Goal: Task Accomplishment & Management: Manage account settings

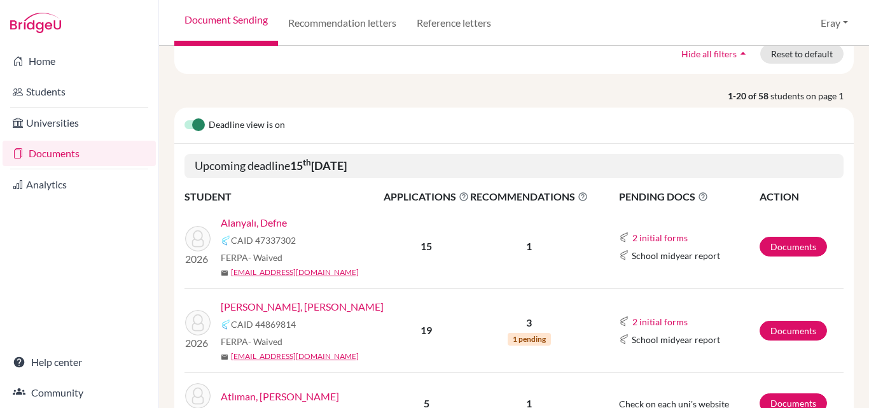
scroll to position [191, 0]
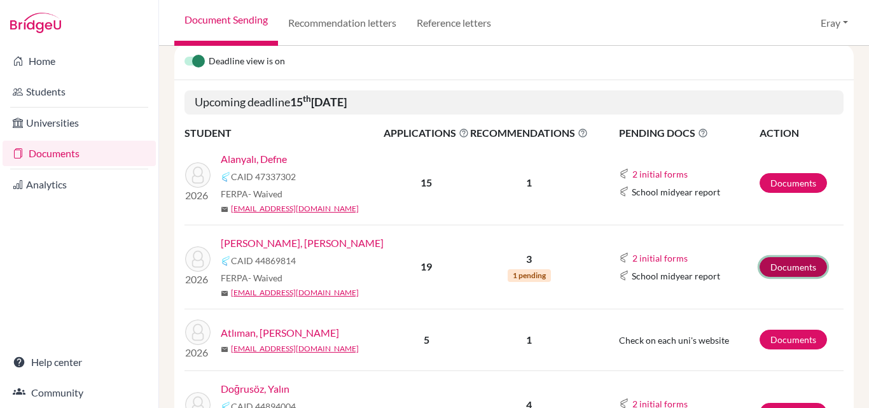
click at [802, 261] on link "Documents" at bounding box center [792, 267] width 67 height 20
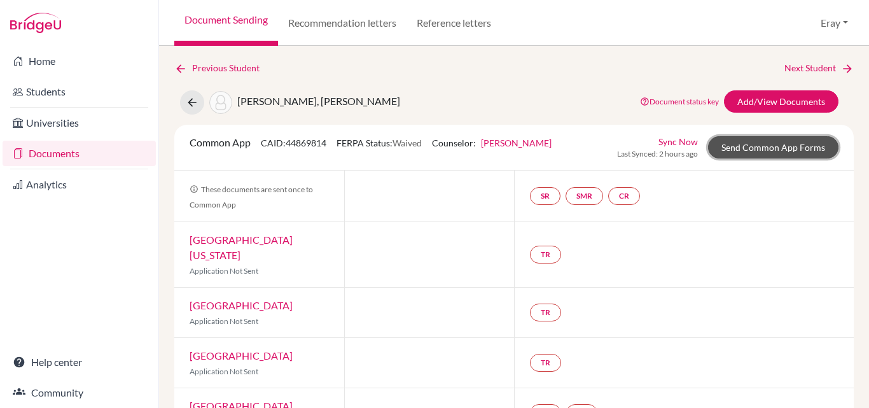
click at [767, 147] on link "Send Common App Forms" at bounding box center [773, 147] width 130 height 22
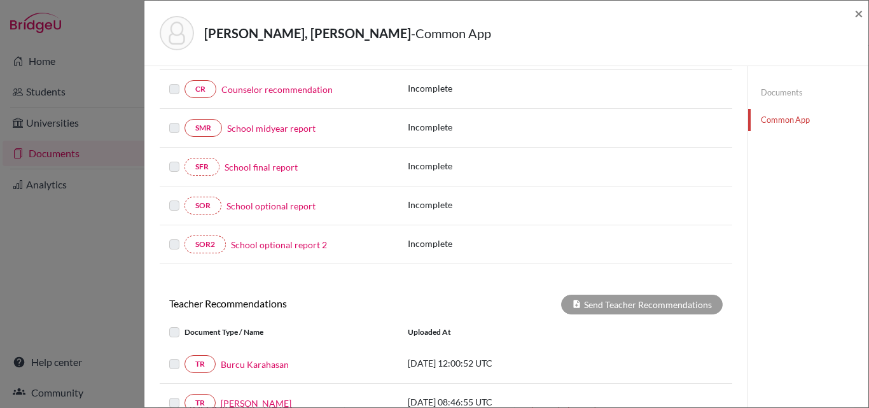
scroll to position [382, 0]
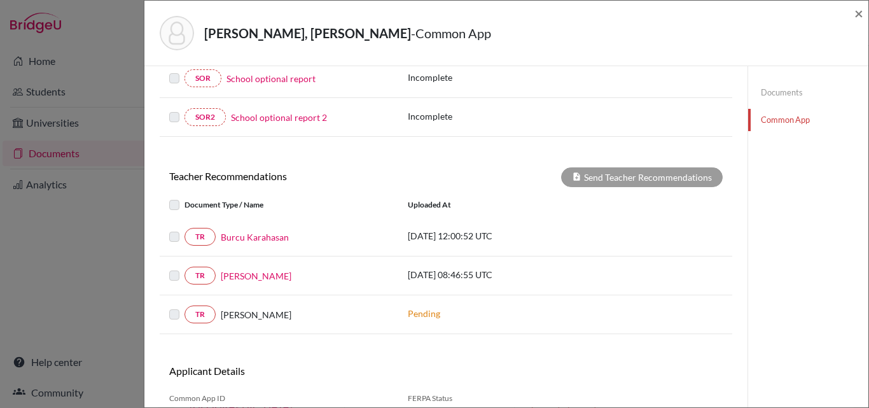
click at [184, 229] on label at bounding box center [184, 229] width 0 height 0
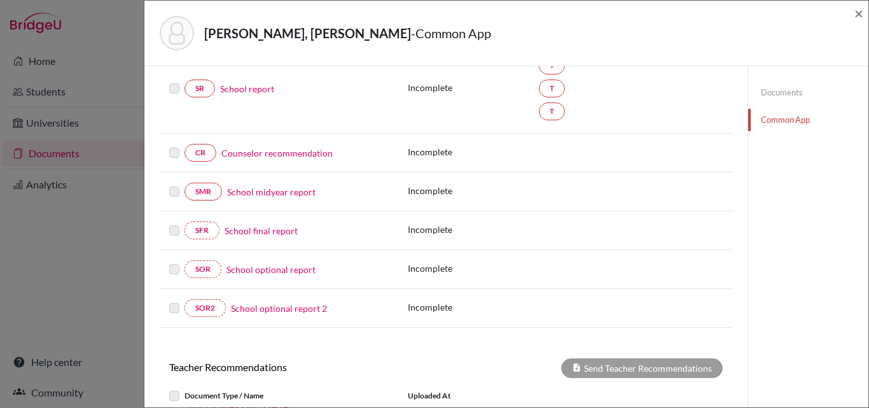
scroll to position [64, 0]
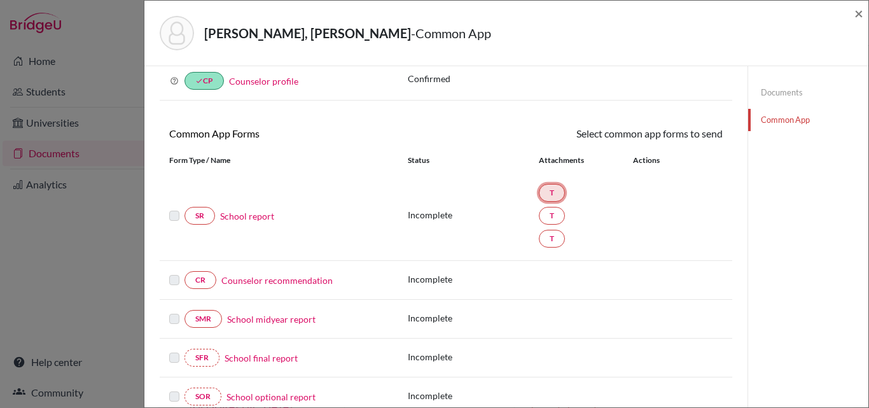
click at [550, 190] on link "T" at bounding box center [552, 193] width 26 height 18
click at [547, 213] on link "T" at bounding box center [552, 216] width 26 height 18
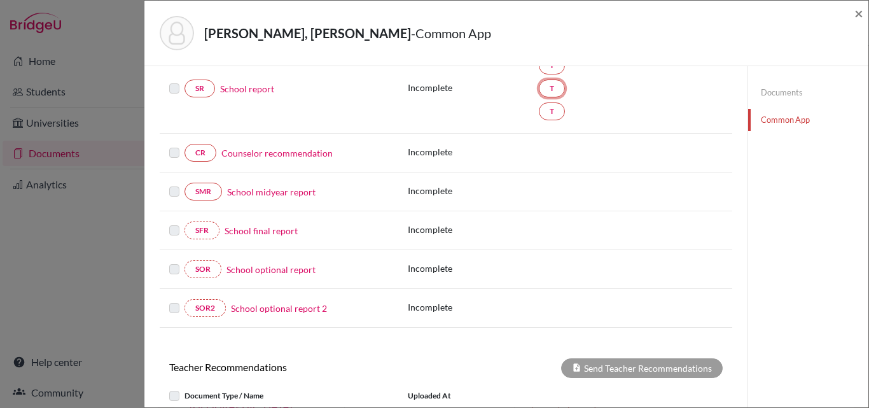
scroll to position [254, 0]
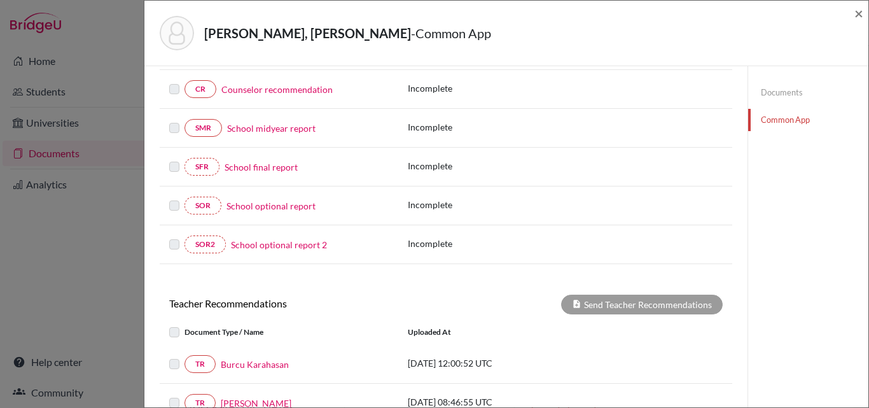
click at [280, 167] on link "School final report" at bounding box center [260, 166] width 73 height 13
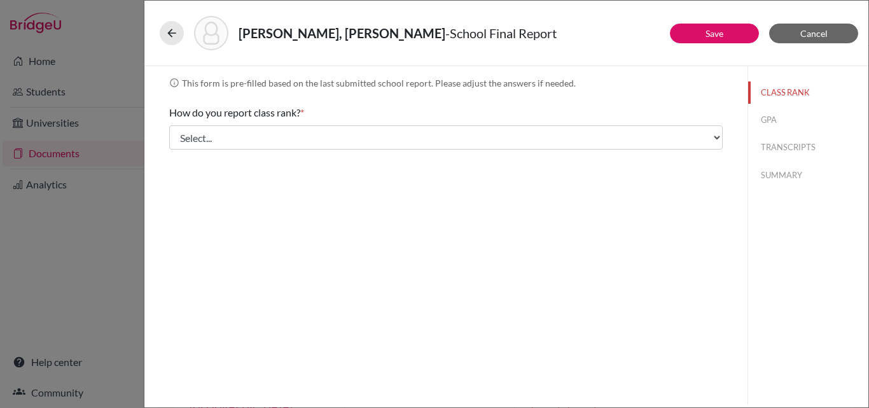
click at [156, 31] on div "Alpman, Kaan Alp - School Final Report" at bounding box center [505, 33] width 713 height 55
click at [159, 31] on div "Alpman, Kaan Alp - School Final Report" at bounding box center [505, 33] width 713 height 55
click at [163, 31] on button at bounding box center [172, 33] width 24 height 24
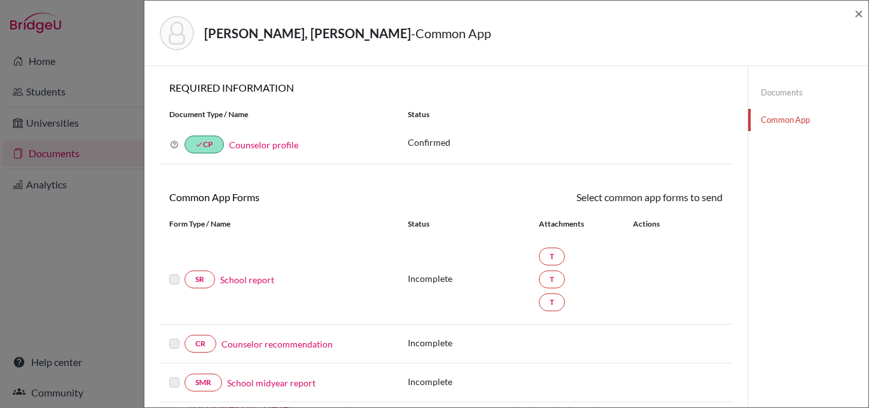
click at [813, 93] on link "Documents" at bounding box center [808, 92] width 120 height 22
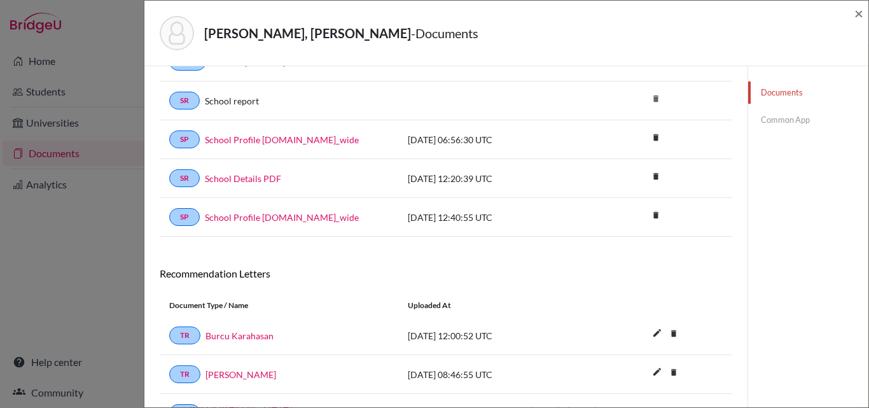
scroll to position [389, 0]
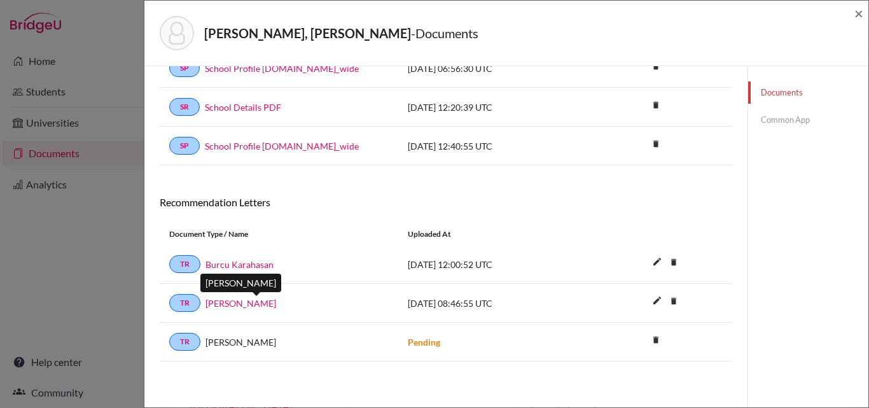
click at [270, 307] on link "Fatma Güzin Dulkadiroğlu" at bounding box center [240, 302] width 71 height 13
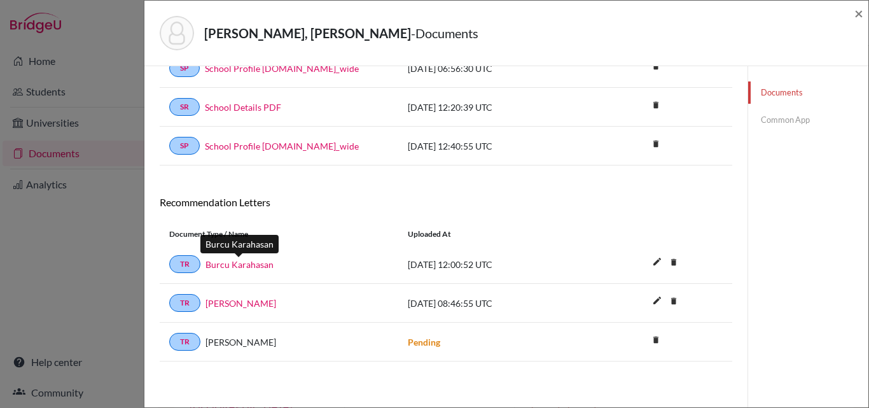
click at [254, 261] on link "Burcu Karahasan" at bounding box center [239, 264] width 68 height 13
click at [434, 346] on strong "Pending" at bounding box center [424, 341] width 32 height 11
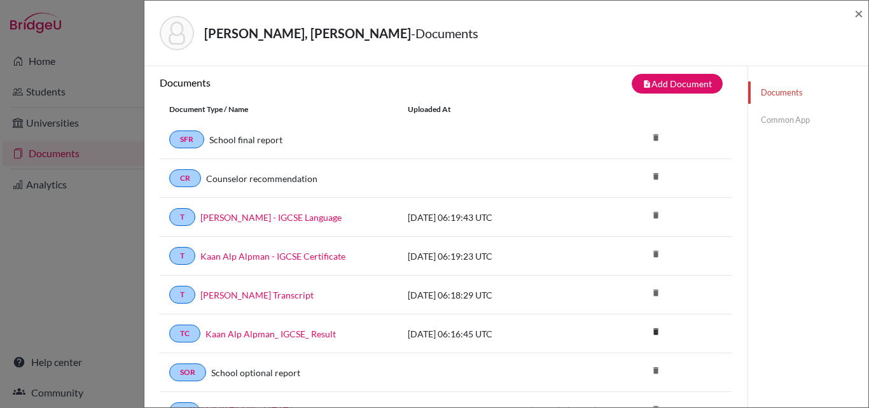
scroll to position [0, 0]
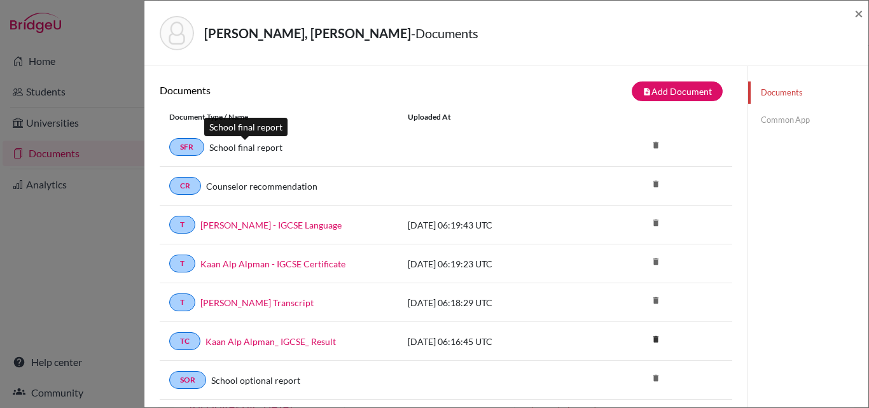
click at [268, 144] on link "School final report" at bounding box center [245, 147] width 73 height 13
click at [209, 193] on div "CR Counselor recommendation" at bounding box center [278, 186] width 219 height 18
click at [167, 190] on div "CR Counselor recommendation" at bounding box center [279, 186] width 238 height 18
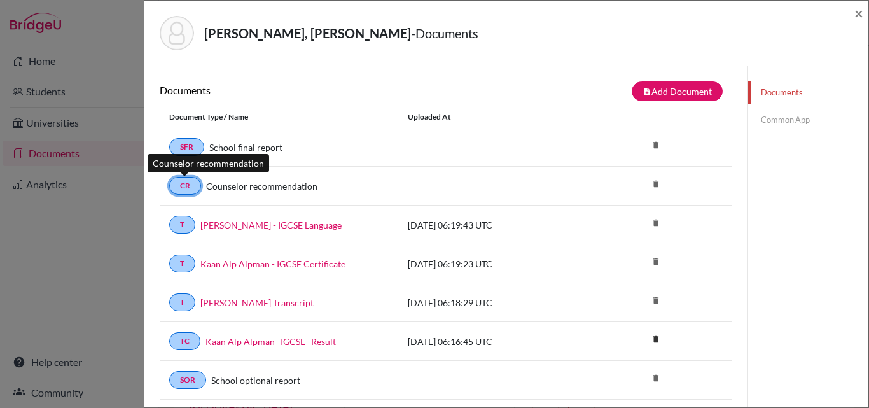
drag, startPoint x: 176, startPoint y: 189, endPoint x: 208, endPoint y: 183, distance: 32.4
click at [177, 189] on link "CR" at bounding box center [185, 186] width 32 height 18
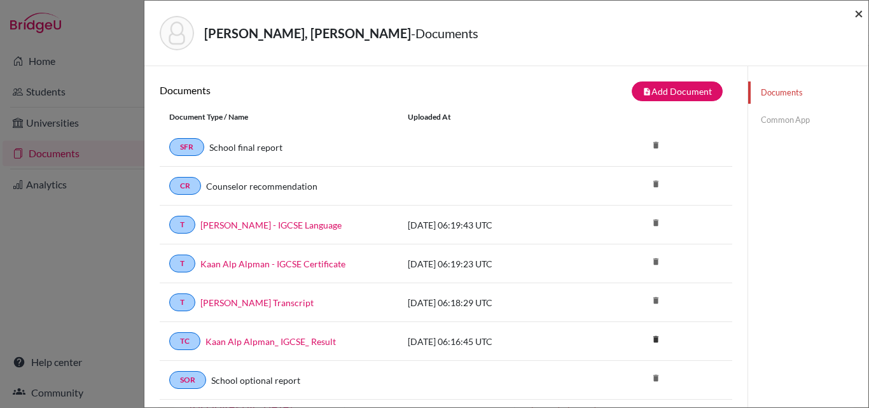
drag, startPoint x: 860, startPoint y: 14, endPoint x: 347, endPoint y: 189, distance: 542.7
click at [595, 74] on div "Alpman, Kaan Alp - Documents × Documents note_add Add Document Document type Ch…" at bounding box center [506, 204] width 725 height 408
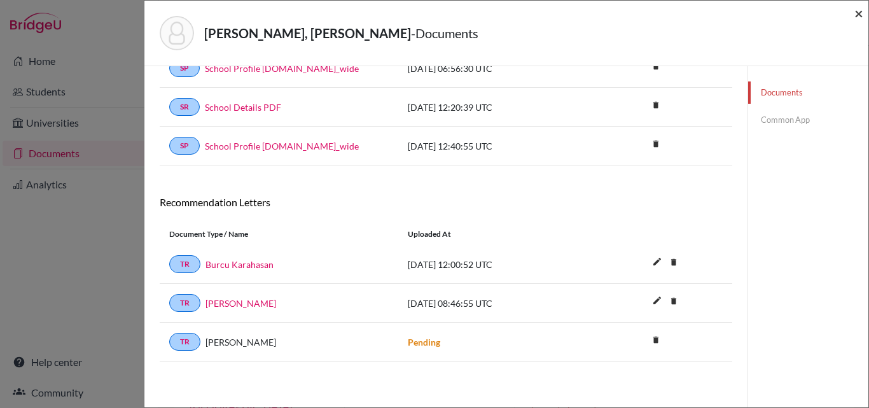
click at [858, 13] on span "×" at bounding box center [858, 13] width 9 height 18
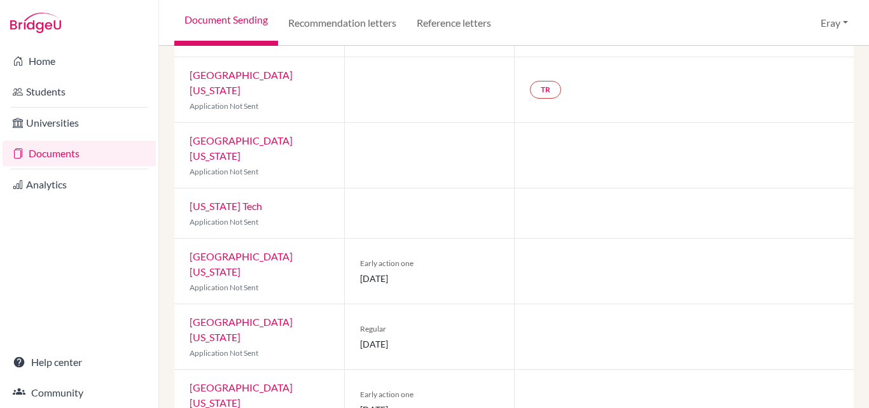
scroll to position [827, 0]
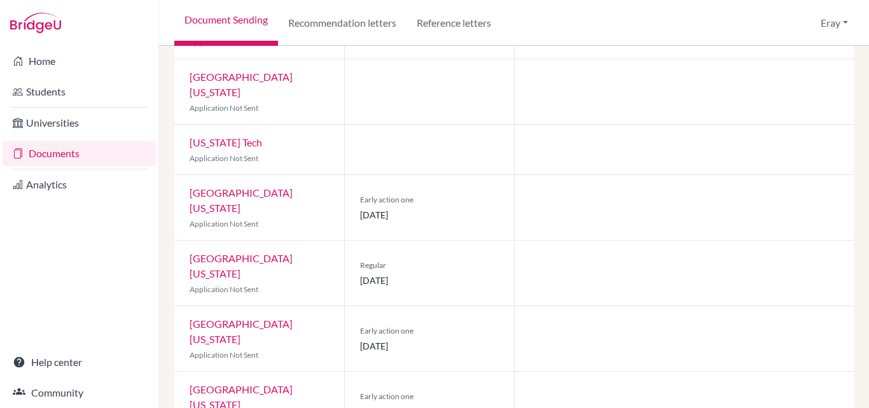
click at [252, 186] on link "[GEOGRAPHIC_DATA][US_STATE]" at bounding box center [240, 199] width 103 height 27
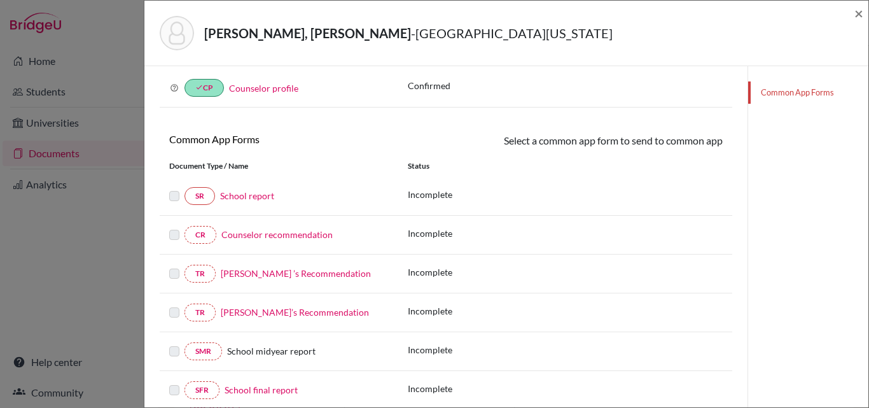
scroll to position [191, 0]
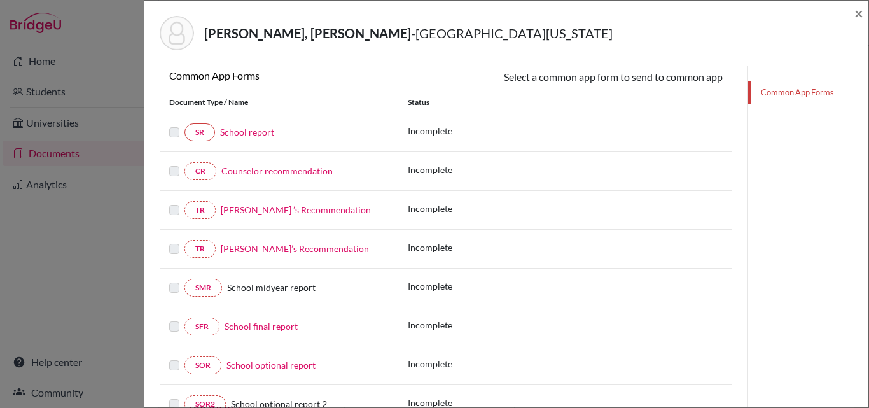
click at [175, 202] on label at bounding box center [174, 202] width 10 height 0
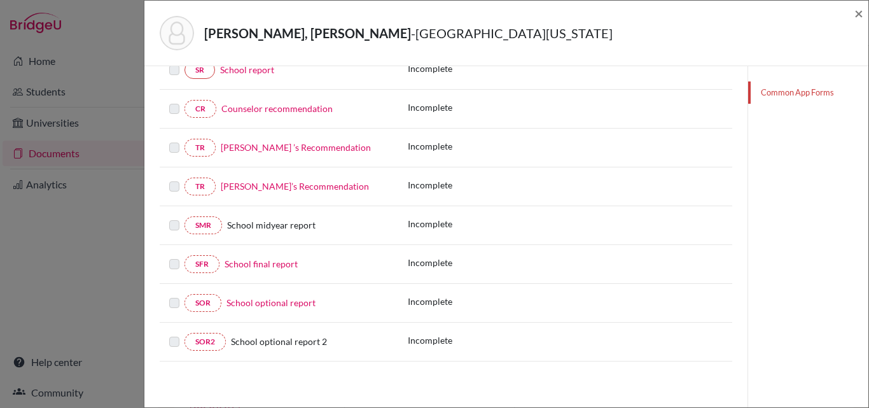
scroll to position [262, 0]
click at [170, 256] on label at bounding box center [174, 256] width 10 height 0
click at [177, 296] on div at bounding box center [176, 302] width 15 height 15
click at [270, 221] on span "School midyear report" at bounding box center [271, 224] width 88 height 11
click at [172, 217] on label at bounding box center [174, 217] width 10 height 0
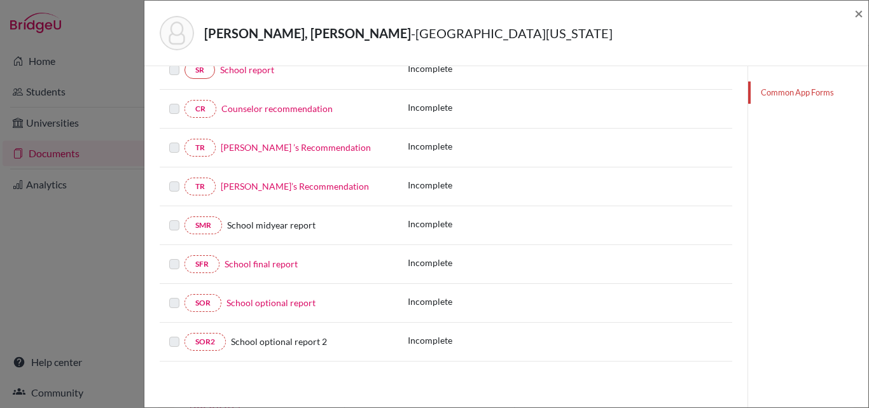
click at [283, 189] on link "Fatma Güzin Dulkadiroğlu’s Recommendation" at bounding box center [295, 186] width 148 height 11
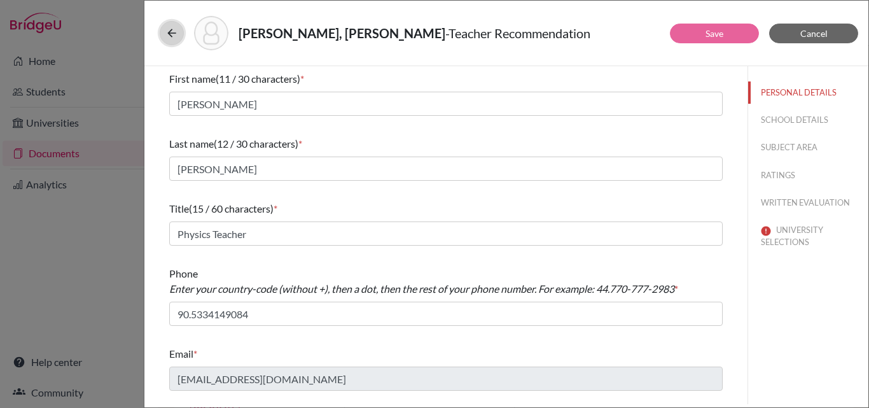
click at [165, 35] on icon at bounding box center [171, 33] width 13 height 13
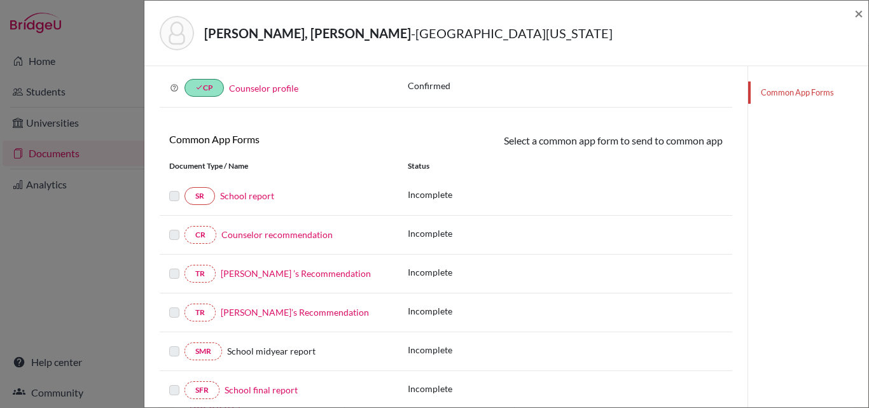
scroll to position [191, 0]
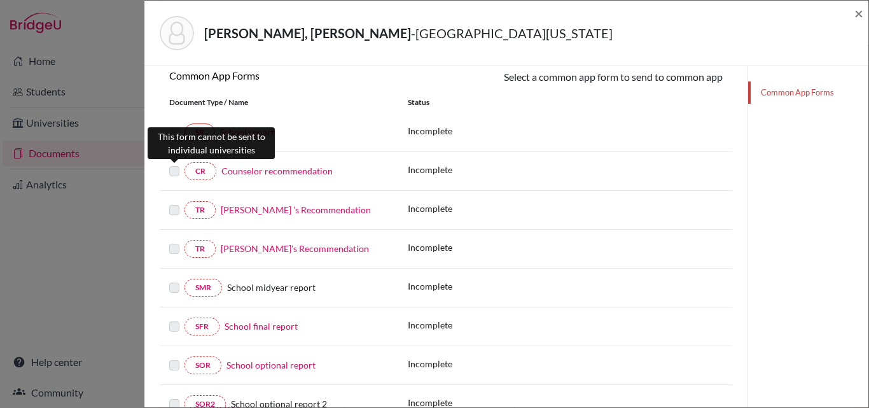
click at [175, 163] on label at bounding box center [174, 163] width 10 height 0
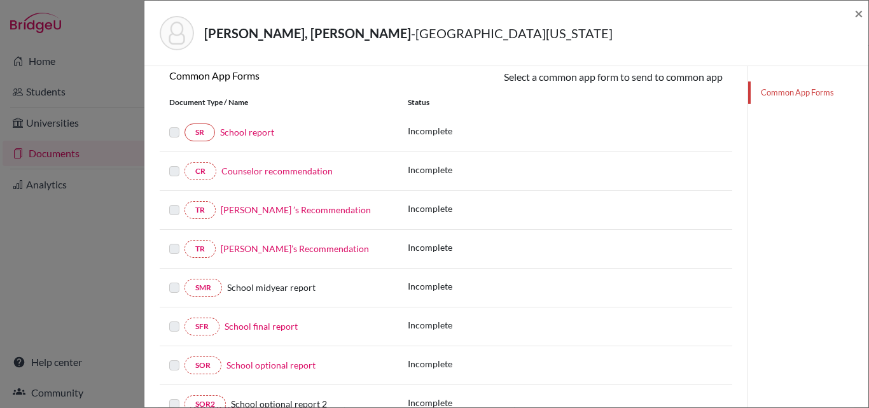
click at [174, 127] on div at bounding box center [176, 132] width 15 height 15
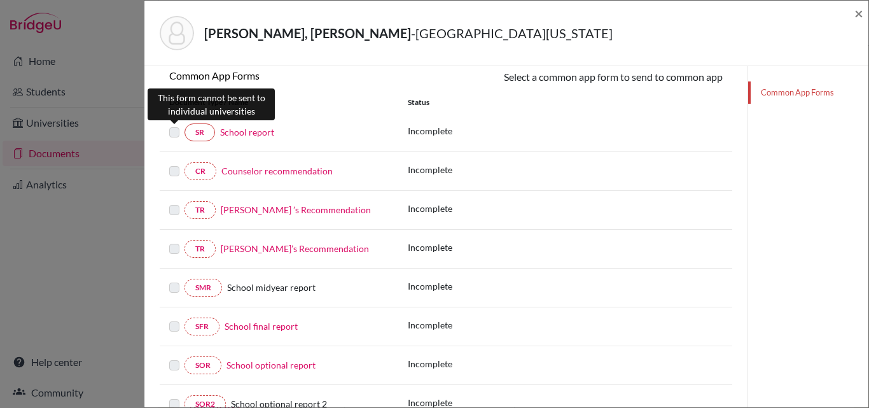
click at [174, 125] on label at bounding box center [174, 125] width 10 height 0
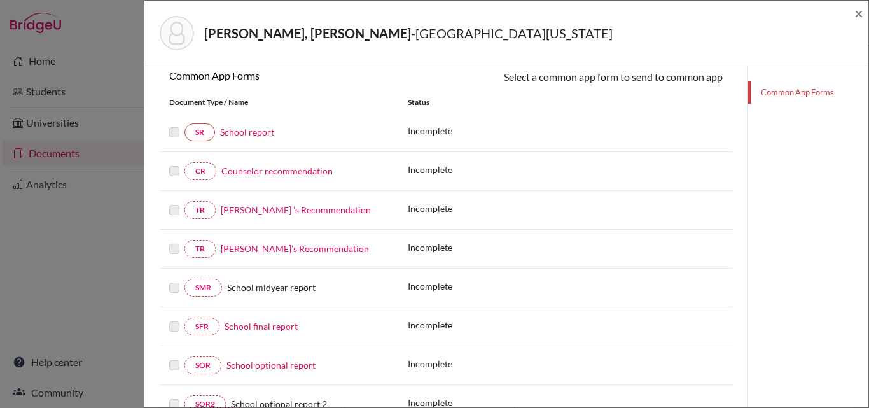
click at [256, 133] on link "School report" at bounding box center [247, 132] width 54 height 11
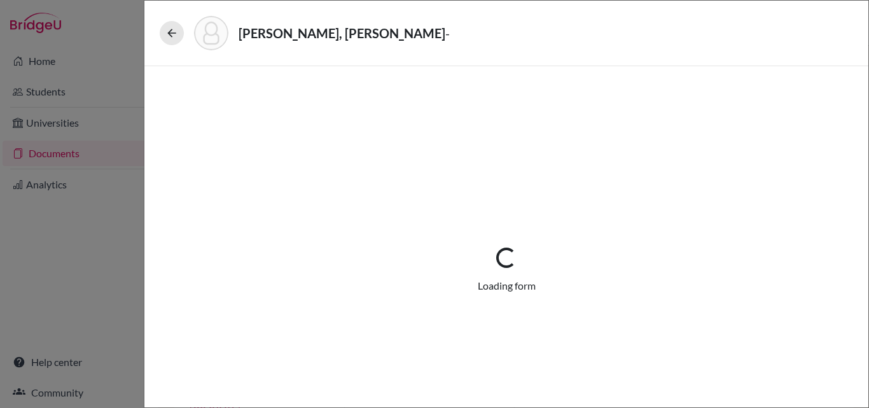
select select "3"
select select "675316"
select select "0"
select select "1"
select select "675318"
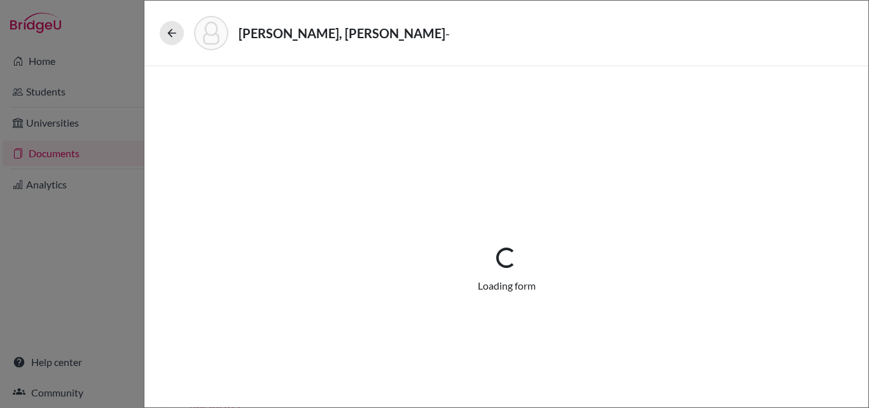
select select "675320"
select select "0"
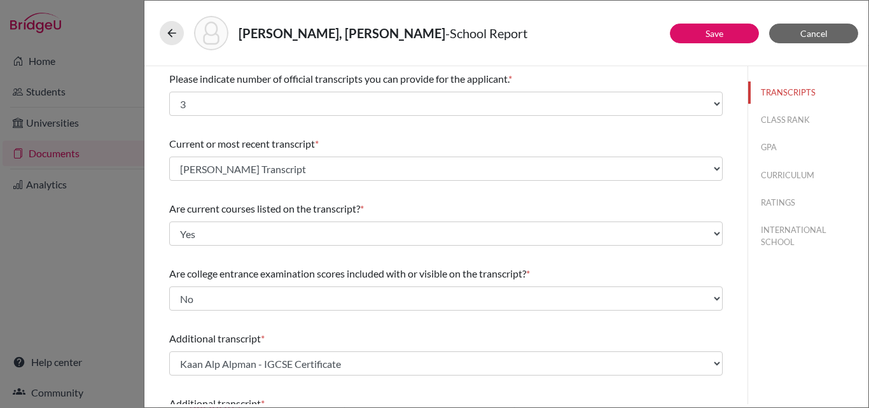
scroll to position [340, 0]
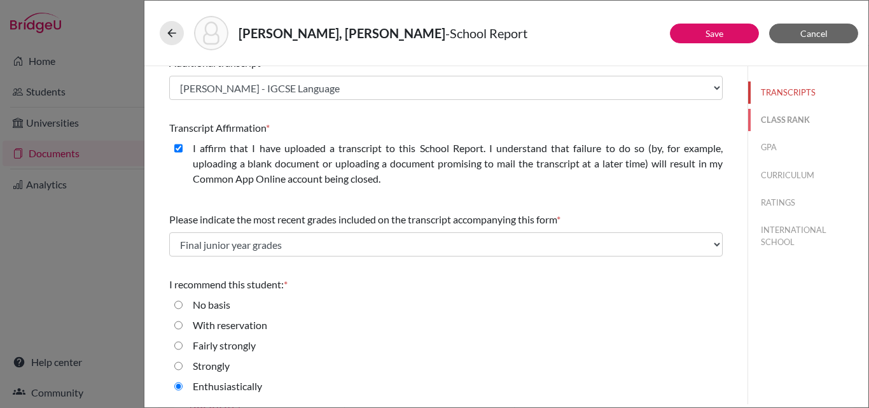
click at [774, 126] on button "CLASS RANK" at bounding box center [808, 120] width 120 height 22
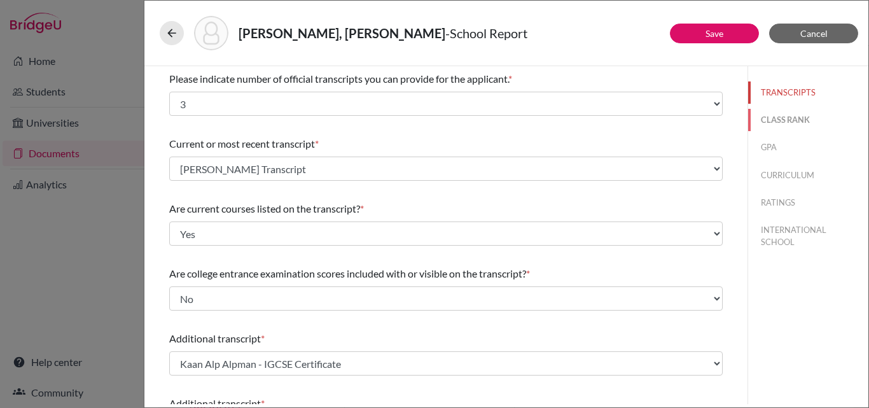
select select "Select..."
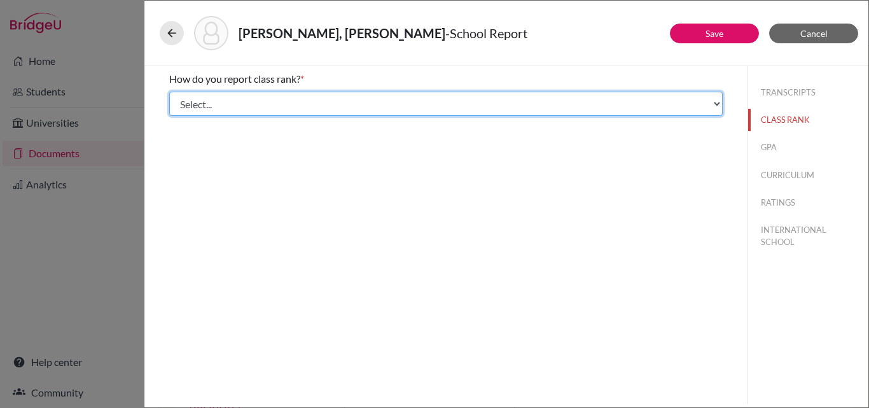
click at [490, 104] on select "Select... Exact Decile Quintile Quartile None" at bounding box center [445, 104] width 553 height 24
drag, startPoint x: 492, startPoint y: 101, endPoint x: 677, endPoint y: 109, distance: 185.2
click at [492, 101] on select "Select... Exact Decile Quintile Quartile None" at bounding box center [445, 104] width 553 height 24
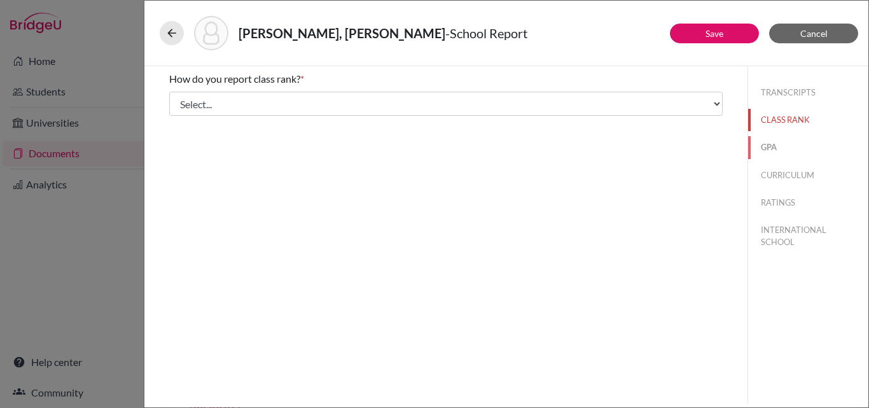
click at [788, 139] on button "GPA" at bounding box center [808, 147] width 120 height 22
click at [533, 95] on div "Yes" at bounding box center [445, 102] width 553 height 20
click at [792, 123] on button "CLASS RANK" at bounding box center [808, 120] width 120 height 22
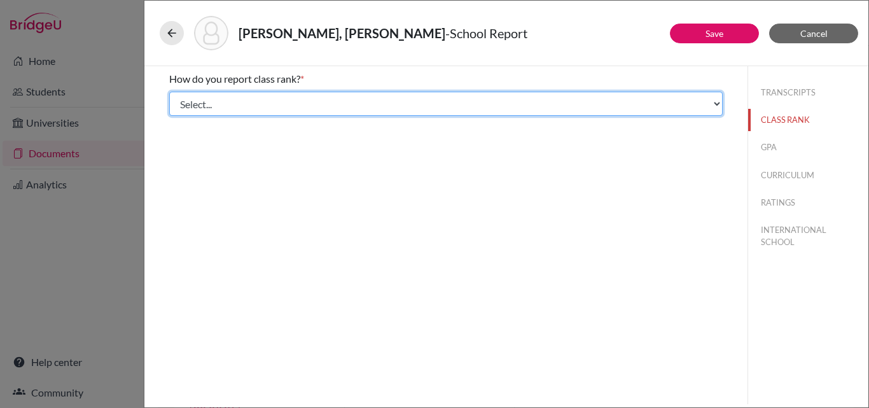
click at [458, 97] on select "Select... Exact Decile Quintile Quartile None" at bounding box center [445, 104] width 553 height 24
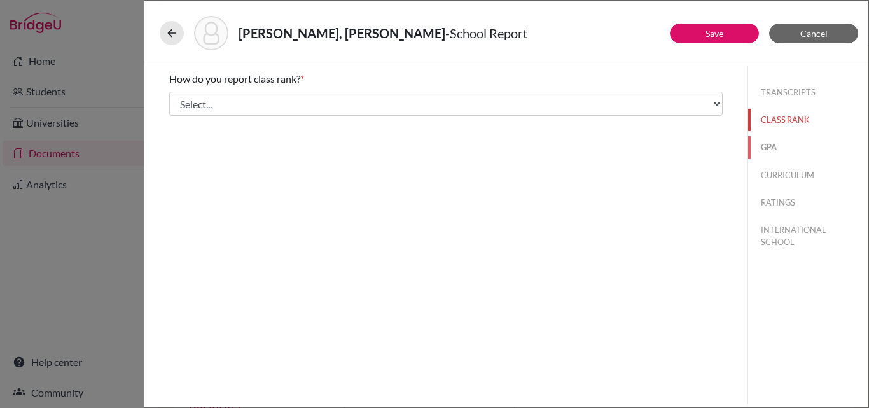
click at [802, 153] on button "GPA" at bounding box center [808, 147] width 120 height 22
click at [793, 176] on button "CURRICULUM" at bounding box center [808, 175] width 120 height 22
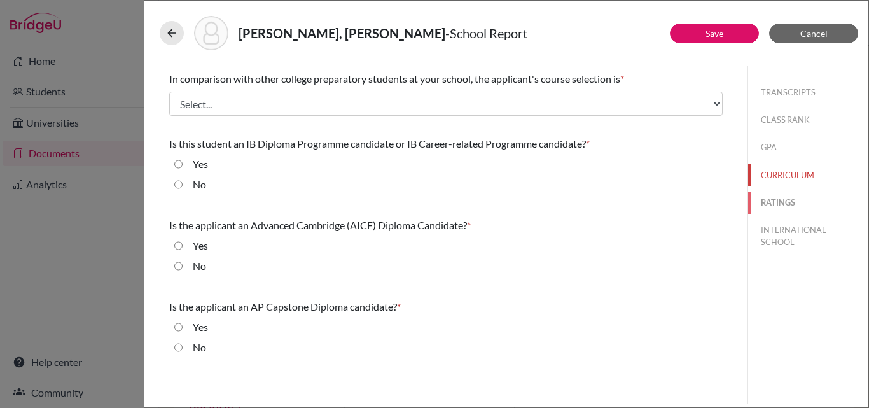
click at [788, 205] on button "RATINGS" at bounding box center [808, 202] width 120 height 22
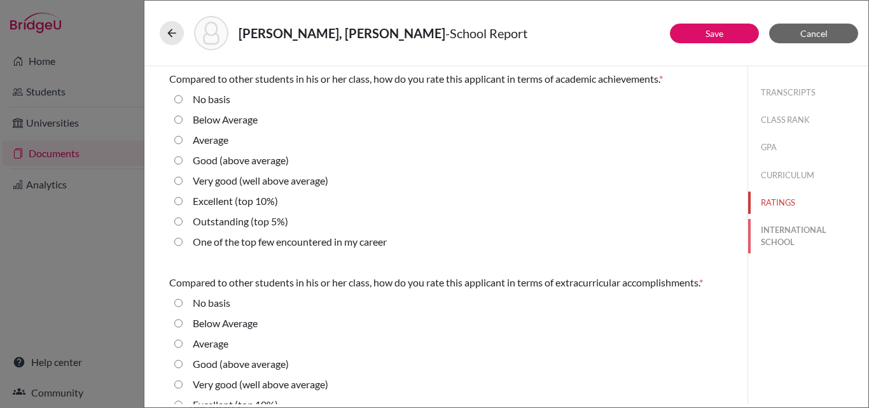
click at [790, 228] on button "INTERNATIONAL SCHOOL" at bounding box center [808, 236] width 120 height 34
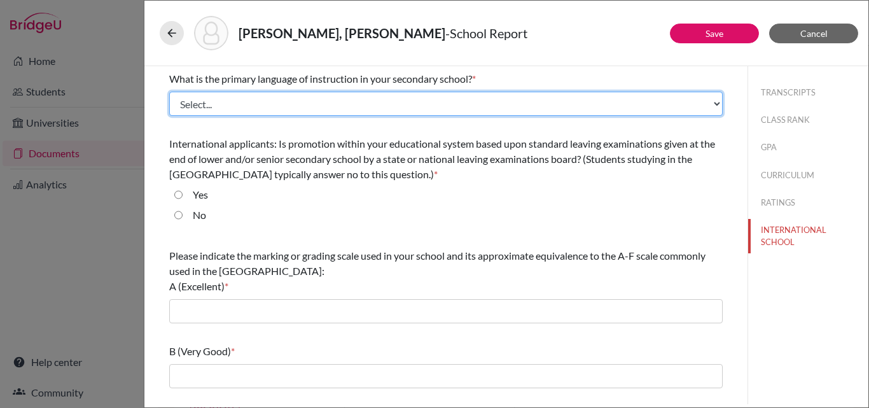
click at [301, 115] on select "Select... Albanian Arabic Armenian Assamese Azerbaijani Belarusian Bengali Bulg…" at bounding box center [445, 104] width 553 height 24
click at [298, 109] on select "Select... Albanian Arabic Armenian Assamese Azerbaijani Belarusian Bengali Bulg…" at bounding box center [445, 104] width 553 height 24
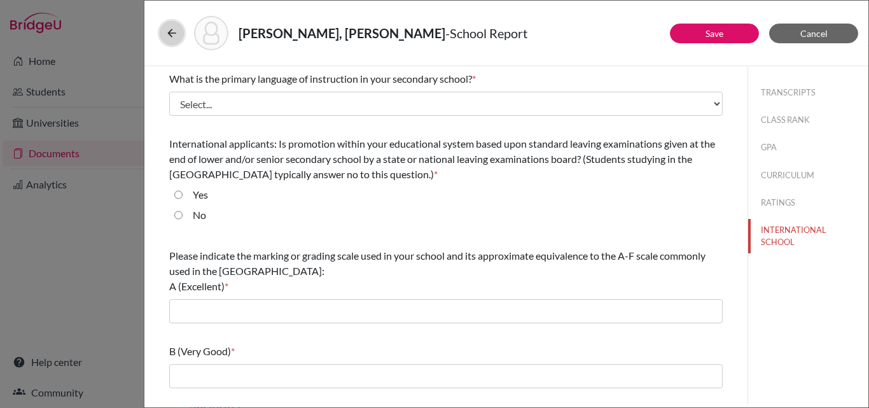
click at [168, 39] on button at bounding box center [172, 33] width 24 height 24
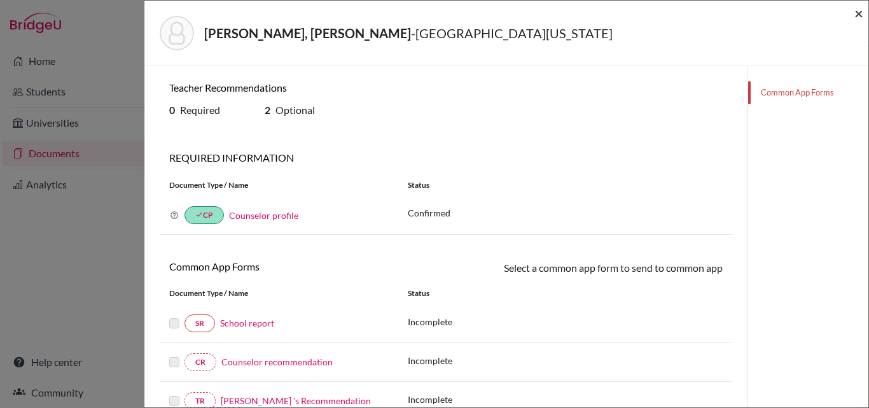
click at [860, 9] on span "×" at bounding box center [858, 13] width 9 height 18
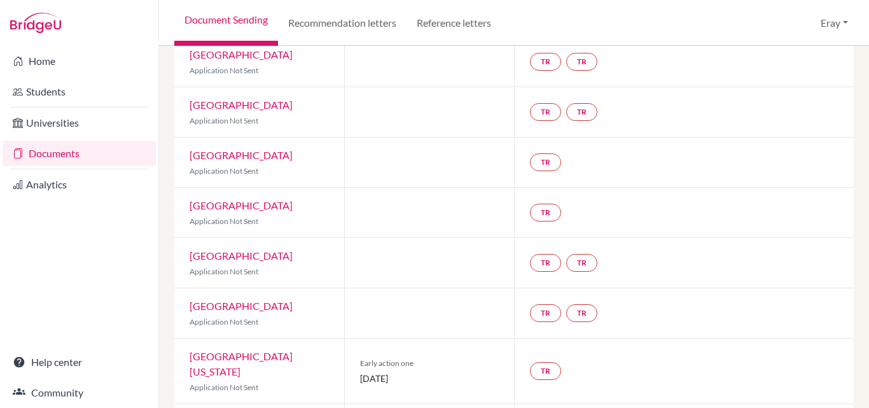
scroll to position [605, 0]
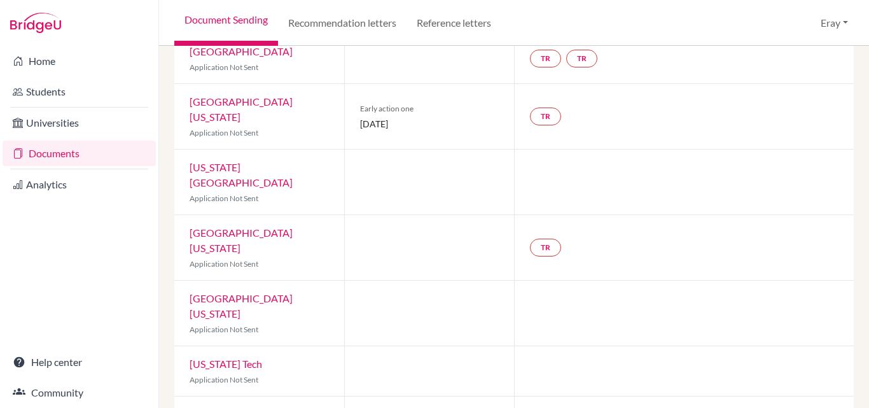
click at [394, 155] on div at bounding box center [429, 181] width 170 height 65
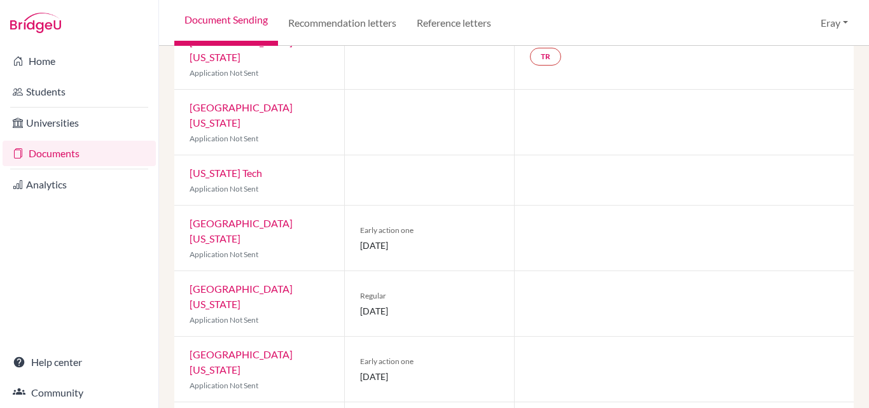
scroll to position [733, 0]
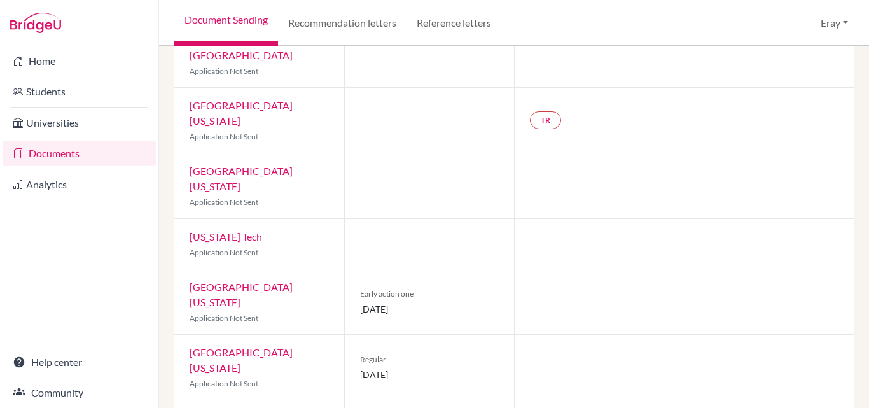
click at [285, 280] on link "University of Texas at Austin" at bounding box center [240, 293] width 103 height 27
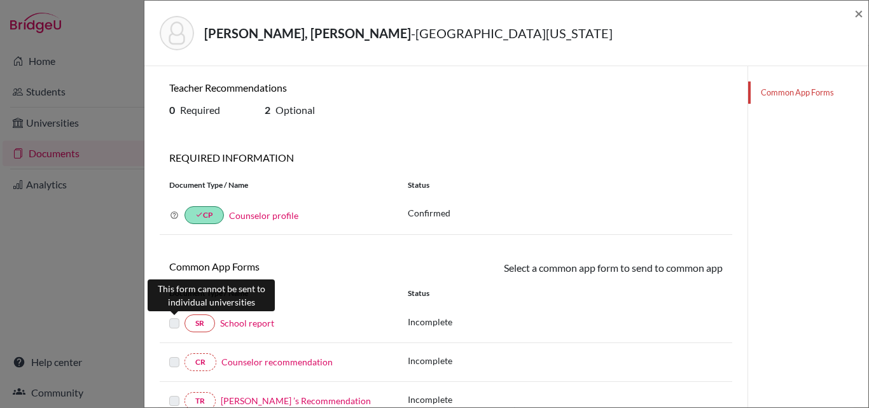
click at [179, 315] on label at bounding box center [174, 315] width 10 height 0
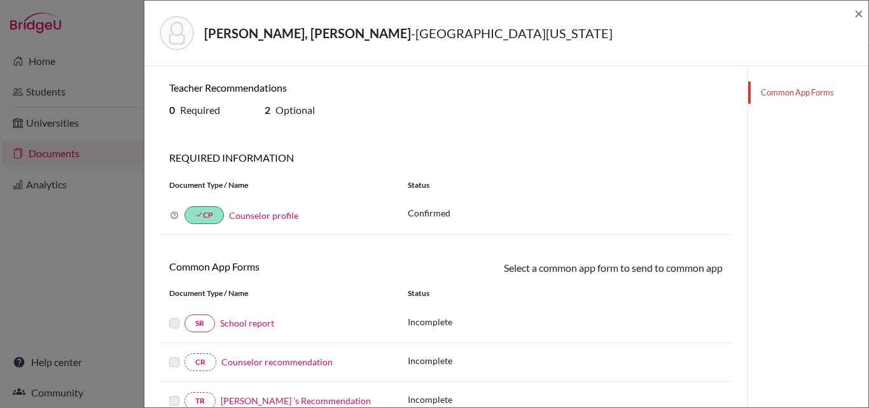
click at [240, 322] on link "School report" at bounding box center [247, 322] width 54 height 11
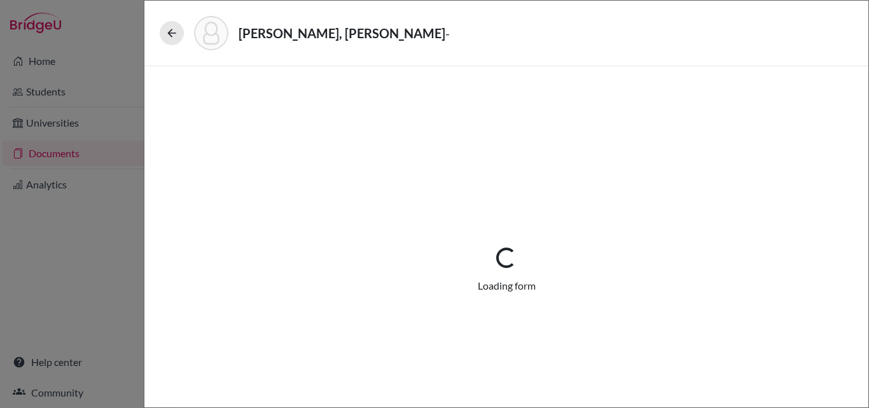
select select "3"
select select "675316"
select select "0"
select select "1"
select select "675318"
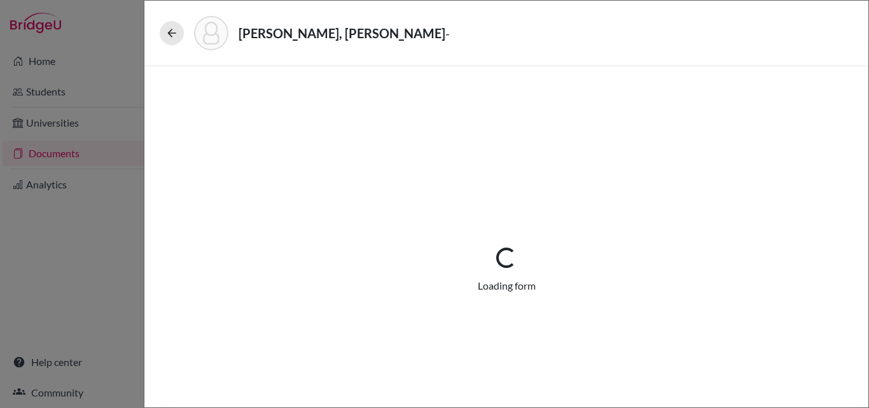
select select "675320"
select select "0"
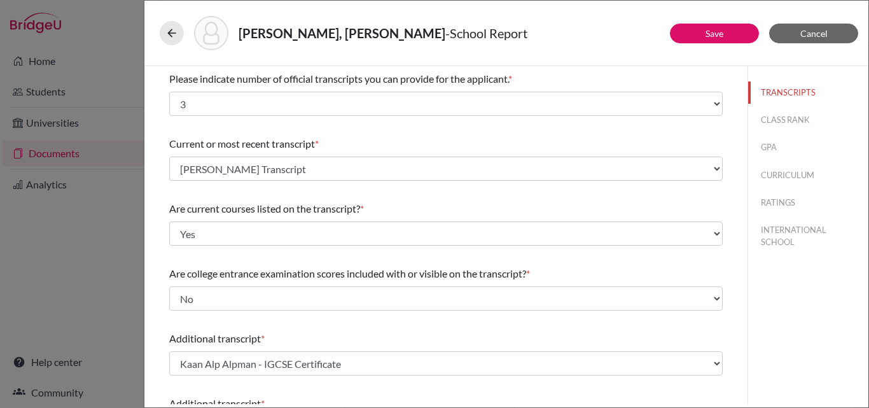
click at [776, 190] on div "TRANSCRIPTS CLASS RANK GPA CURRICULUM RATINGS INTERNATIONAL SCHOOL" at bounding box center [808, 164] width 120 height 197
click at [779, 191] on button "RATINGS" at bounding box center [808, 202] width 120 height 22
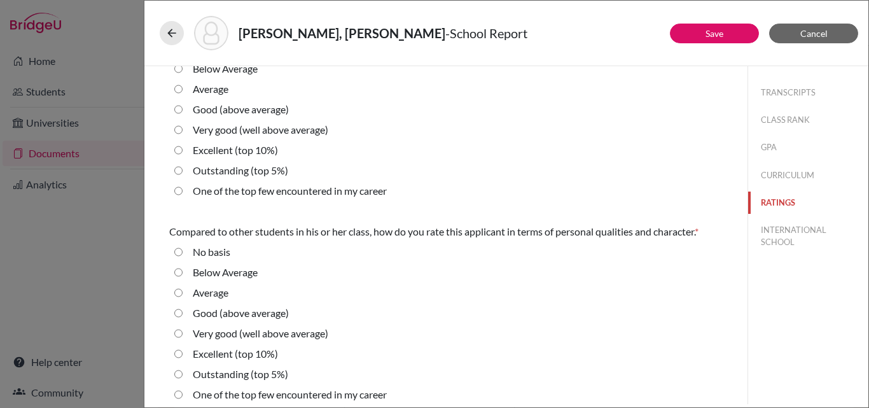
scroll to position [318, 0]
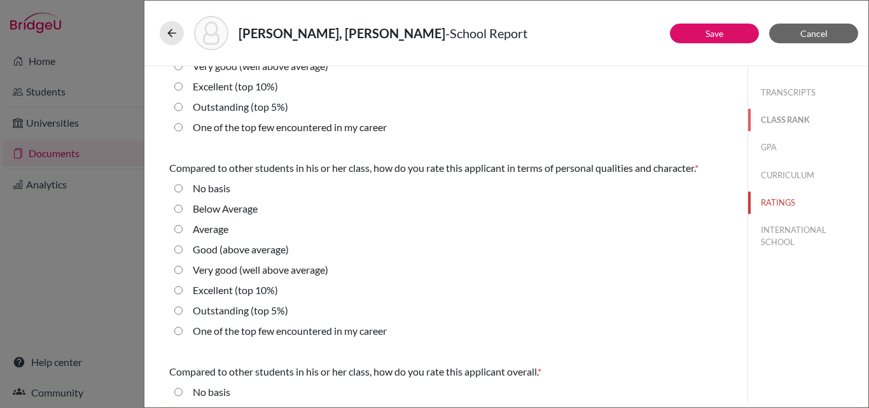
click at [795, 125] on button "CLASS RANK" at bounding box center [808, 120] width 120 height 22
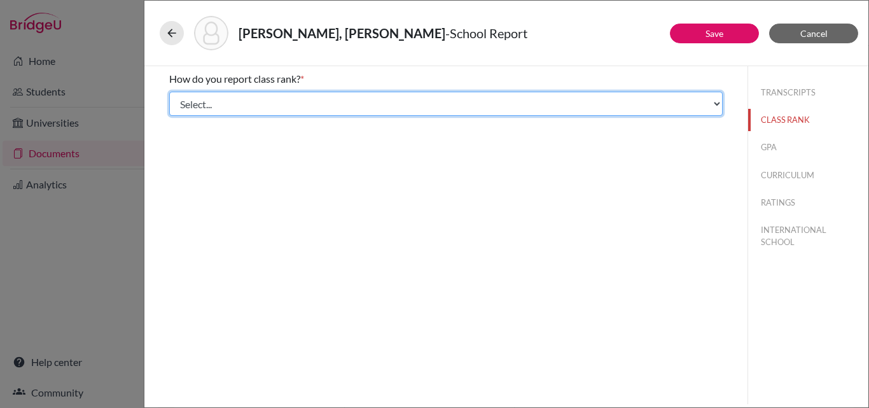
click at [480, 113] on select "Select... Exact Decile Quintile Quartile None" at bounding box center [445, 104] width 553 height 24
select select "4"
click at [169, 92] on select "Select... Exact Decile Quintile Quartile None" at bounding box center [445, 104] width 553 height 24
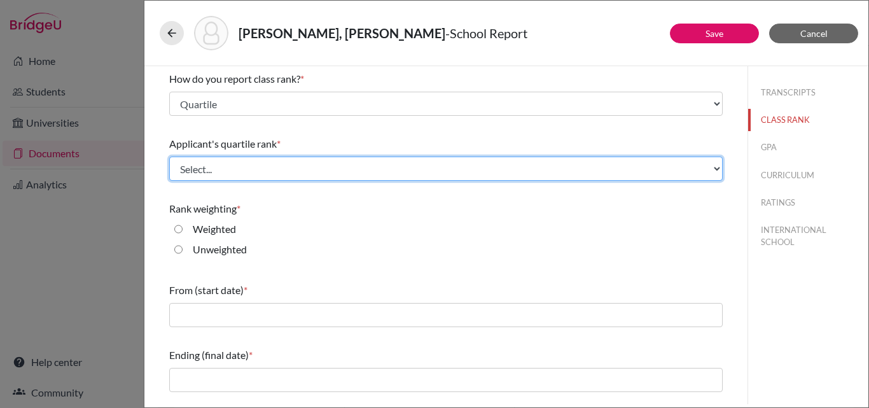
click at [348, 165] on select "Select... Top 25% Top 50% Top 75% Top 100%" at bounding box center [445, 168] width 553 height 24
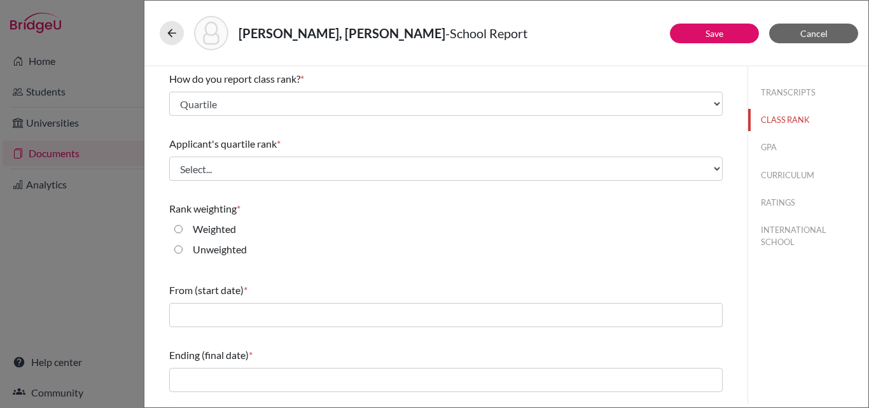
click at [229, 249] on label "Unweighted" at bounding box center [220, 249] width 54 height 15
click at [182, 249] on input "Unweighted" at bounding box center [178, 249] width 8 height 15
radio input "true"
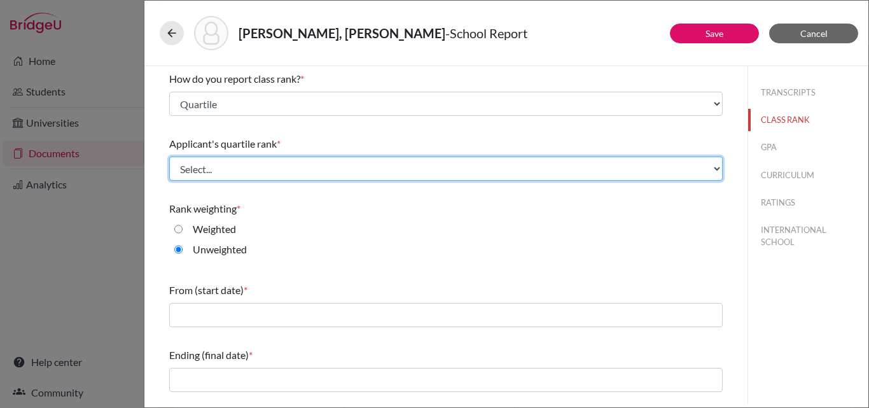
click at [284, 167] on select "Select... Top 25% Top 50% Top 75% Top 100%" at bounding box center [445, 168] width 553 height 24
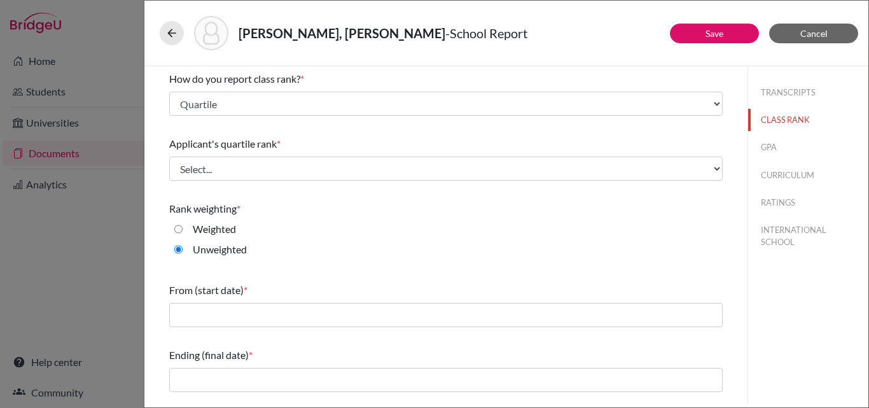
click at [294, 118] on div "How do you report class rank? * Select... Exact Decile Quintile Quartile None" at bounding box center [445, 93] width 553 height 55
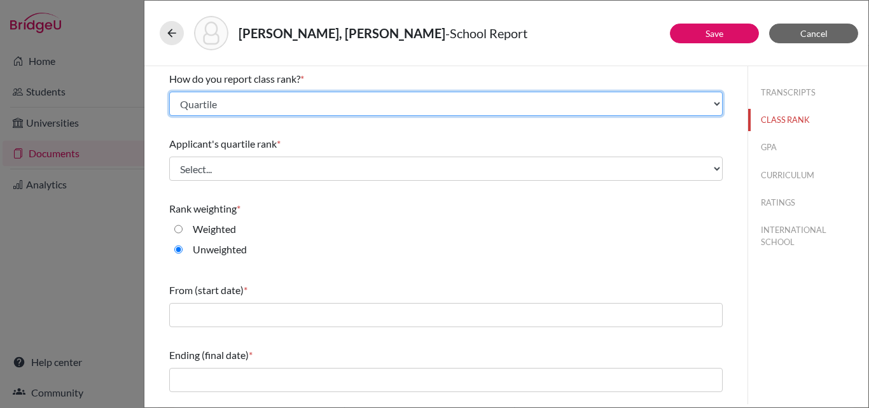
click at [299, 111] on select "Select... Exact Decile Quintile Quartile None" at bounding box center [445, 104] width 553 height 24
click at [169, 92] on select "Select... Exact Decile Quintile Quartile None" at bounding box center [445, 104] width 553 height 24
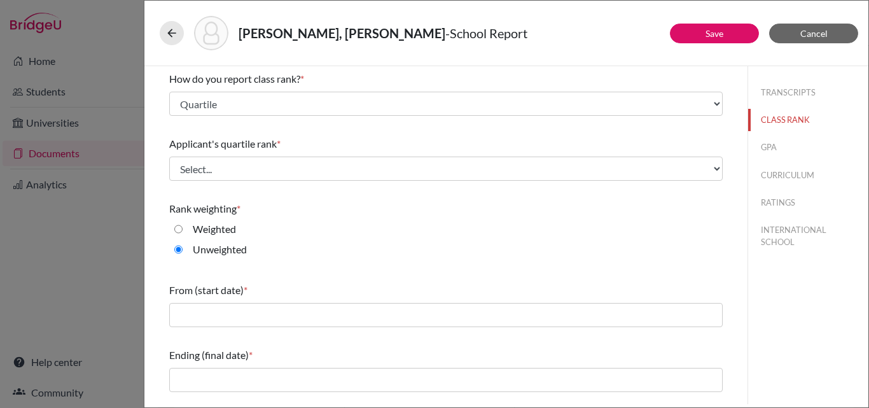
drag, startPoint x: 395, startPoint y: 226, endPoint x: 429, endPoint y: 226, distance: 33.7
click at [399, 228] on div "Weighted" at bounding box center [445, 231] width 553 height 20
click at [787, 91] on button "TRANSCRIPTS" at bounding box center [808, 92] width 120 height 22
select select "3"
select select "1"
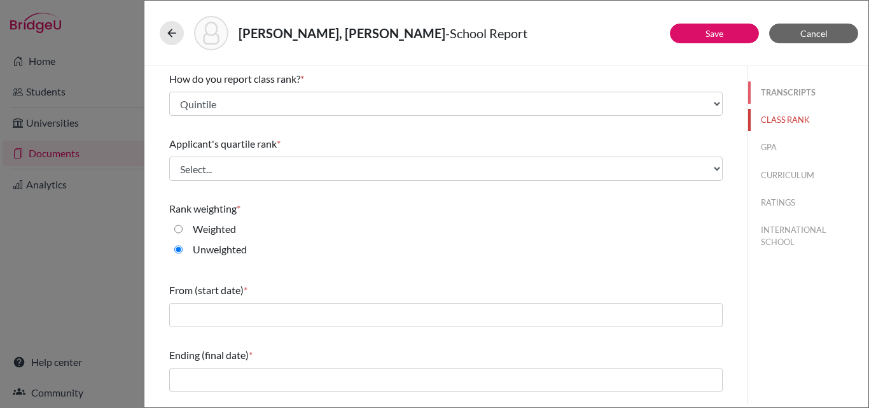
select select "0"
select select "675316"
select select "0"
select select "675318"
select select "675320"
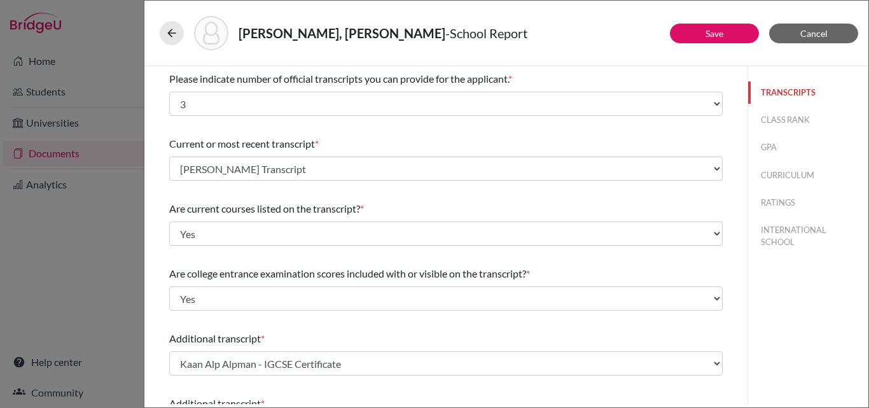
scroll to position [340, 0]
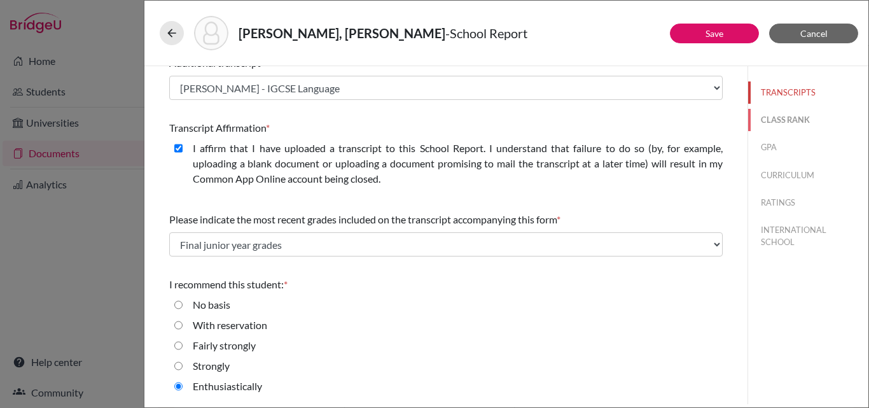
click at [787, 119] on button "CLASS RANK" at bounding box center [808, 120] width 120 height 22
select select "4"
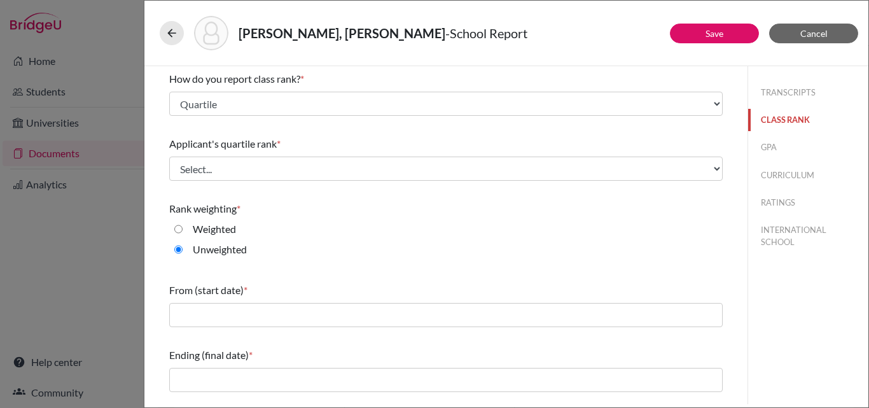
scroll to position [0, 0]
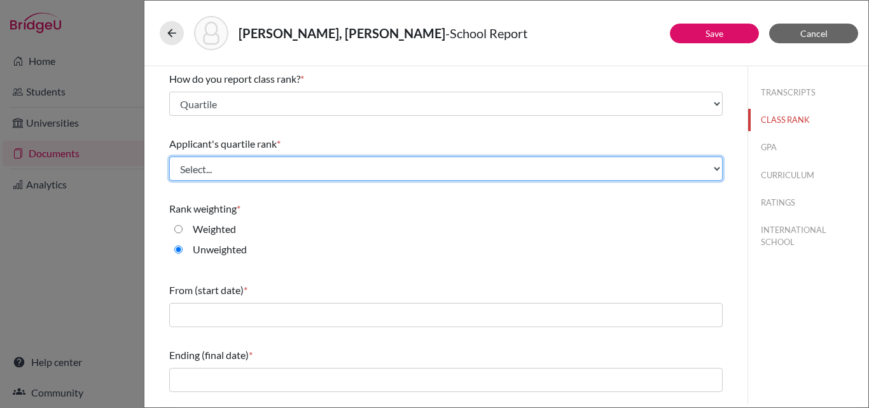
click at [245, 166] on select "Select... Top 25% Top 50% Top 75% Top 100%" at bounding box center [445, 168] width 553 height 24
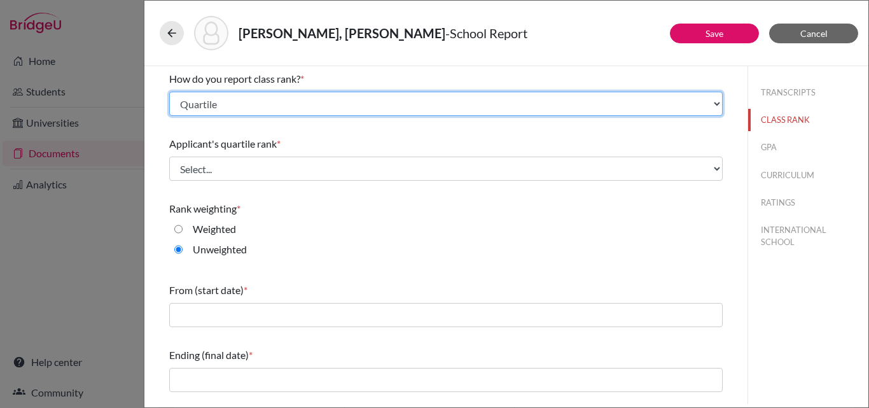
click at [264, 112] on select "Select... Exact Decile Quintile Quartile None" at bounding box center [445, 104] width 553 height 24
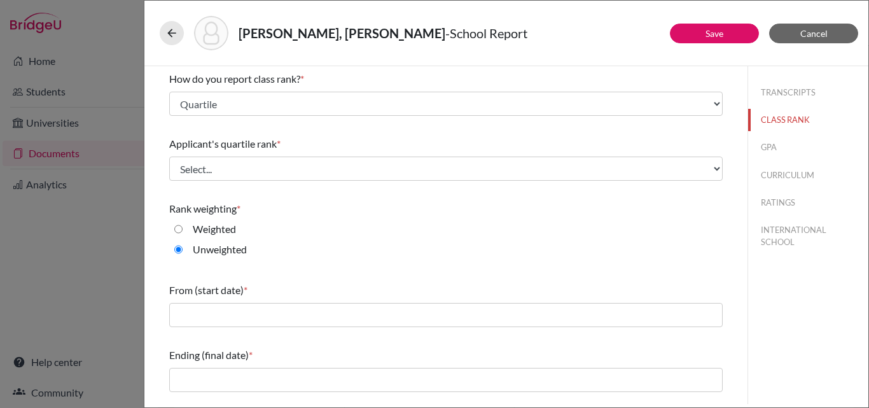
click at [351, 301] on div "From (start date) *" at bounding box center [445, 304] width 553 height 55
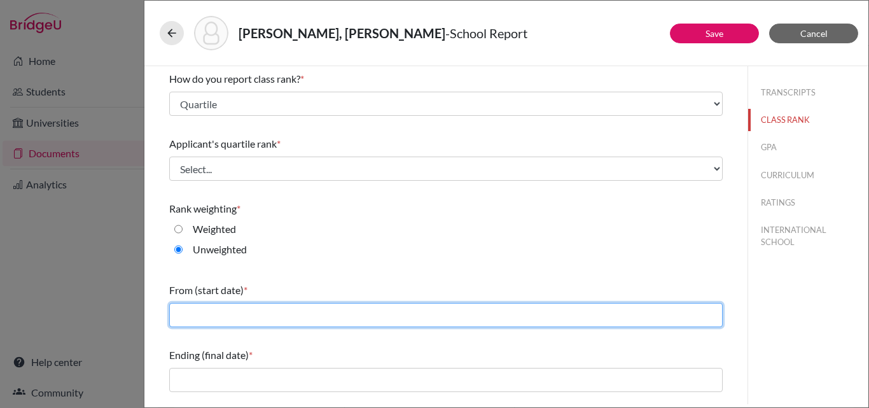
click at [325, 314] on input "text" at bounding box center [445, 315] width 553 height 24
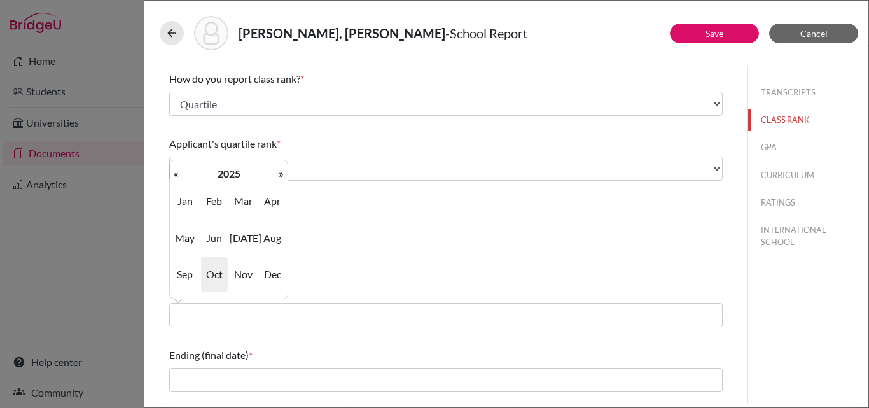
click at [461, 226] on div "Weighted" at bounding box center [445, 231] width 553 height 20
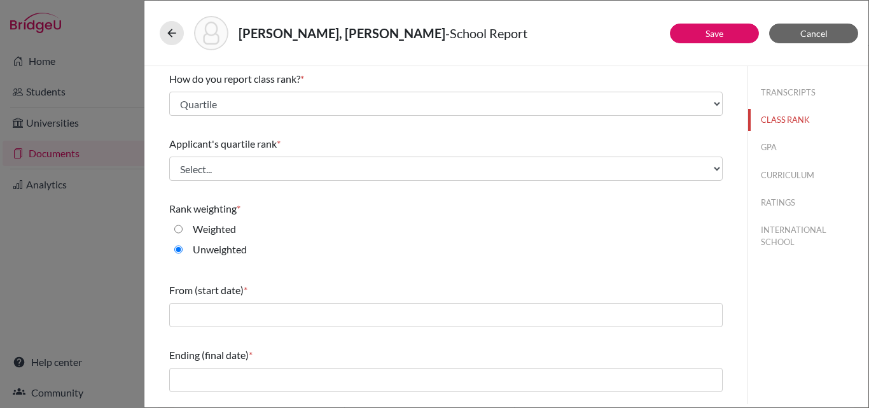
click at [348, 297] on div "From (start date) *" at bounding box center [445, 289] width 553 height 15
click at [347, 300] on div "From (start date) *" at bounding box center [445, 304] width 553 height 55
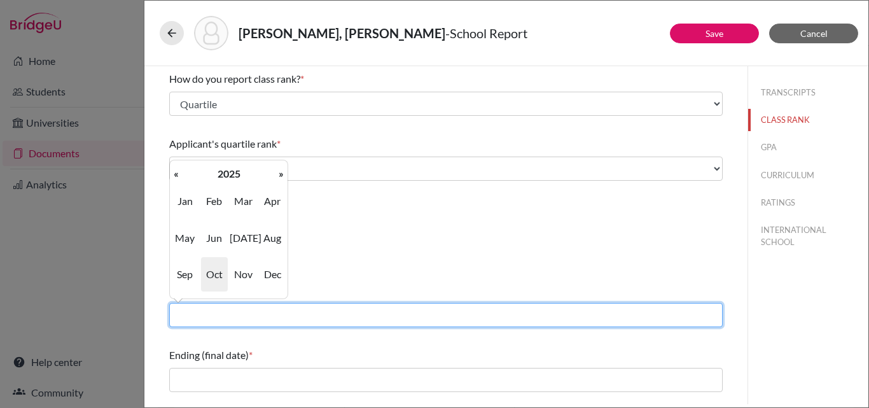
click at [358, 309] on input "text" at bounding box center [445, 315] width 553 height 24
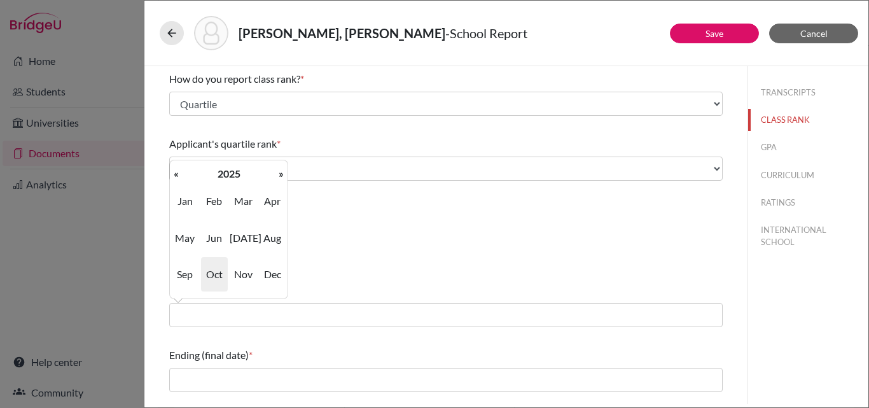
click at [392, 263] on div "Rank weighting * Weighted Unweighted" at bounding box center [445, 231] width 553 height 71
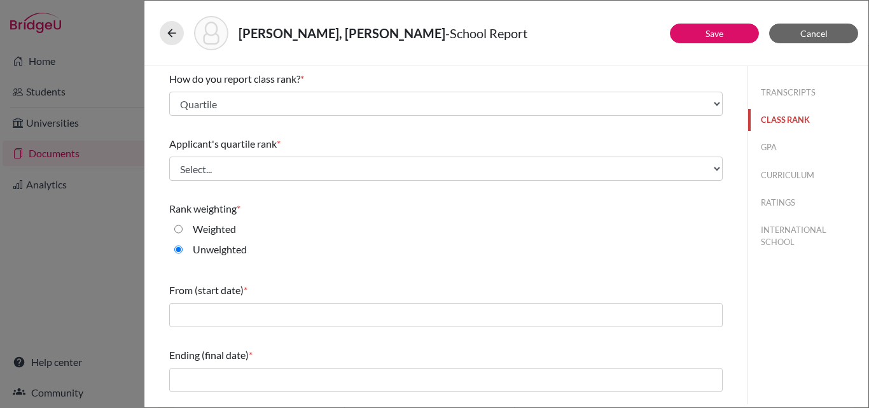
drag, startPoint x: 750, startPoint y: 117, endPoint x: 750, endPoint y: 128, distance: 10.8
click at [750, 128] on button "CLASS RANK" at bounding box center [808, 120] width 120 height 22
drag, startPoint x: 748, startPoint y: 123, endPoint x: 657, endPoint y: 214, distance: 128.6
click at [706, 195] on div "Save Cancel How do you report class rank? * Select... Exact Decile Quintile Qua…" at bounding box center [506, 235] width 724 height 338
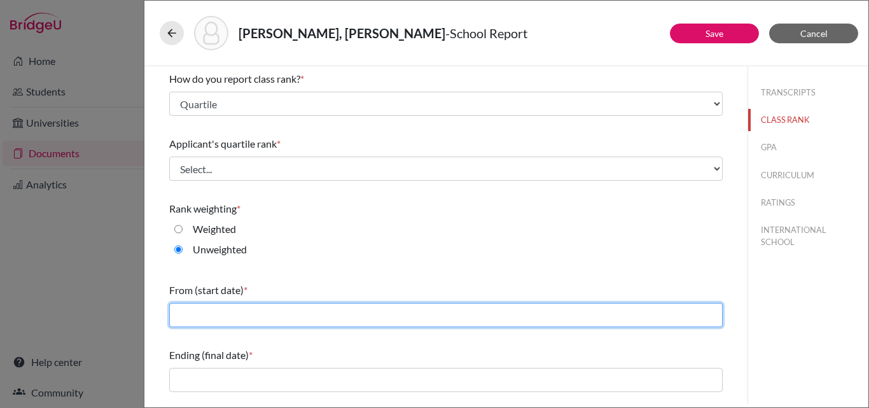
click at [377, 303] on input "text" at bounding box center [445, 315] width 553 height 24
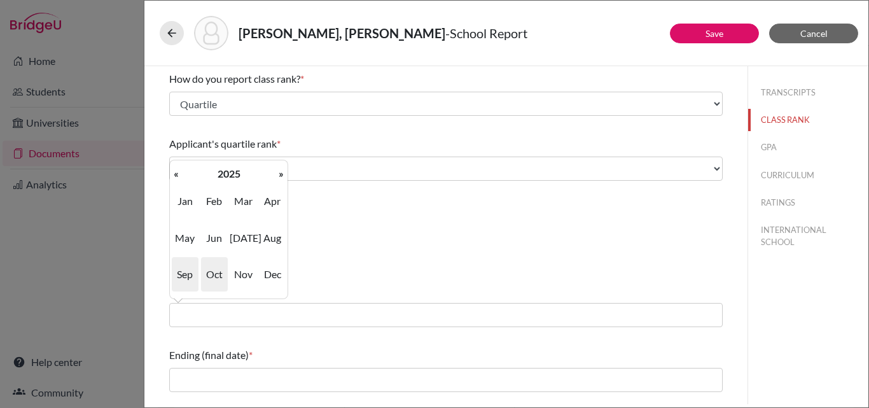
click at [184, 272] on span "Sep" at bounding box center [185, 274] width 27 height 34
type input "09/2025"
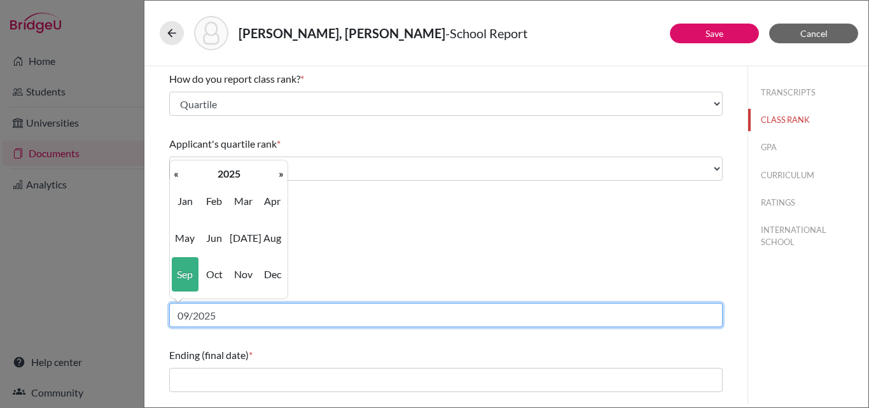
click at [256, 315] on input "09/2025" at bounding box center [445, 315] width 553 height 24
click at [193, 315] on input "09/2025" at bounding box center [445, 315] width 553 height 24
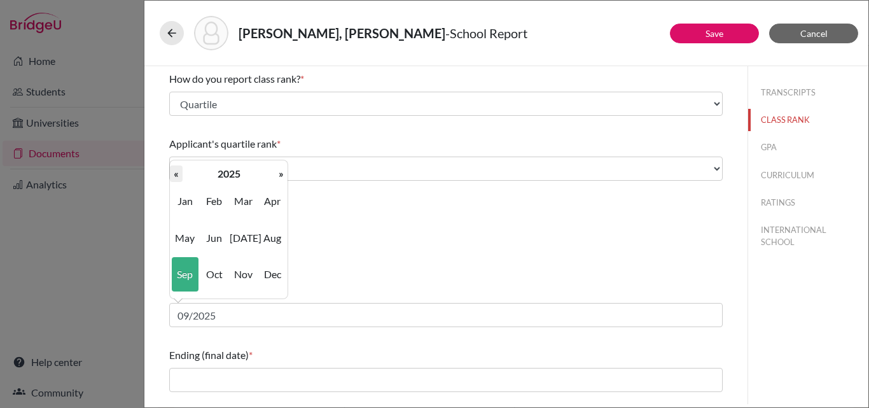
click at [174, 170] on th "«" at bounding box center [176, 173] width 13 height 17
click at [174, 172] on th "«" at bounding box center [176, 173] width 13 height 17
click at [245, 341] on div "How do you report class rank? * Select... Exact Decile Quintile Quartile None A…" at bounding box center [445, 231] width 553 height 331
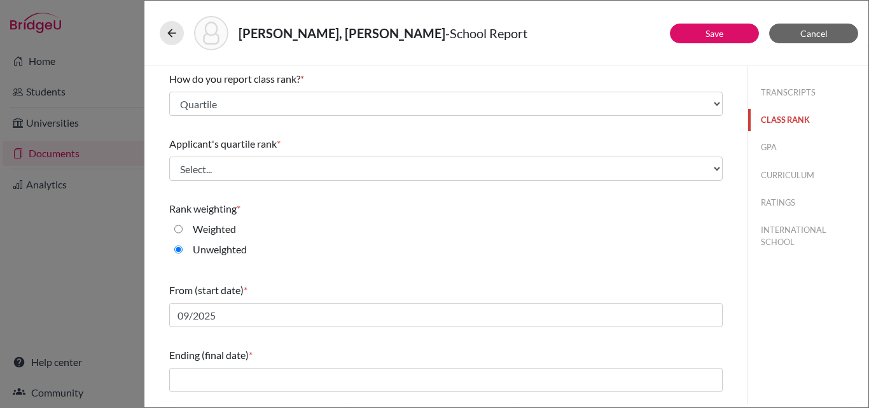
drag, startPoint x: 749, startPoint y: 125, endPoint x: 756, endPoint y: 142, distance: 18.5
click at [743, 185] on div "Save Cancel How do you report class rank? * Select... Exact Decile Quintile Qua…" at bounding box center [506, 235] width 724 height 338
drag, startPoint x: 749, startPoint y: 117, endPoint x: 745, endPoint y: 181, distance: 64.4
click at [741, 196] on div "Save Cancel How do you report class rank? * Select... Exact Decile Quintile Qua…" at bounding box center [506, 235] width 724 height 338
drag, startPoint x: 749, startPoint y: 116, endPoint x: 741, endPoint y: 181, distance: 65.3
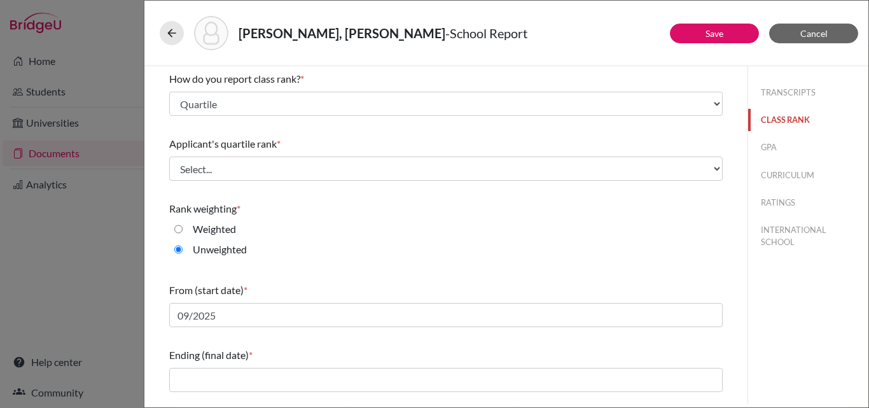
click at [741, 181] on div "Save Cancel How do you report class rank? * Select... Exact Decile Quintile Qua…" at bounding box center [506, 235] width 724 height 338
click at [782, 127] on button "CLASS RANK" at bounding box center [808, 120] width 120 height 22
click at [778, 155] on button "GPA" at bounding box center [808, 147] width 120 height 22
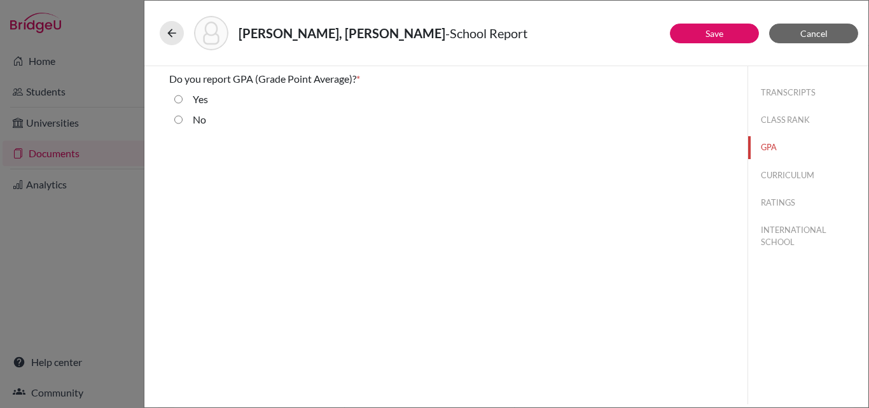
click at [774, 187] on div "TRANSCRIPTS CLASS RANK GPA CURRICULUM RATINGS INTERNATIONAL SCHOOL" at bounding box center [808, 164] width 120 height 197
click at [774, 230] on button "INTERNATIONAL SCHOOL" at bounding box center [808, 236] width 120 height 34
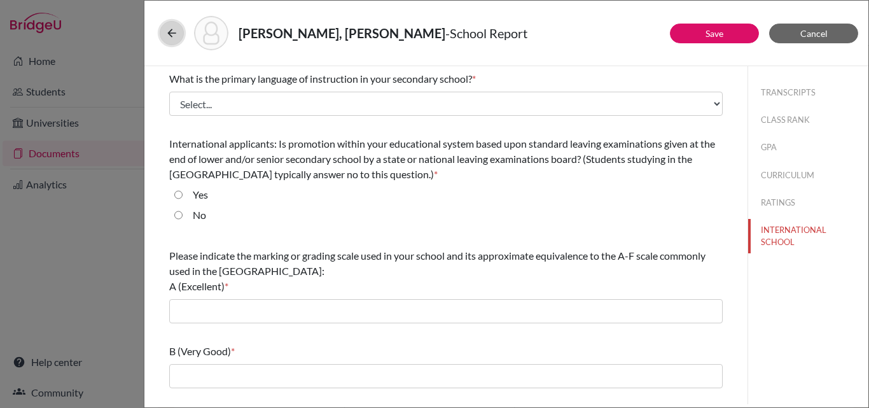
click at [174, 27] on icon at bounding box center [171, 33] width 13 height 13
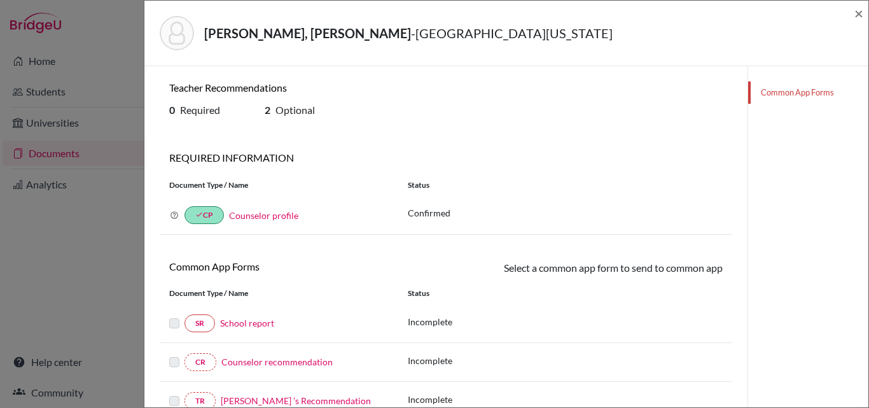
click at [868, 12] on div "Alpman, Kaan Alp - University of Texas at Austin × Teacher Recommendations 0 Re…" at bounding box center [506, 204] width 725 height 408
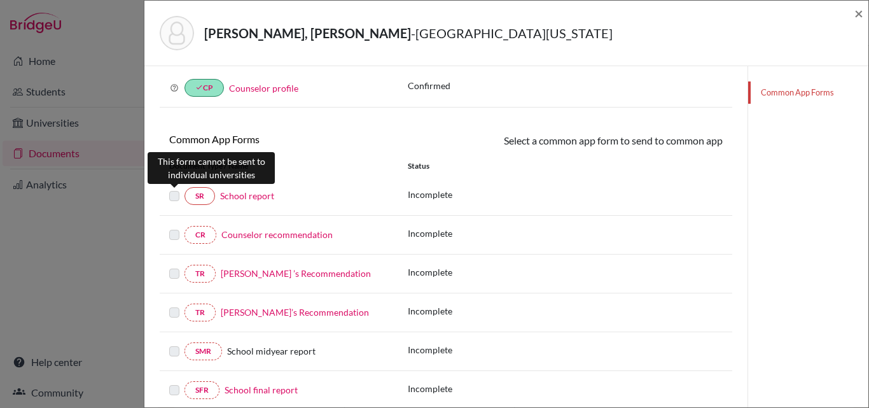
click at [177, 188] on label at bounding box center [174, 188] width 10 height 0
click at [170, 188] on label at bounding box center [174, 188] width 10 height 0
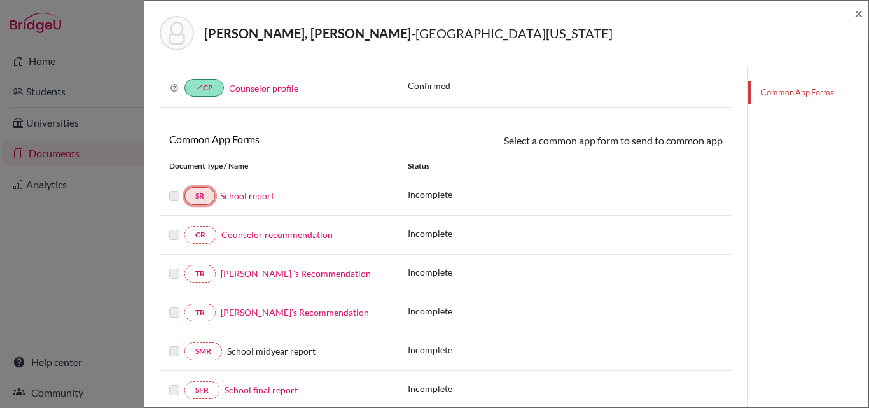
click at [195, 196] on link "SR" at bounding box center [199, 196] width 31 height 18
click at [260, 194] on link "School report" at bounding box center [247, 195] width 54 height 11
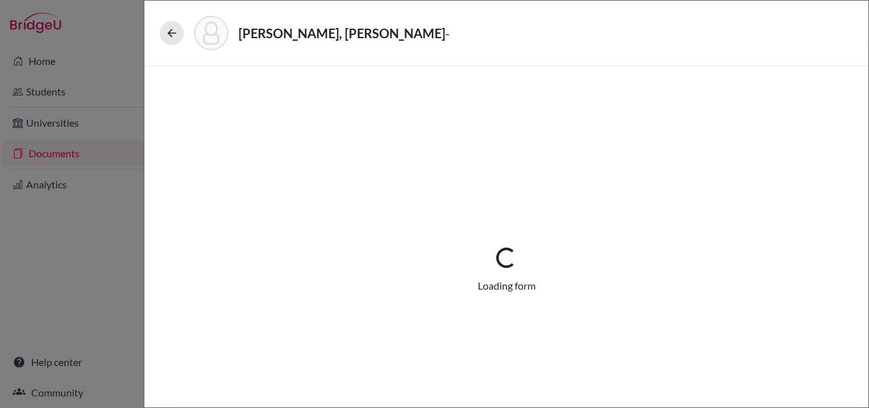
select select "3"
select select "675316"
select select "0"
select select "1"
select select "675318"
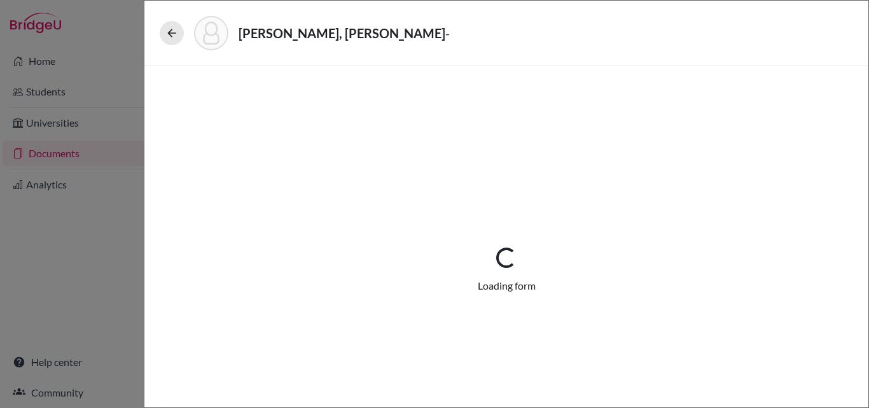
select select "675320"
select select "0"
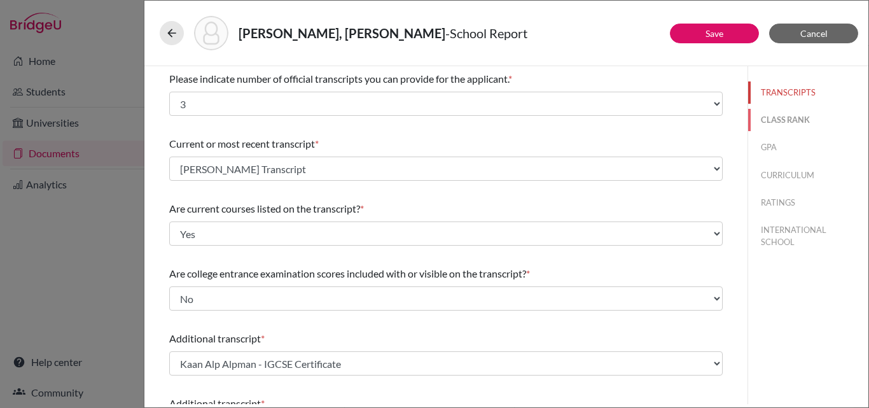
click at [782, 118] on button "CLASS RANK" at bounding box center [808, 120] width 120 height 22
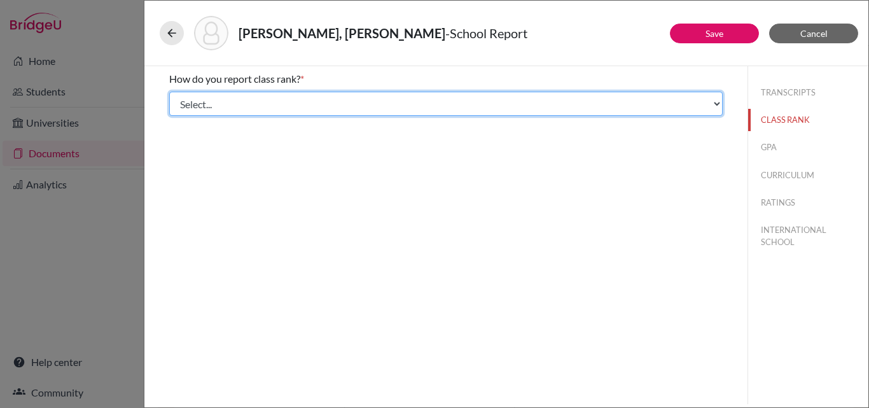
click at [483, 111] on select "Select... Exact Decile Quintile Quartile None" at bounding box center [445, 104] width 553 height 24
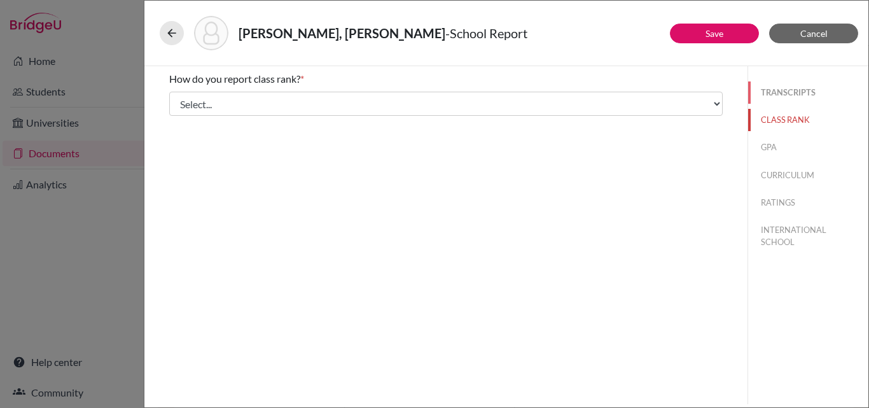
click at [773, 83] on button "TRANSCRIPTS" at bounding box center [808, 92] width 120 height 22
select select "3"
select select "1"
select select "0"
select select "675316"
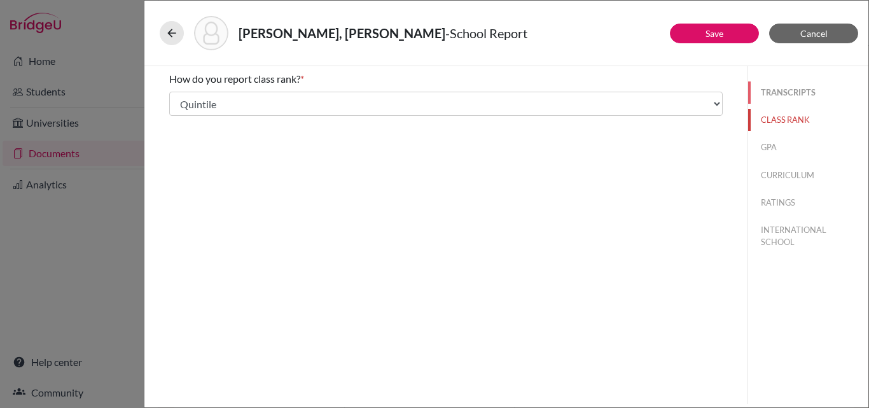
select select "0"
select select "675318"
select select "675320"
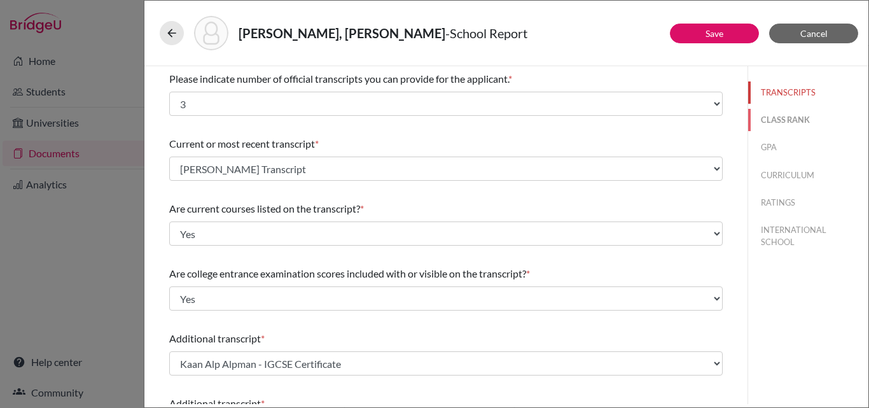
click at [783, 117] on button "CLASS RANK" at bounding box center [808, 120] width 120 height 22
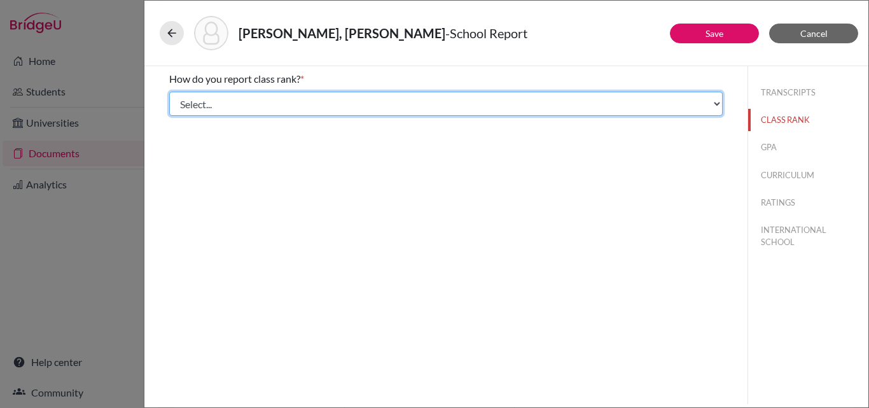
click at [398, 99] on select "Select... Exact Decile Quintile Quartile None" at bounding box center [445, 104] width 553 height 24
select select "4"
click at [169, 92] on select "Select... Exact Decile Quintile Quartile None" at bounding box center [445, 104] width 553 height 24
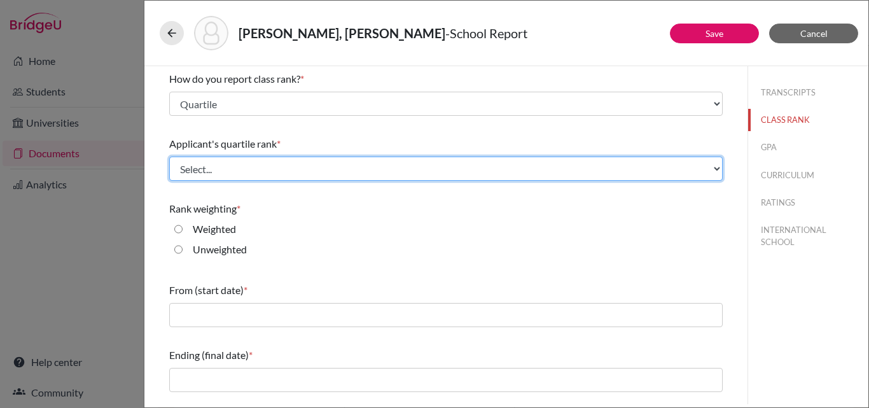
click at [305, 162] on select "Select... Top 25% Top 50% Top 75% Top 100%" at bounding box center [445, 168] width 553 height 24
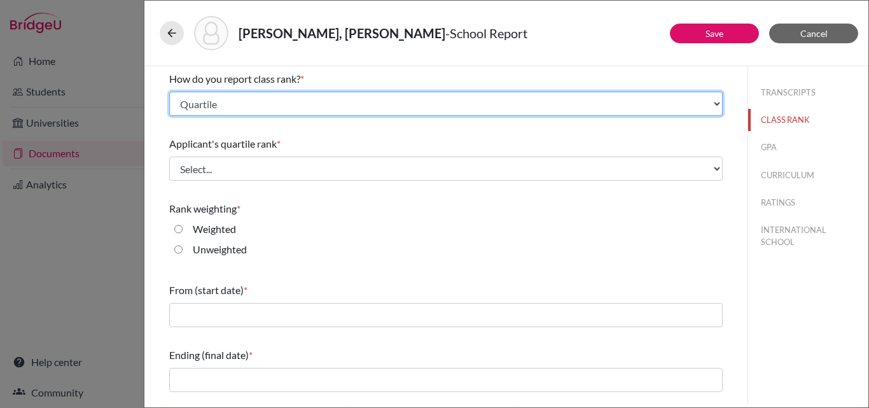
click at [329, 97] on select "Select... Exact Decile Quintile Quartile None" at bounding box center [445, 104] width 553 height 24
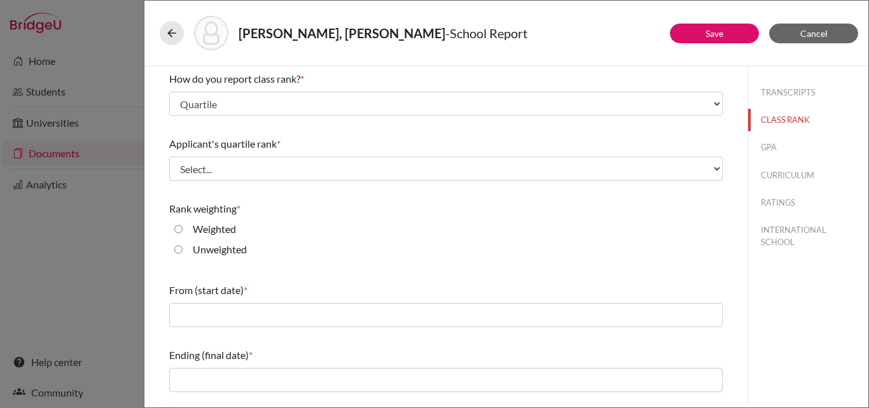
click at [300, 88] on div "How do you report class rank? * Select... Exact Decile Quintile Quartile None" at bounding box center [445, 93] width 553 height 55
click at [783, 146] on button "GPA" at bounding box center [808, 147] width 120 height 22
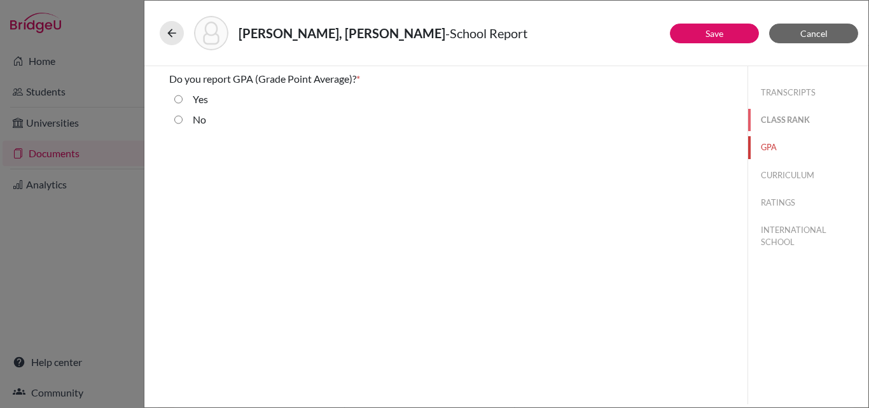
click at [787, 125] on button "CLASS RANK" at bounding box center [808, 120] width 120 height 22
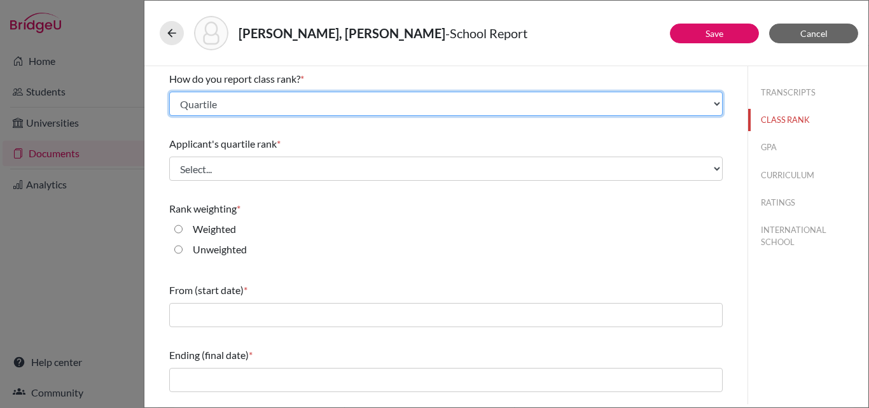
click at [290, 99] on select "Select... Exact Decile Quintile Quartile None" at bounding box center [445, 104] width 553 height 24
click at [169, 92] on select "Select... Exact Decile Quintile Quartile None" at bounding box center [445, 104] width 553 height 24
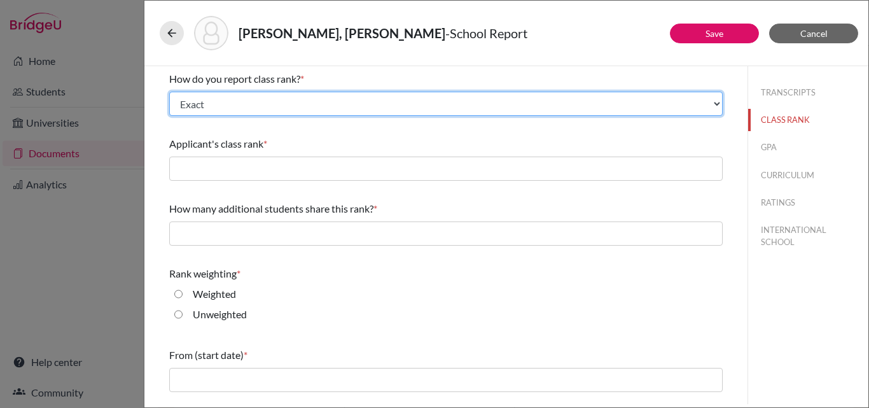
click at [282, 92] on select "Select... Exact Decile Quintile Quartile None" at bounding box center [445, 104] width 553 height 24
click at [169, 92] on select "Select... Exact Decile Quintile Quartile None" at bounding box center [445, 104] width 553 height 24
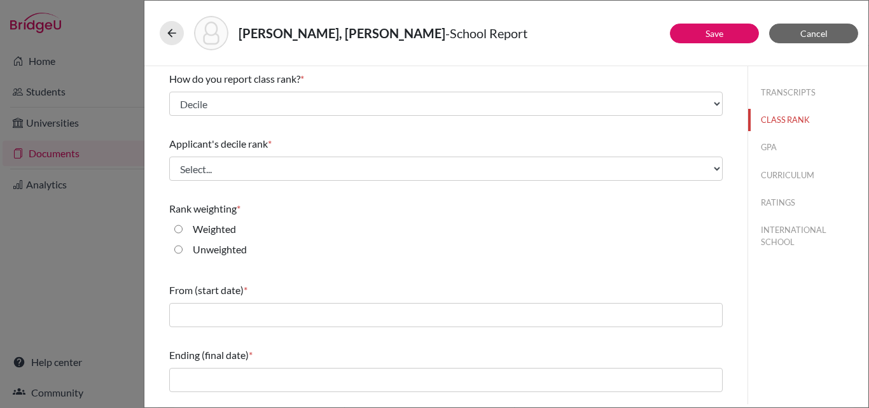
click at [296, 86] on div "How do you report class rank? *" at bounding box center [445, 78] width 553 height 15
click at [231, 181] on div "Applicant's decile rank * Select... Top 10% Top 20% Top 30% Top 40% Top 50% Top…" at bounding box center [445, 158] width 553 height 55
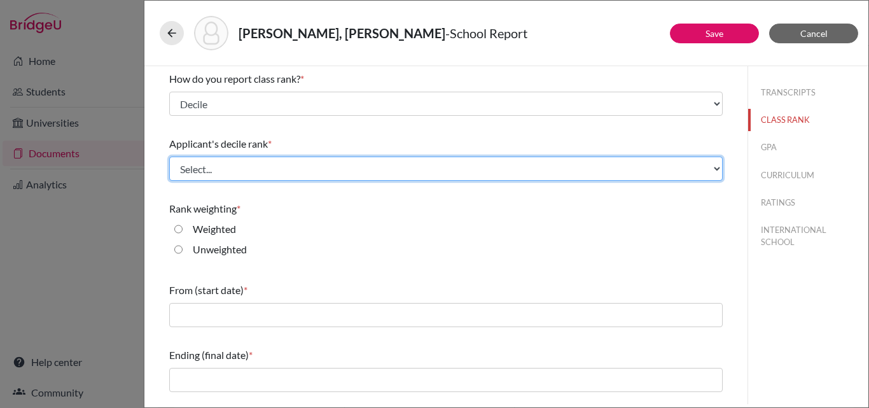
click at [237, 172] on select "Select... Top 10% Top 20% Top 30% Top 40% Top 50% Top 60% Top 70% Top 80% Top 9…" at bounding box center [445, 168] width 553 height 24
click at [242, 165] on select "Select... Top 10% Top 20% Top 30% Top 40% Top 50% Top 60% Top 70% Top 80% Top 9…" at bounding box center [445, 168] width 553 height 24
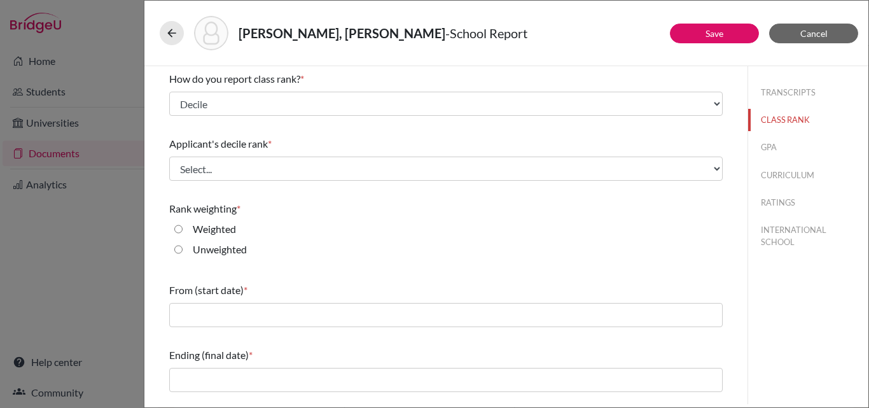
drag, startPoint x: 248, startPoint y: 89, endPoint x: 248, endPoint y: 99, distance: 10.2
click at [249, 90] on div "How do you report class rank? * Select... Exact Decile Quintile Quartile None" at bounding box center [445, 93] width 553 height 55
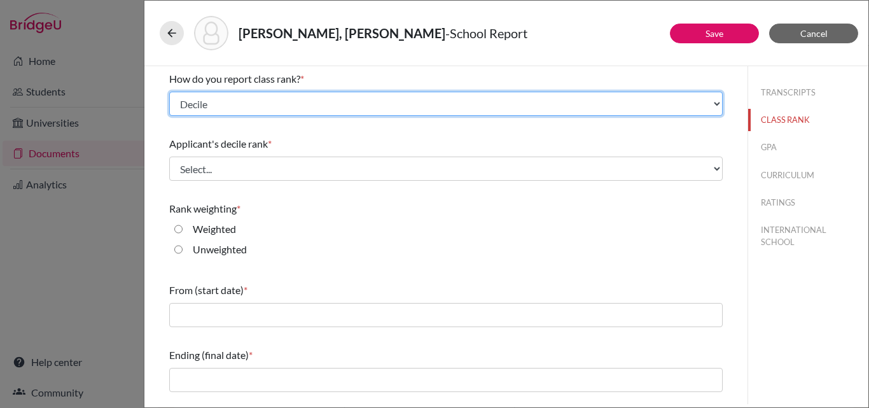
click at [247, 104] on select "Select... Exact Decile Quintile Quartile None" at bounding box center [445, 104] width 553 height 24
click at [169, 92] on select "Select... Exact Decile Quintile Quartile None" at bounding box center [445, 104] width 553 height 24
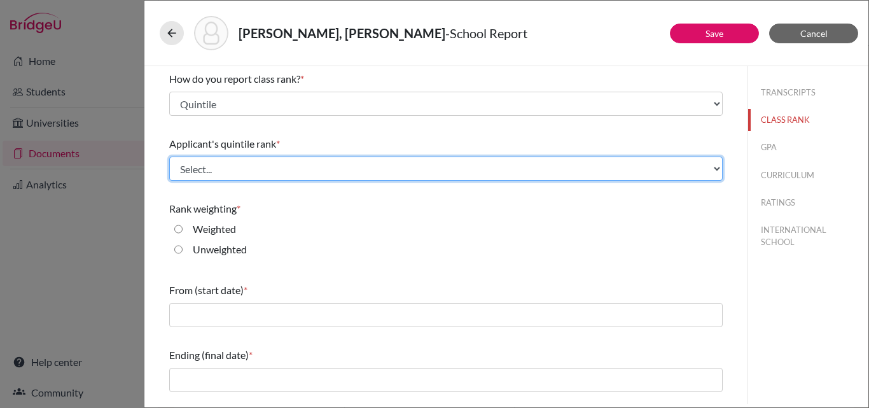
click at [244, 165] on select "Select... Top 20% Top 40% Top 60% Top 80% Top 100%" at bounding box center [445, 168] width 553 height 24
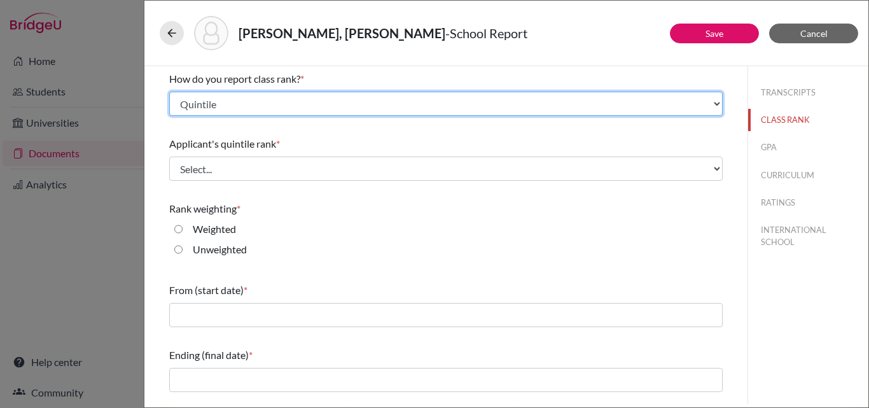
drag, startPoint x: 261, startPoint y: 95, endPoint x: 255, endPoint y: 111, distance: 16.5
click at [261, 95] on select "Select... Exact Decile Quintile Quartile None" at bounding box center [445, 104] width 553 height 24
click at [169, 92] on select "Select... Exact Decile Quintile Quartile None" at bounding box center [445, 104] width 553 height 24
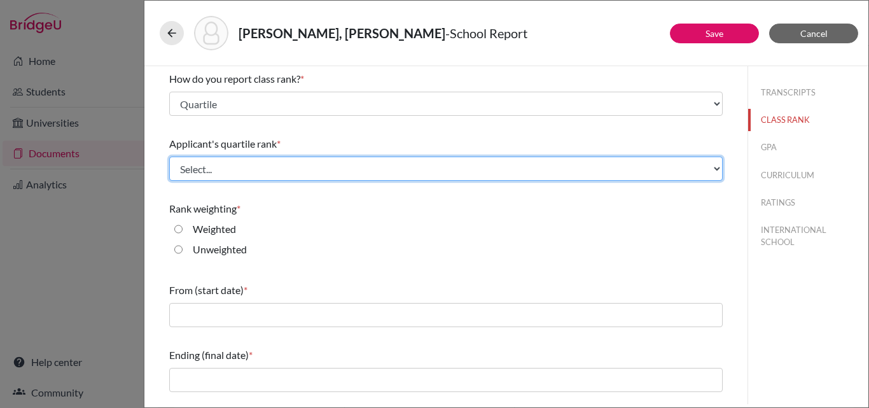
click at [235, 169] on select "Select... Top 25% Top 50% Top 75% Top 100%" at bounding box center [445, 168] width 553 height 24
click at [235, 168] on select "Select... Top 25% Top 50% Top 75% Top 100%" at bounding box center [445, 168] width 553 height 24
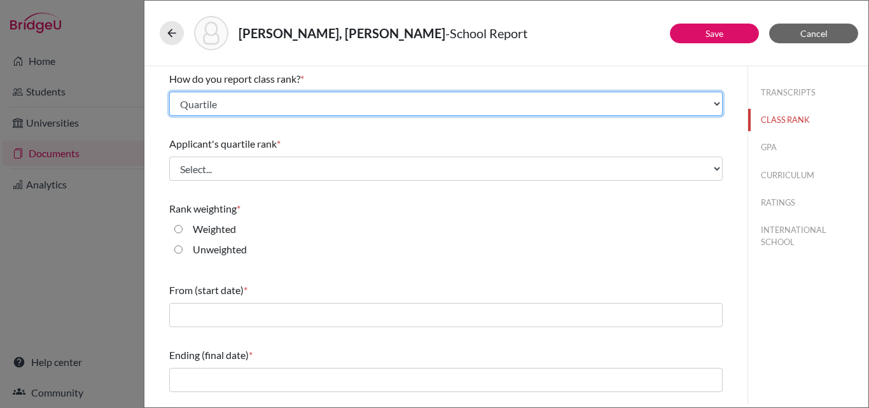
click at [248, 93] on select "Select... Exact Decile Quintile Quartile None" at bounding box center [445, 104] width 553 height 24
select select "5"
click at [169, 92] on select "Select... Exact Decile Quintile Quartile None" at bounding box center [445, 104] width 553 height 24
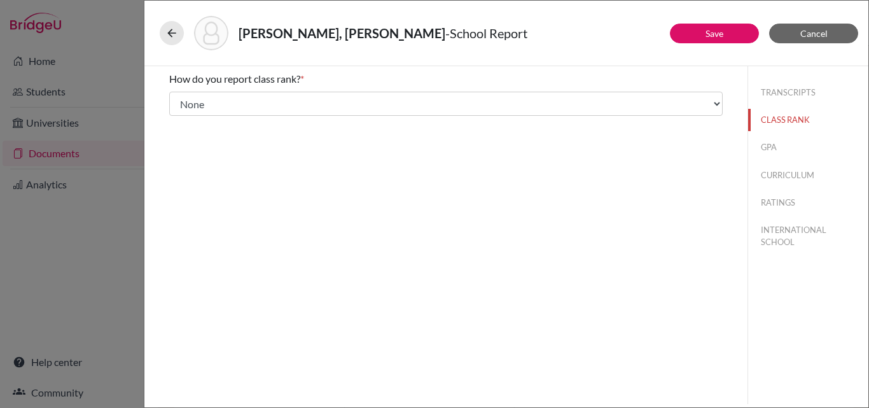
click at [258, 83] on span "How do you report class rank?" at bounding box center [234, 78] width 131 height 12
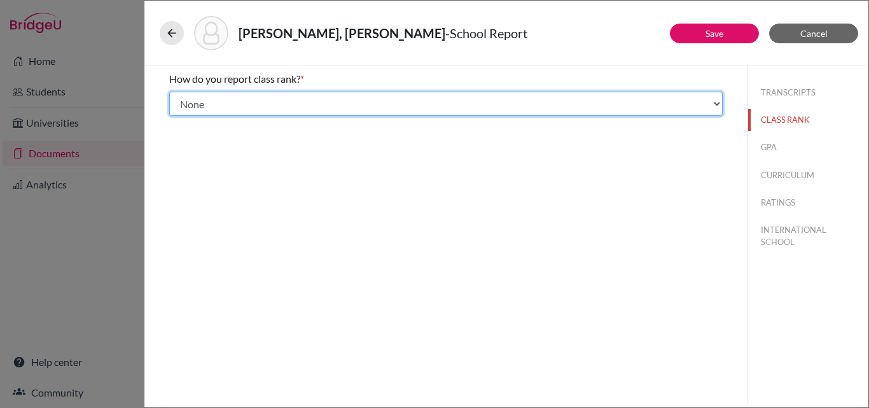
click at [257, 100] on select "Select... Exact Decile Quintile Quartile None" at bounding box center [445, 104] width 553 height 24
click at [169, 92] on select "Select... Exact Decile Quintile Quartile None" at bounding box center [445, 104] width 553 height 24
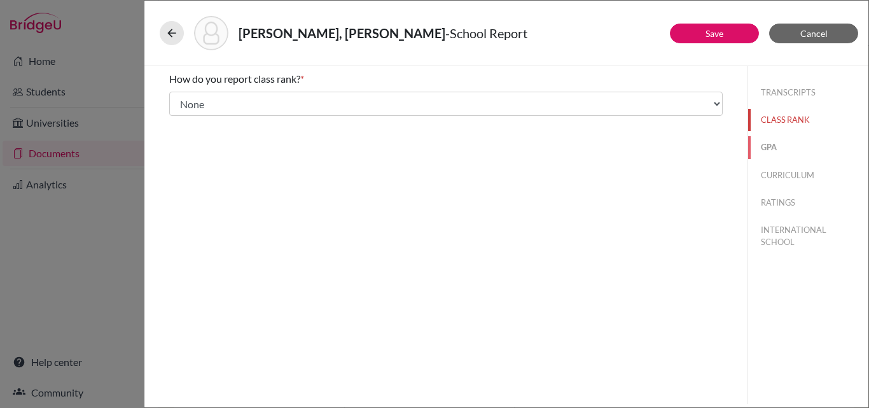
click at [767, 146] on button "GPA" at bounding box center [808, 147] width 120 height 22
click at [207, 99] on label "Yes" at bounding box center [200, 99] width 15 height 15
click at [182, 99] on input "Yes" at bounding box center [178, 99] width 8 height 15
radio input "true"
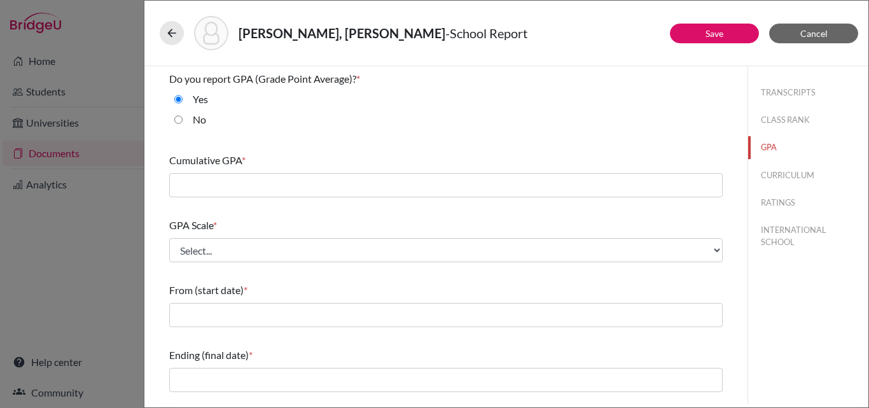
click at [269, 172] on div "Cumulative GPA *" at bounding box center [445, 175] width 553 height 55
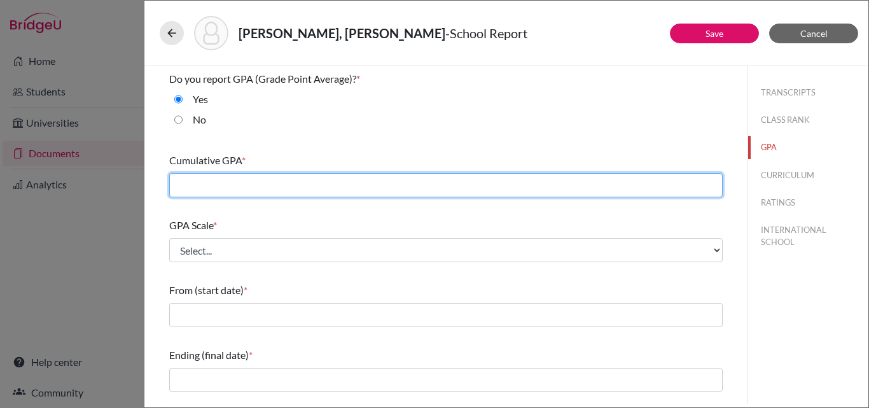
click at [266, 177] on input "text" at bounding box center [445, 185] width 553 height 24
type input "3.9"
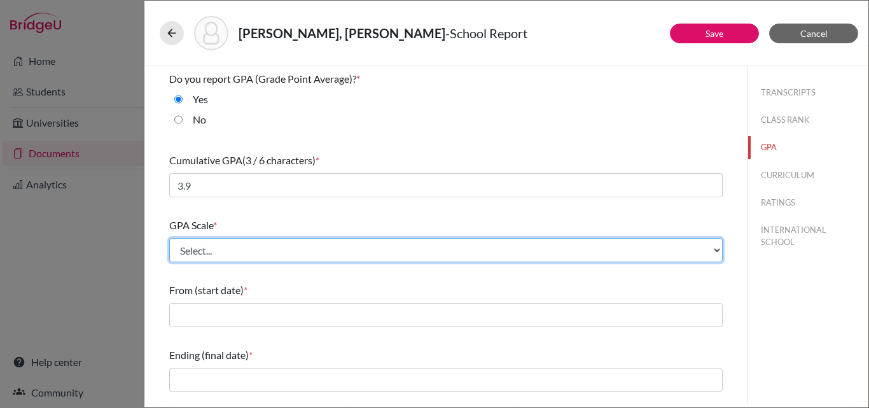
click at [312, 257] on select "Select... 4 5 6 7 8 9 10 11 12 13 14 15 16 17 18 19 20 100" at bounding box center [445, 250] width 553 height 24
click at [319, 253] on select "Select... 4 5 6 7 8 9 10 11 12 13 14 15 16 17 18 19 20 100" at bounding box center [445, 250] width 553 height 24
drag, startPoint x: 319, startPoint y: 247, endPoint x: 319, endPoint y: 239, distance: 8.3
click at [319, 247] on select "Select... 4 5 6 7 8 9 10 11 12 13 14 15 16 17 18 19 20 100" at bounding box center [445, 250] width 553 height 24
select select "4"
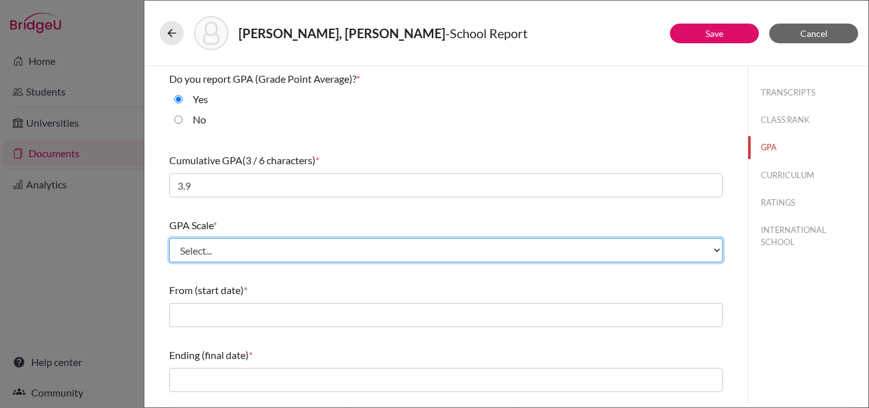
click at [169, 238] on select "Select... 4 5 6 7 8 9 10 11 12 13 14 15 16 17 18 19 20 100" at bounding box center [445, 250] width 553 height 24
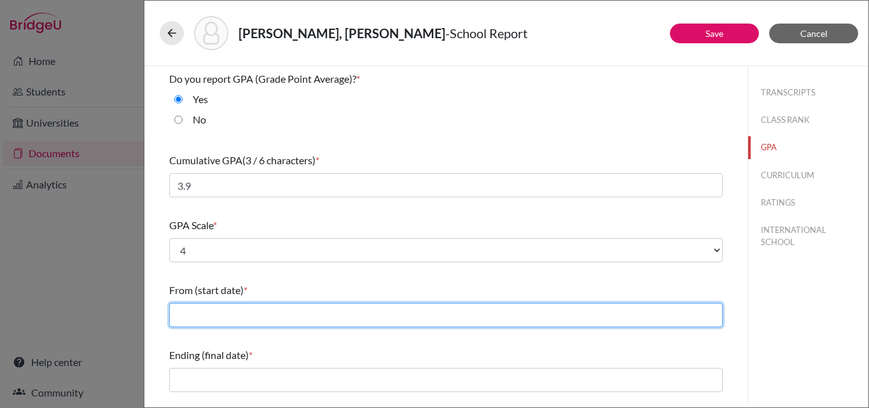
click at [252, 303] on input "text" at bounding box center [445, 315] width 553 height 24
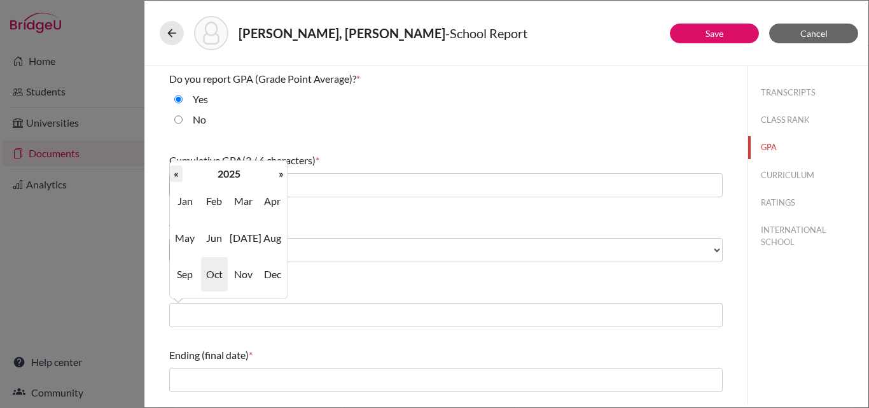
click at [178, 167] on th "«" at bounding box center [176, 173] width 13 height 17
click at [178, 169] on th "«" at bounding box center [176, 173] width 13 height 17
click at [284, 172] on th "»" at bounding box center [281, 173] width 13 height 17
click at [272, 234] on span "Aug" at bounding box center [272, 238] width 27 height 34
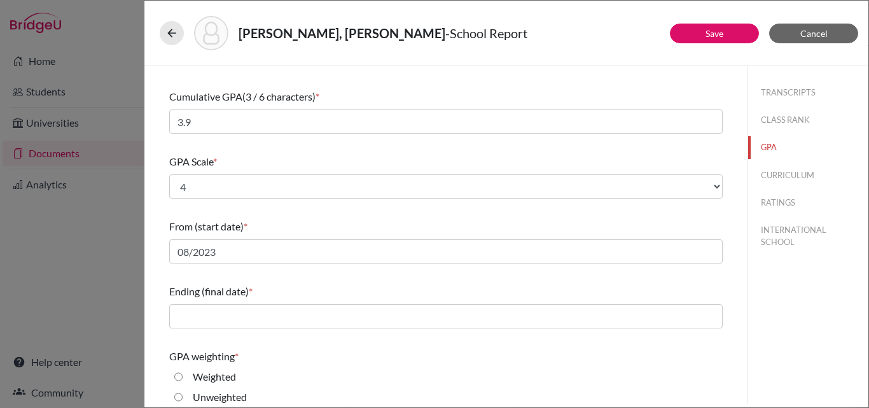
scroll to position [127, 0]
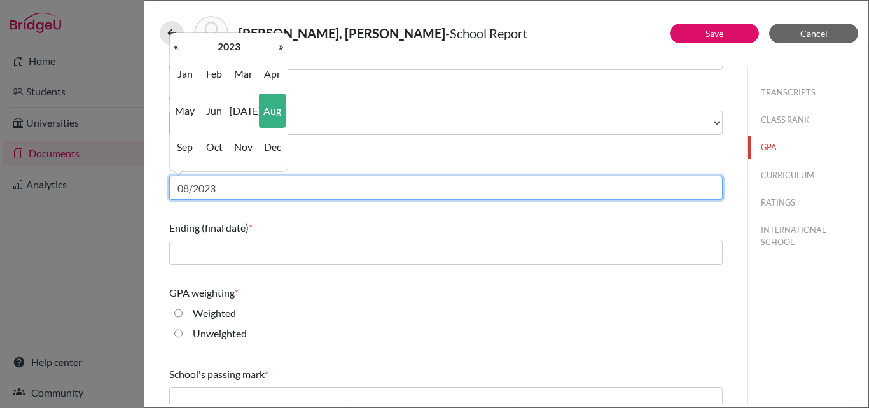
click at [266, 185] on input "08/2023" at bounding box center [445, 187] width 553 height 24
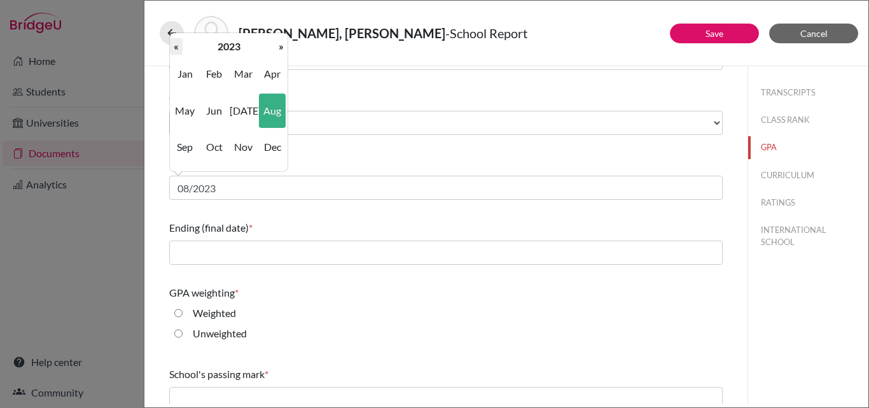
click at [179, 48] on th "«" at bounding box center [176, 46] width 13 height 17
click at [274, 104] on span "Aug" at bounding box center [272, 110] width 27 height 34
type input "08/2022"
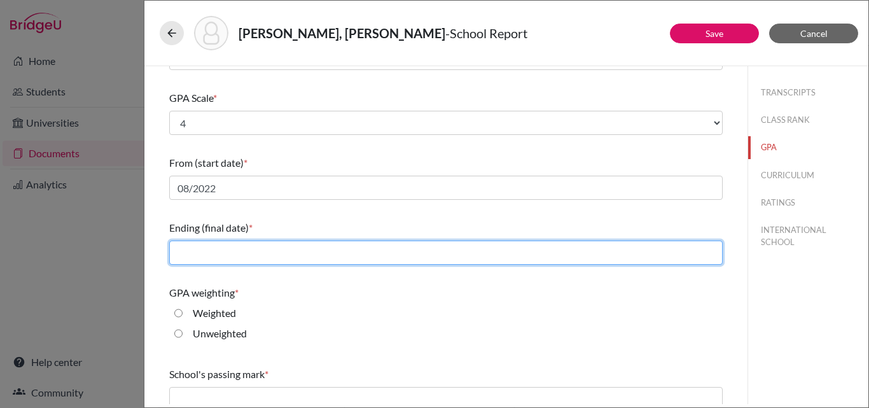
click at [221, 250] on input "text" at bounding box center [445, 252] width 553 height 24
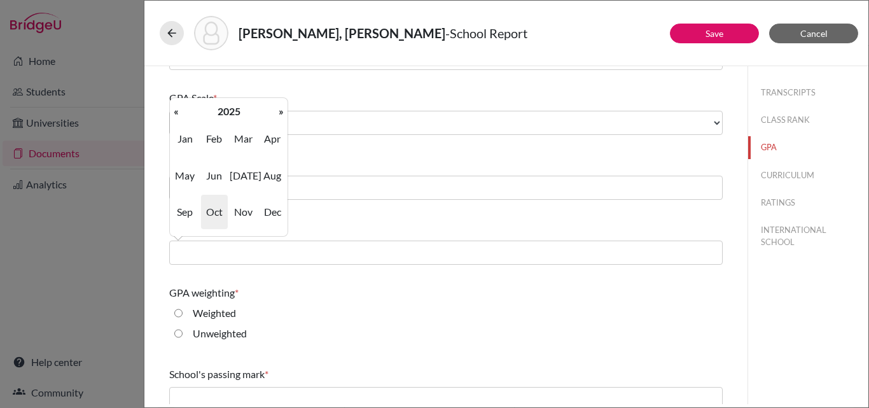
click at [306, 304] on div "GPA weighting * Weighted Unweighted" at bounding box center [445, 315] width 553 height 71
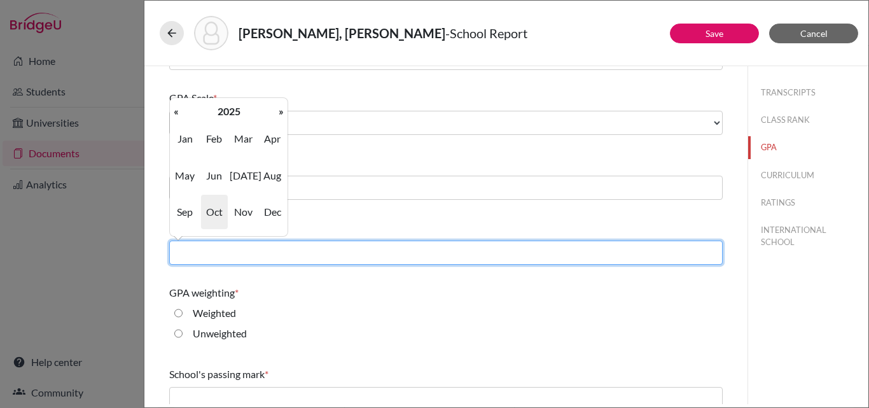
click at [320, 253] on input "text" at bounding box center [445, 252] width 553 height 24
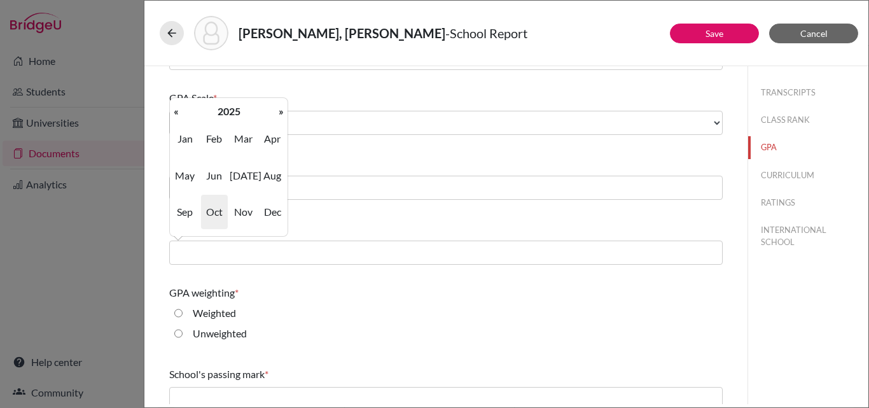
click at [287, 108] on div "« October 2025 » Su Mo Tu We Th Fr Sa 28 29 30 1 2 3 4 5 6 7 8 9 10 11 12 13 14…" at bounding box center [228, 166] width 119 height 139
click at [280, 109] on th "»" at bounding box center [281, 111] width 13 height 17
drag, startPoint x: 227, startPoint y: 162, endPoint x: 222, endPoint y: 168, distance: 8.1
click at [222, 168] on span "Jun" at bounding box center [214, 175] width 27 height 34
type input "06/2026"
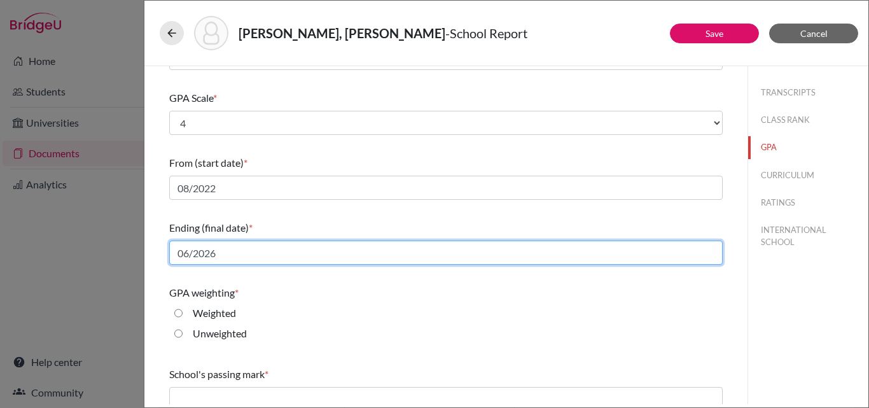
click at [252, 252] on input "06/2026" at bounding box center [445, 252] width 553 height 24
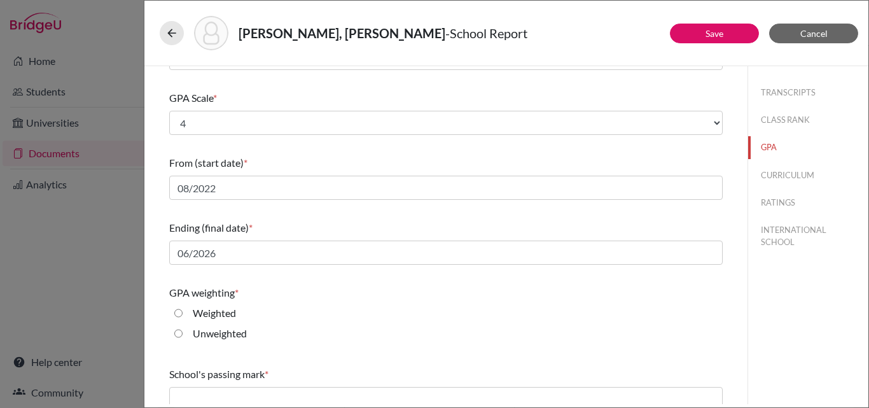
click at [322, 315] on div "Weighted" at bounding box center [445, 315] width 553 height 20
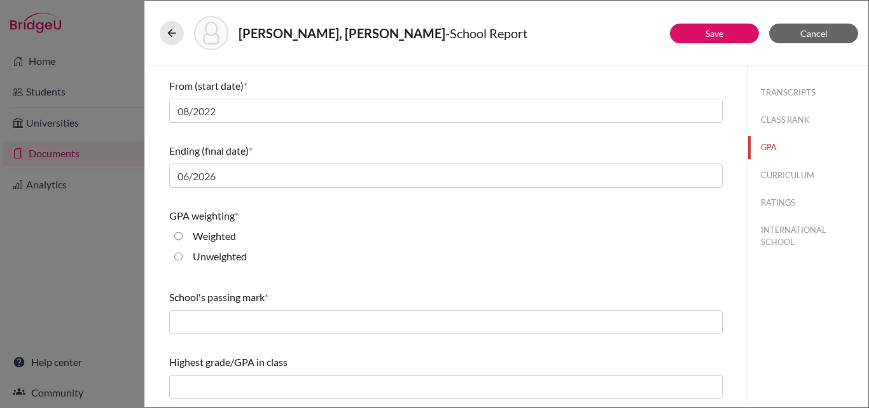
click at [241, 260] on label "Unweighted" at bounding box center [220, 256] width 54 height 15
click at [182, 260] on input "Unweighted" at bounding box center [178, 256] width 8 height 15
radio input "true"
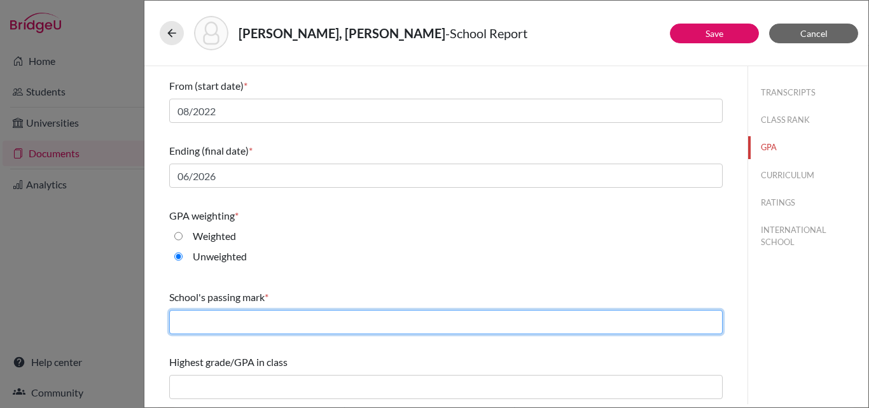
click at [274, 327] on input "text" at bounding box center [445, 322] width 553 height 24
type input "1.0"
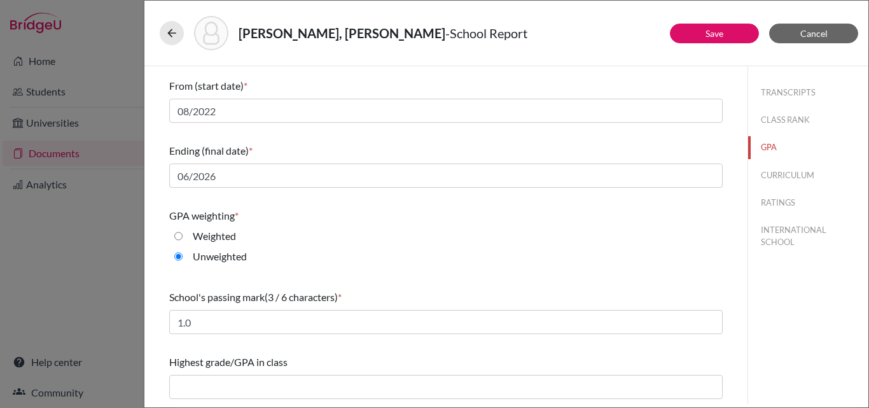
click at [242, 401] on div "Highest grade/GPA in class" at bounding box center [445, 376] width 553 height 55
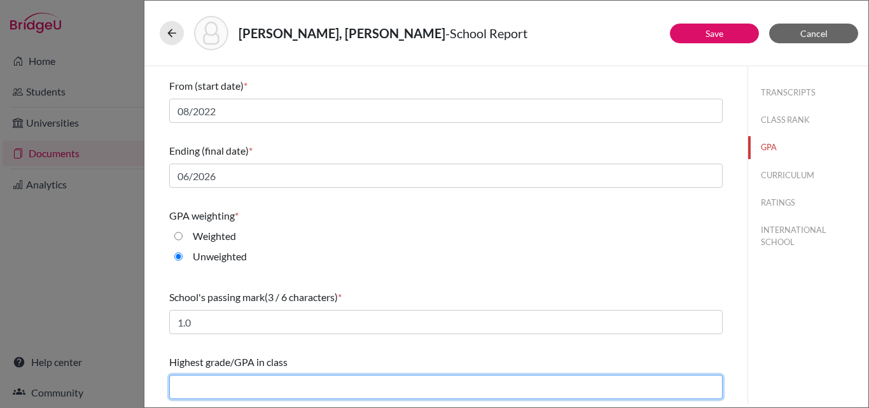
click at [248, 384] on input "text" at bounding box center [445, 387] width 553 height 24
type input "4"
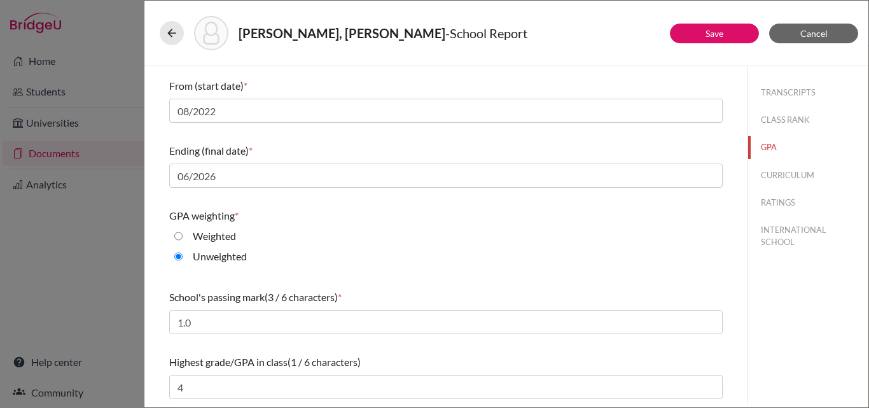
click at [256, 364] on span "Highest grade/GPA in class" at bounding box center [228, 361] width 118 height 12
click at [771, 170] on button "CURRICULUM" at bounding box center [808, 175] width 120 height 22
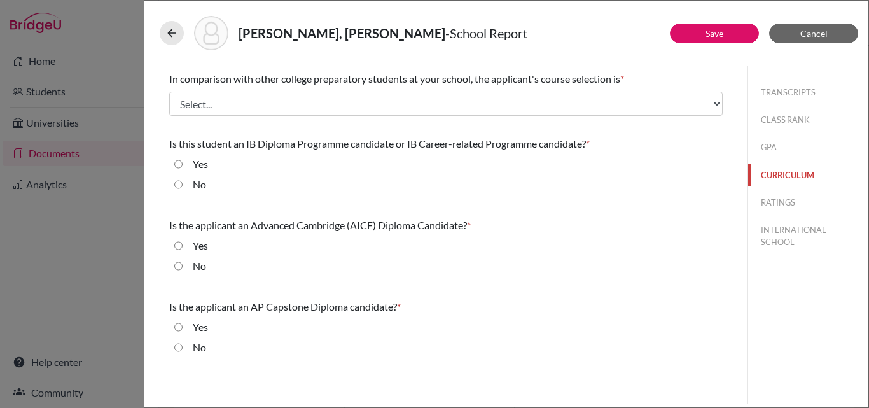
scroll to position [0, 0]
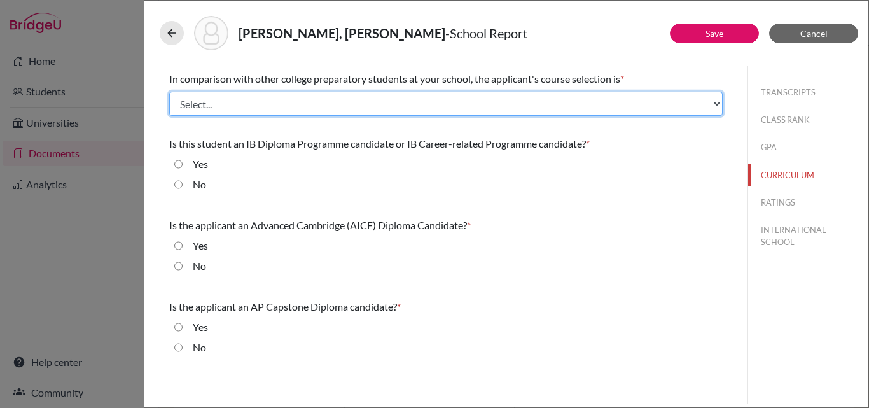
click at [284, 106] on select "Select... Less than demanding Average Demanding Very demanding Most demanding P…" at bounding box center [445, 104] width 553 height 24
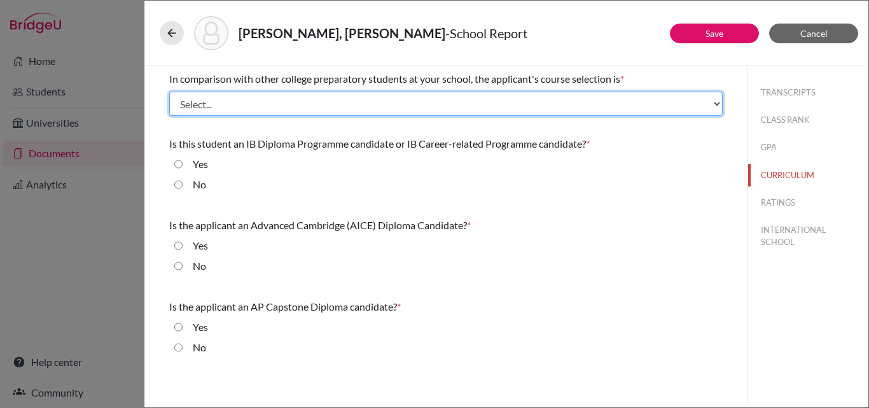
select select "5"
click at [169, 92] on select "Select... Less than demanding Average Demanding Very demanding Most demanding P…" at bounding box center [445, 104] width 553 height 24
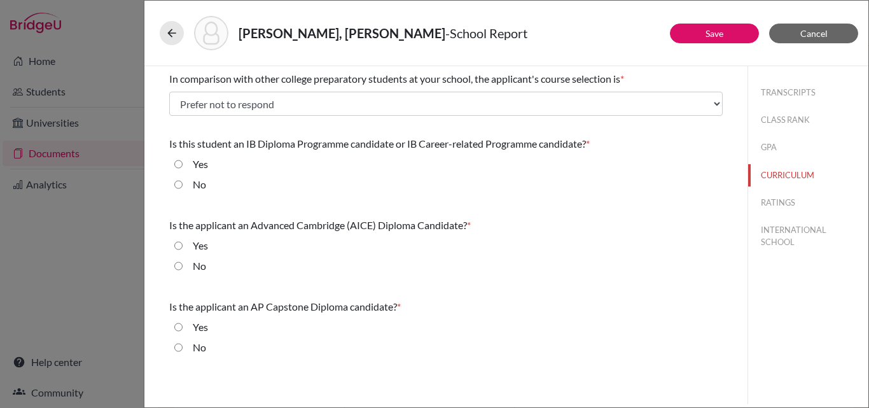
click at [201, 160] on label "Yes" at bounding box center [200, 163] width 15 height 15
click at [182, 160] on input "Yes" at bounding box center [178, 163] width 8 height 15
radio input "true"
click at [189, 268] on div "No" at bounding box center [194, 268] width 24 height 20
click at [190, 268] on div "No" at bounding box center [194, 268] width 24 height 20
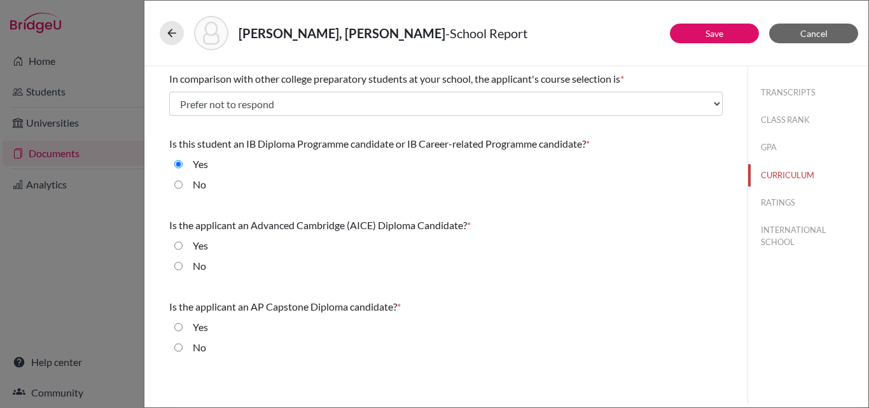
click at [189, 353] on div "No" at bounding box center [194, 350] width 24 height 20
click at [190, 349] on div "No" at bounding box center [194, 350] width 24 height 20
click at [198, 258] on label "No" at bounding box center [199, 265] width 13 height 15
click at [182, 258] on input "No" at bounding box center [178, 265] width 8 height 15
radio input "true"
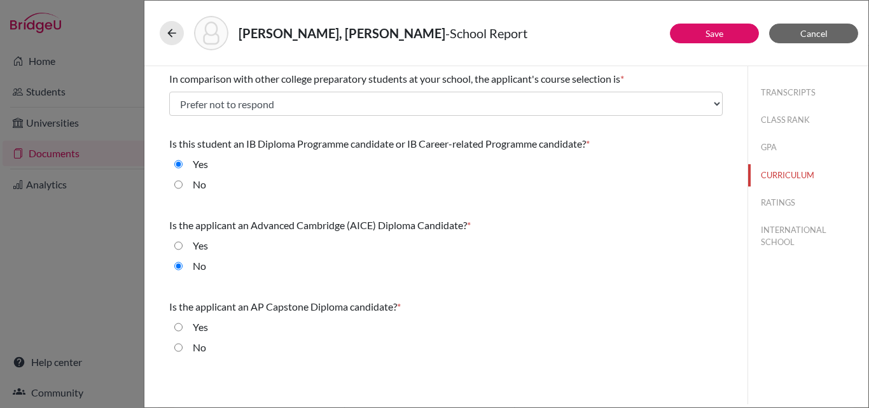
click at [193, 350] on label "No" at bounding box center [199, 347] width 13 height 15
click at [182, 350] on input "No" at bounding box center [178, 347] width 8 height 15
radio input "true"
click at [774, 203] on button "RATINGS" at bounding box center [808, 202] width 120 height 22
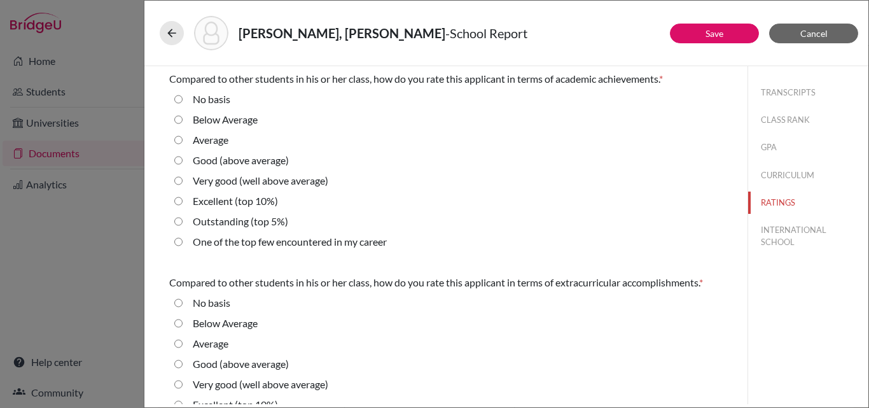
click at [256, 224] on label "Outstanding (top 5%)" at bounding box center [240, 221] width 95 height 15
click at [182, 224] on 5\%\) "Outstanding (top 5%)" at bounding box center [178, 221] width 8 height 15
radio 5\%\) "true"
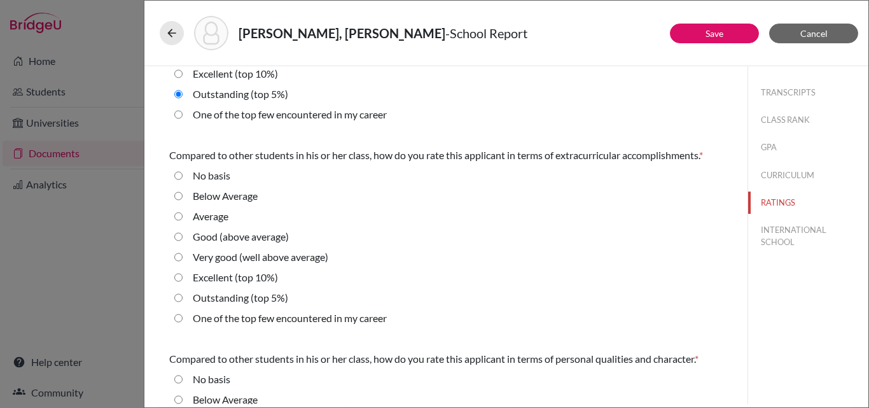
scroll to position [191, 0]
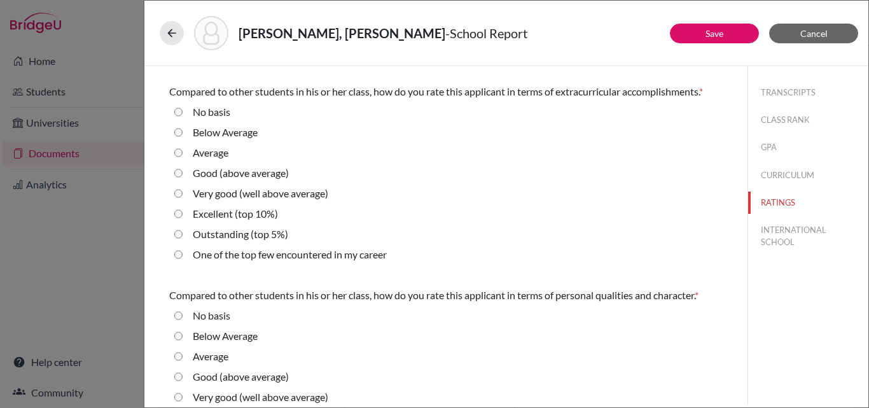
click at [254, 235] on label "Outstanding (top 5%)" at bounding box center [240, 233] width 95 height 15
click at [182, 235] on 5\%\) "Outstanding (top 5%)" at bounding box center [178, 233] width 8 height 15
radio 5\%\) "true"
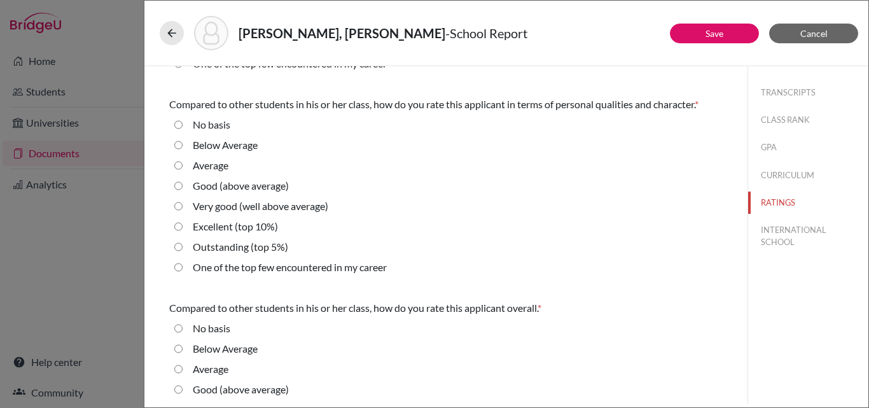
click at [262, 245] on label "Outstanding (top 5%)" at bounding box center [240, 246] width 95 height 15
click at [182, 245] on 5\%\) "Outstanding (top 5%)" at bounding box center [178, 246] width 8 height 15
radio 5\%\) "true"
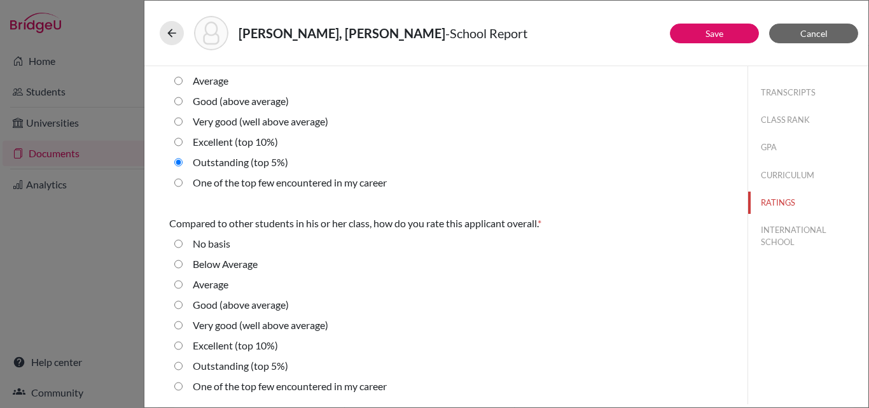
click at [243, 368] on label "Outstanding (top 5%)" at bounding box center [240, 365] width 95 height 15
click at [182, 368] on 5\%\) "Outstanding (top 5%)" at bounding box center [178, 365] width 8 height 15
radio 5\%\) "true"
click at [733, 31] on button "Save" at bounding box center [714, 34] width 89 height 20
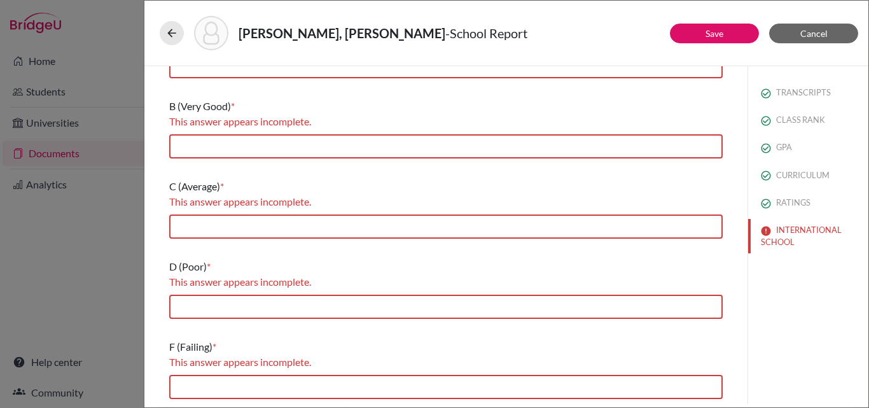
scroll to position [0, 0]
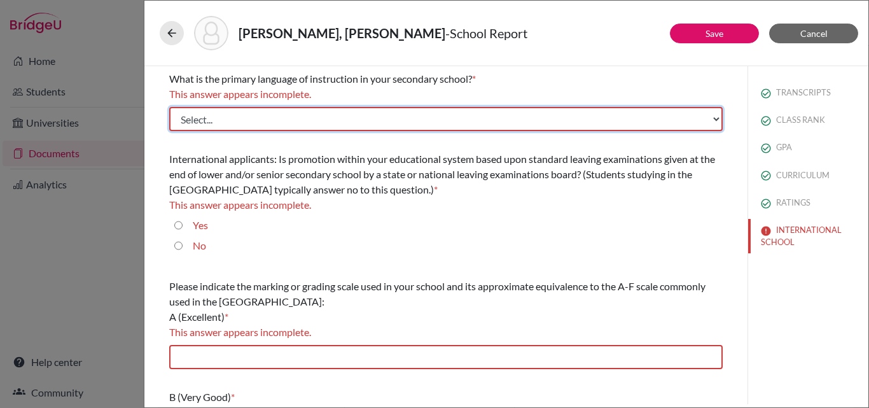
click at [464, 108] on select "Select... Albanian Arabic Armenian Assamese Azerbaijani Belarusian Bengali Bulg…" at bounding box center [445, 119] width 553 height 24
select select "14"
click at [169, 107] on select "Select... Albanian Arabic Armenian Assamese Azerbaijani Belarusian Bengali Bulg…" at bounding box center [445, 119] width 553 height 24
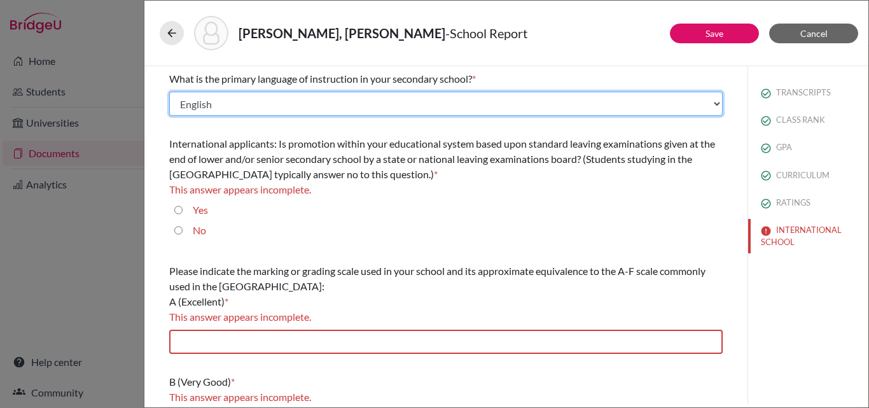
scroll to position [191, 0]
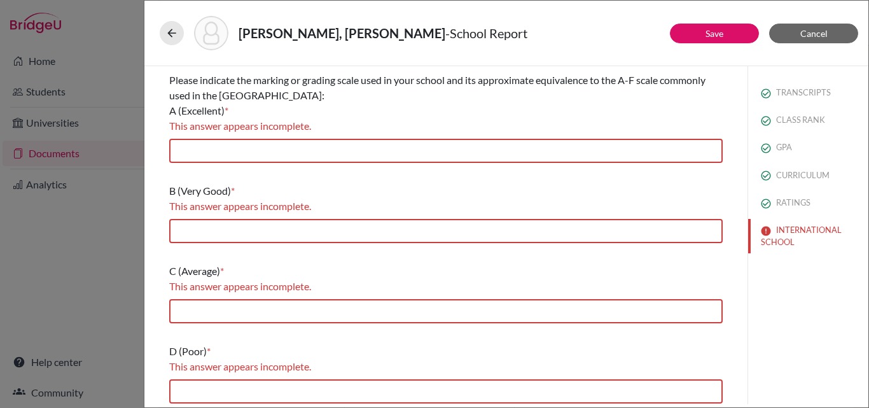
click at [272, 212] on div "This answer appears incomplete." at bounding box center [445, 205] width 553 height 15
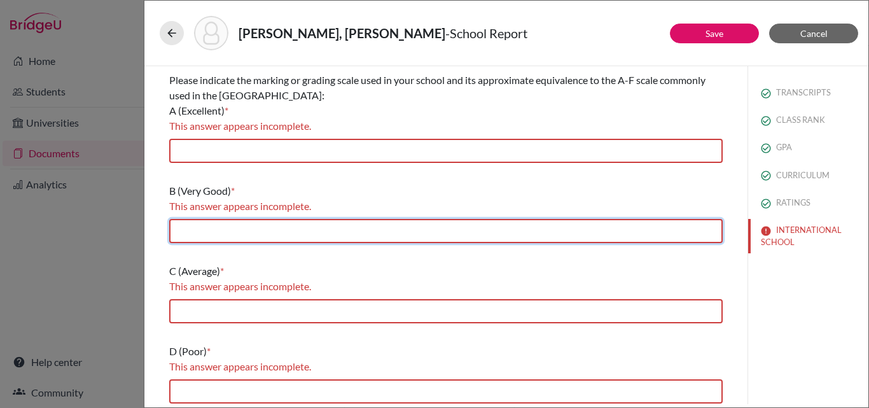
click at [274, 222] on input "text" at bounding box center [445, 231] width 553 height 24
type input "B (Very Good): 80–89 / 5 IB"
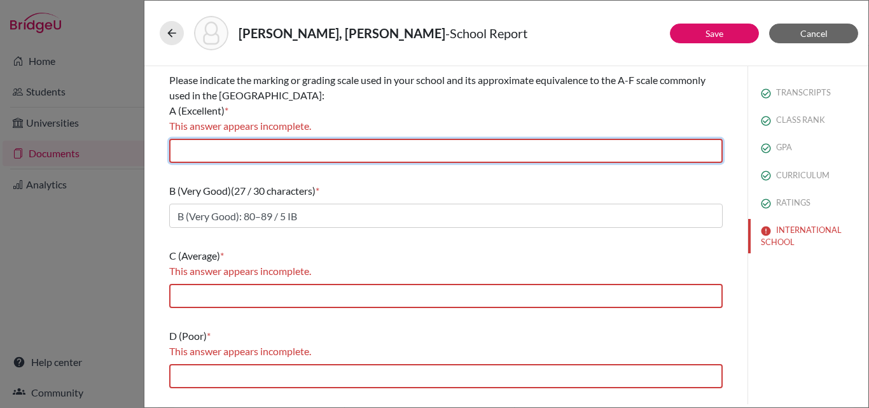
click at [304, 151] on input "text" at bounding box center [445, 151] width 553 height 24
type input "A (Excellent): 90–100 / 7-6 IB"
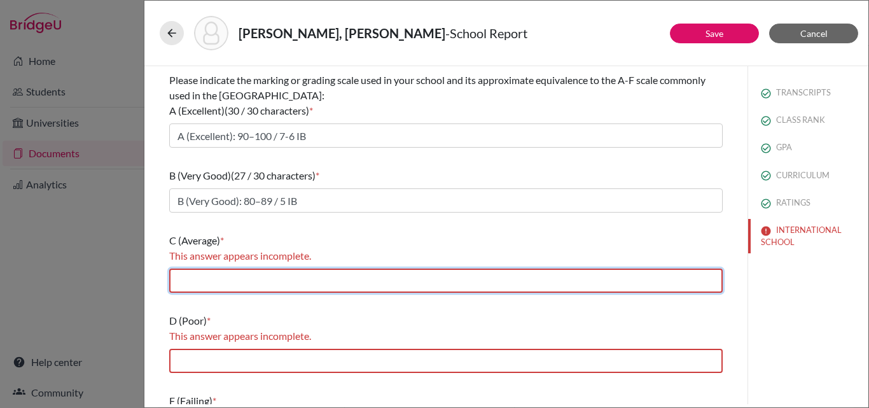
click at [257, 285] on input "text" at bounding box center [445, 280] width 553 height 24
type input "C (Average): 70–79 / 4 IB"
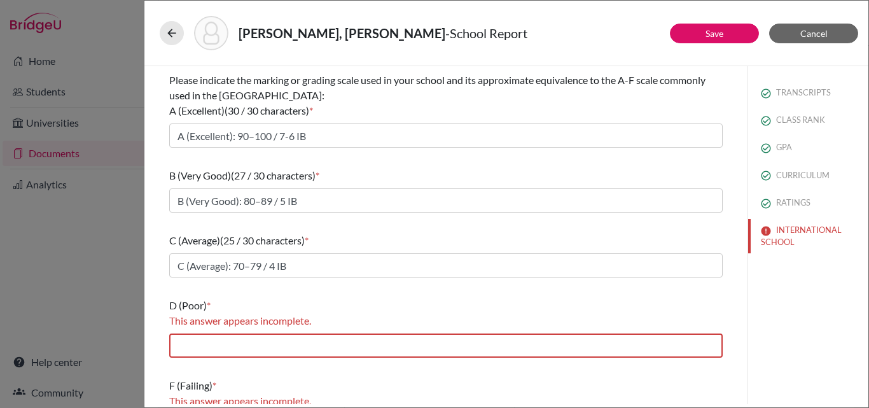
click at [272, 367] on div "What is the primary language of instruction in your secondary school? * Select.…" at bounding box center [445, 158] width 553 height 567
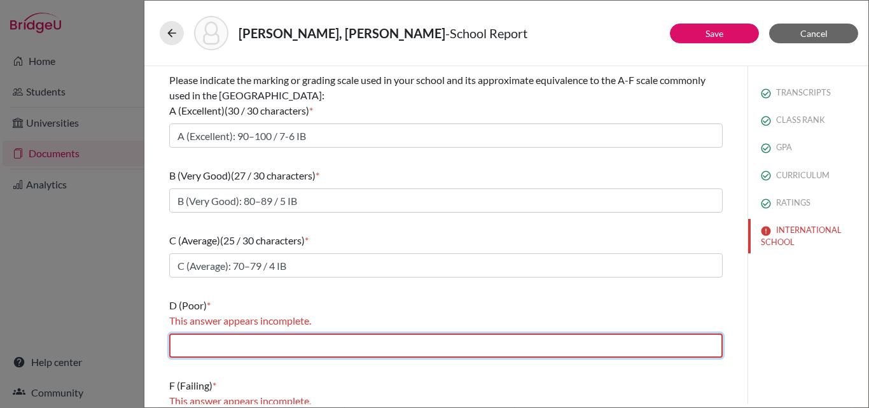
click at [277, 343] on input "text" at bounding box center [445, 345] width 553 height 24
type input "D (Poor): 60–69 / 3 IB"
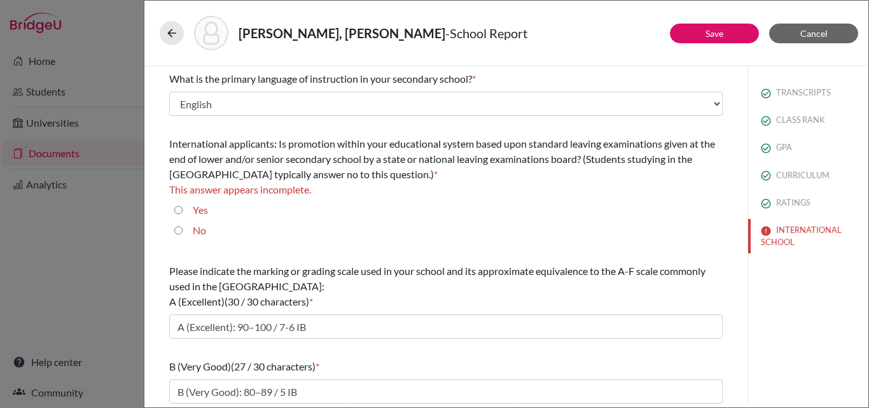
scroll to position [214, 0]
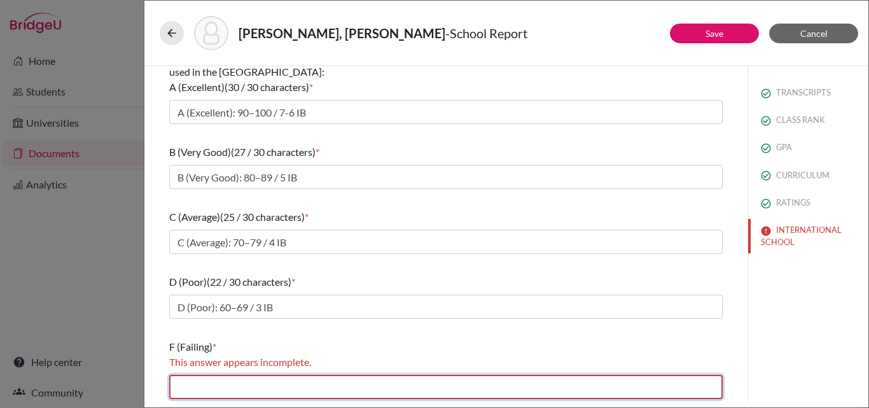
click at [263, 387] on input "text" at bounding box center [445, 387] width 553 height 24
type input "F (Failing): <60 / 1-2 IB"
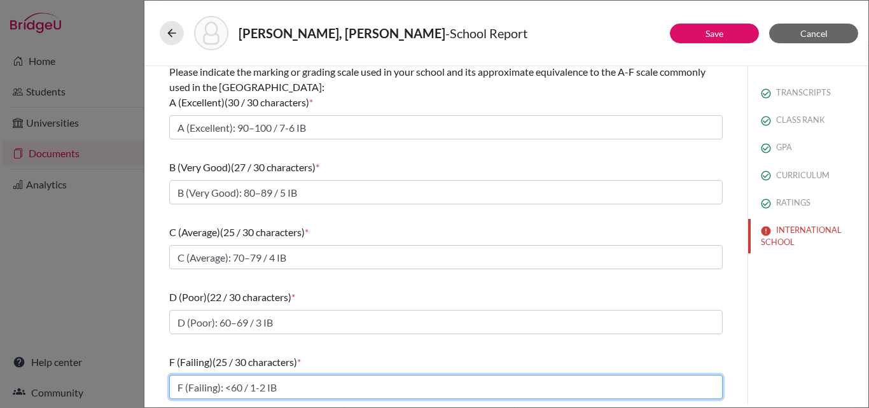
scroll to position [0, 0]
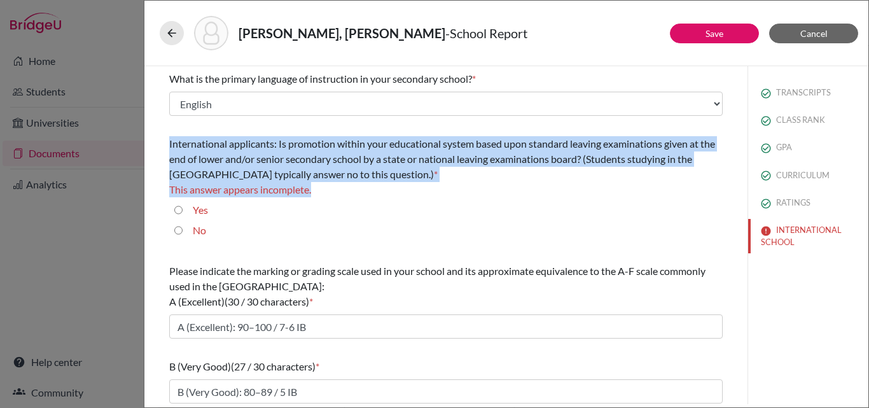
drag, startPoint x: 334, startPoint y: 173, endPoint x: 169, endPoint y: 145, distance: 167.7
click at [169, 145] on div "What is the primary language of instruction in your secondary school? * Select.…" at bounding box center [446, 334] width 584 height 537
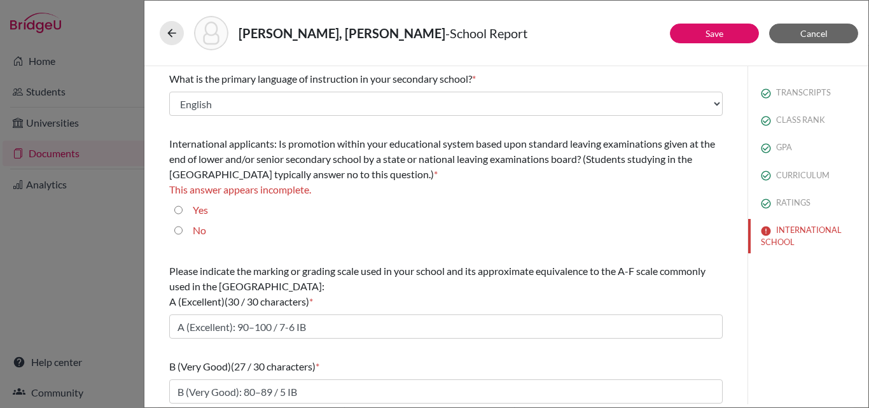
click at [205, 239] on div "No" at bounding box center [194, 233] width 24 height 20
click at [196, 231] on label "No" at bounding box center [199, 230] width 13 height 15
click at [182, 231] on input "No" at bounding box center [178, 230] width 8 height 15
radio input "true"
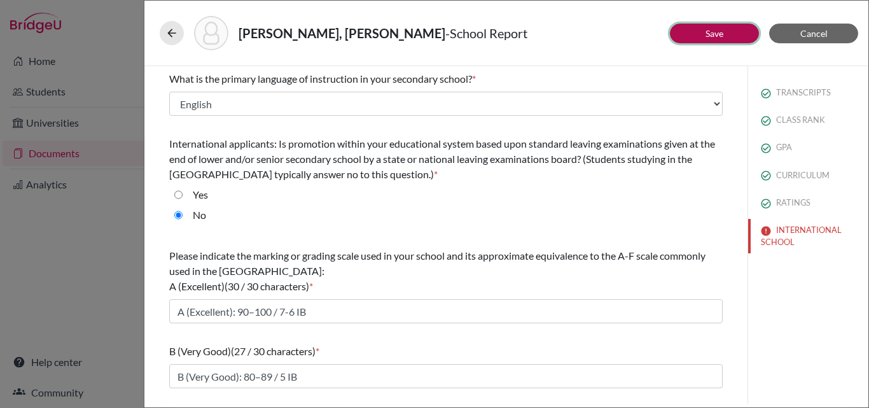
click at [734, 29] on button "Save" at bounding box center [714, 34] width 89 height 20
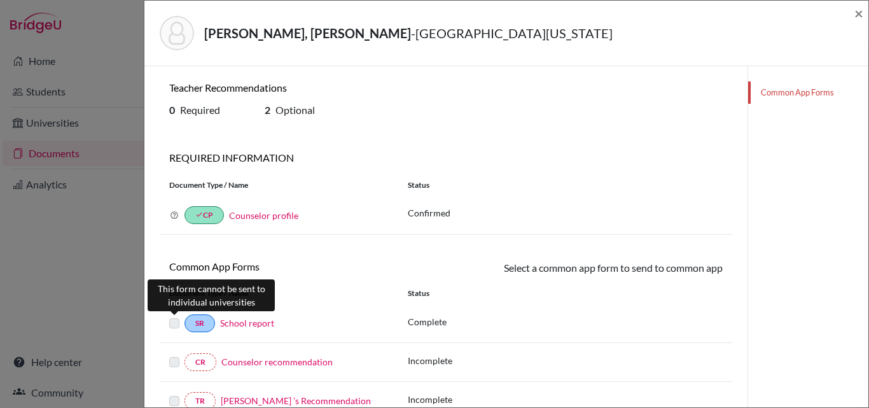
click at [174, 315] on label at bounding box center [174, 315] width 10 height 0
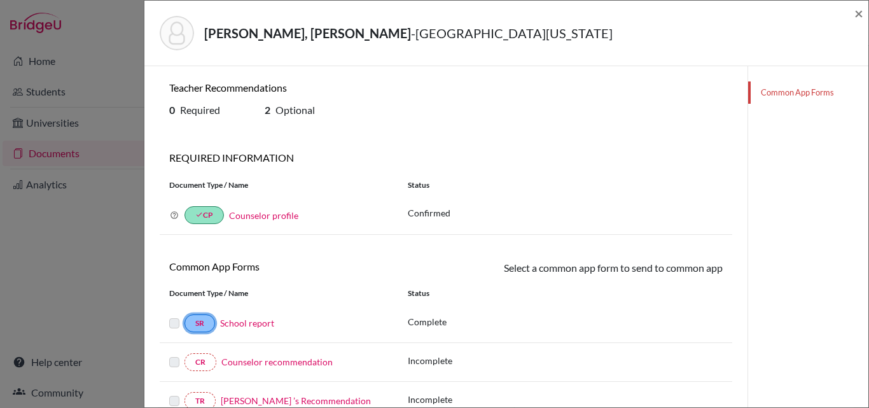
click at [200, 326] on link "SR" at bounding box center [199, 323] width 31 height 18
click at [249, 326] on link "School report" at bounding box center [247, 322] width 54 height 11
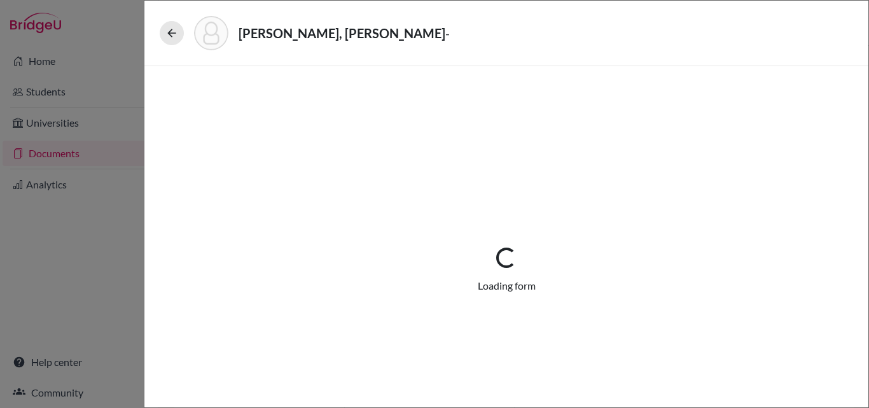
select select "3"
select select "675316"
select select "0"
select select "1"
select select "675318"
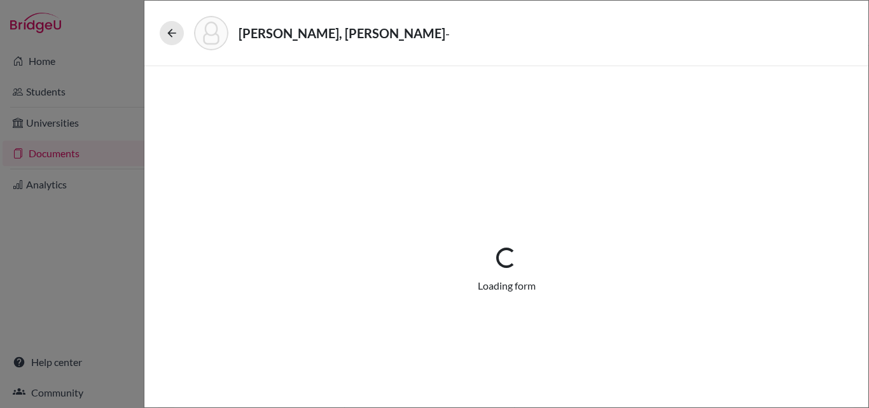
select select "675320"
select select "0"
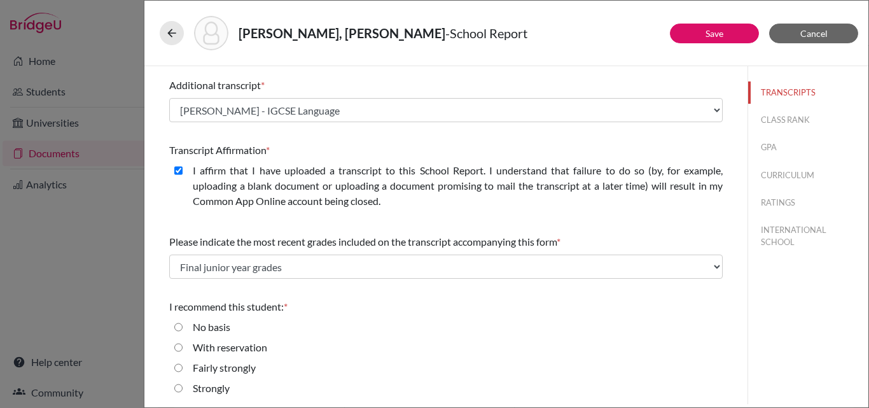
scroll to position [340, 0]
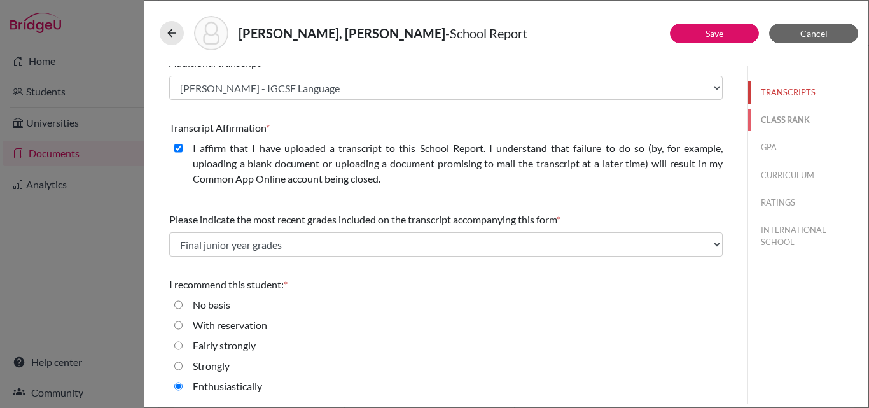
click at [776, 114] on button "CLASS RANK" at bounding box center [808, 120] width 120 height 22
select select "5"
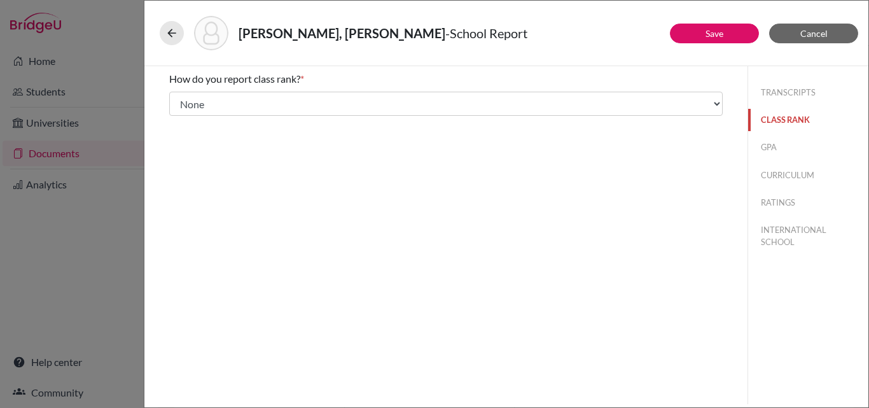
scroll to position [0, 0]
click at [769, 148] on button "GPA" at bounding box center [808, 147] width 120 height 22
type input "3.9"
type input "4"
select select "4"
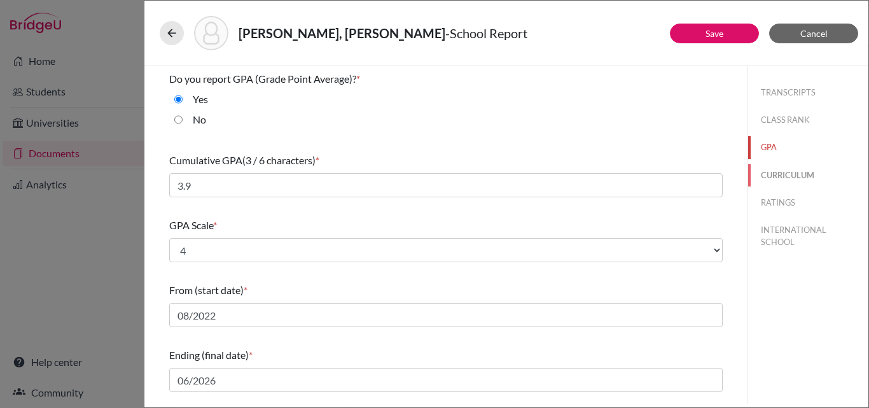
click at [777, 181] on button "CURRICULUM" at bounding box center [808, 175] width 120 height 22
select select "5"
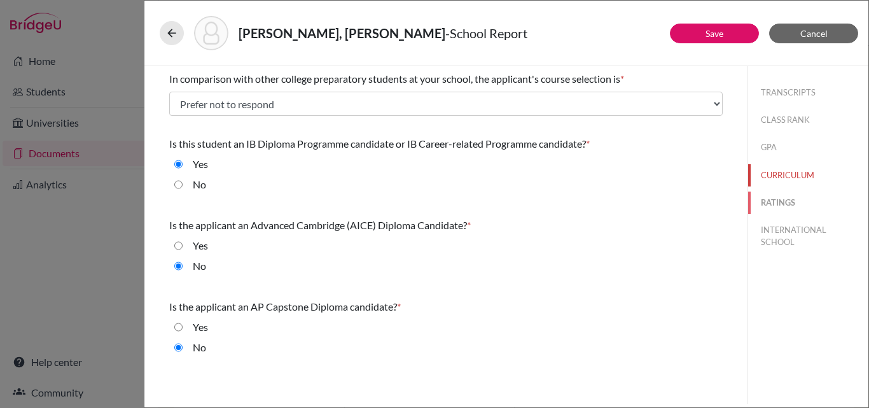
click at [780, 205] on button "RATINGS" at bounding box center [808, 202] width 120 height 22
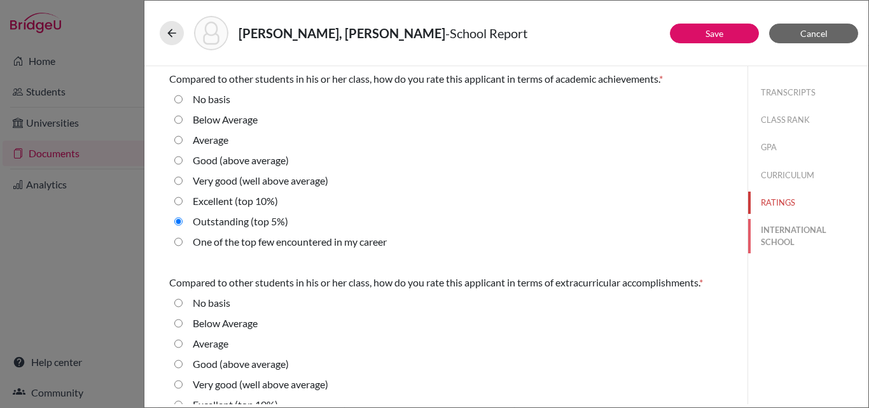
click at [788, 236] on button "INTERNATIONAL SCHOOL" at bounding box center [808, 236] width 120 height 34
radio Average "true"
select select "14"
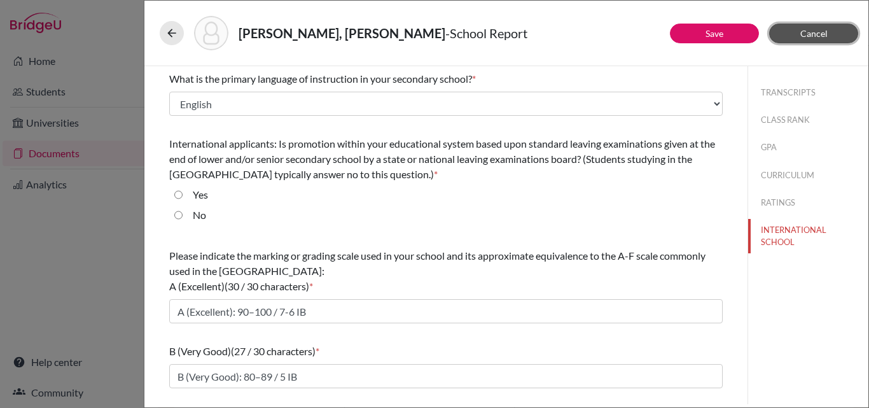
click at [829, 36] on button "Cancel" at bounding box center [813, 34] width 89 height 20
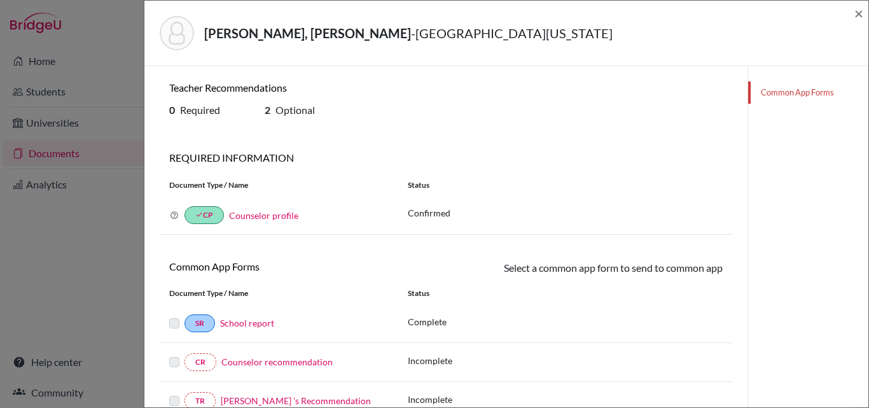
click at [851, 15] on div "Alpman, Kaan Alp - University of Texas at Austin ×" at bounding box center [505, 33] width 713 height 55
click at [853, 15] on div "Alpman, Kaan Alp - University of Texas at Austin ×" at bounding box center [505, 33] width 713 height 55
click at [858, 15] on span "×" at bounding box center [858, 13] width 9 height 18
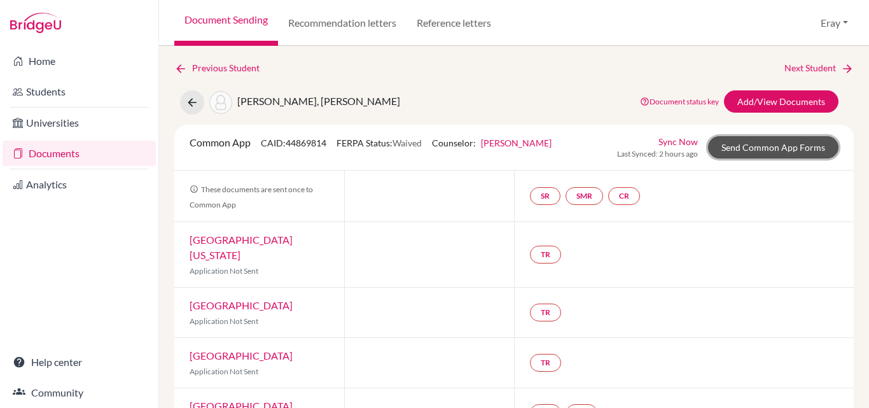
click at [757, 138] on link "Send Common App Forms" at bounding box center [773, 147] width 130 height 22
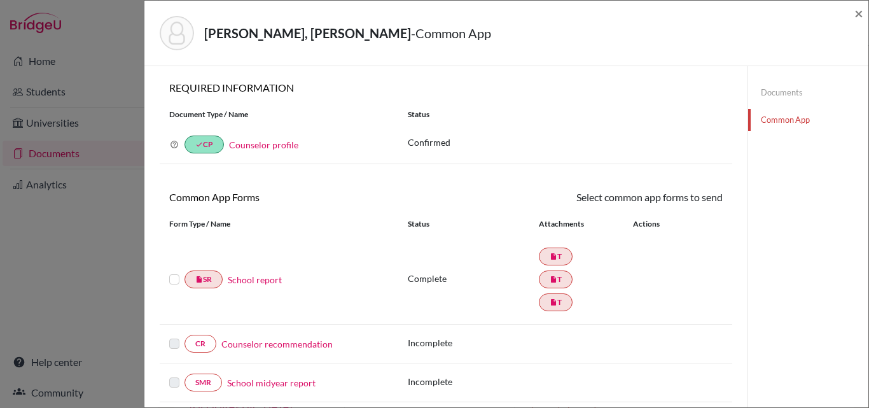
click at [174, 272] on label at bounding box center [174, 272] width 10 height 0
click at [0, 0] on input "checkbox" at bounding box center [0, 0] width 0 height 0
click at [711, 200] on link "Send" at bounding box center [696, 199] width 53 height 20
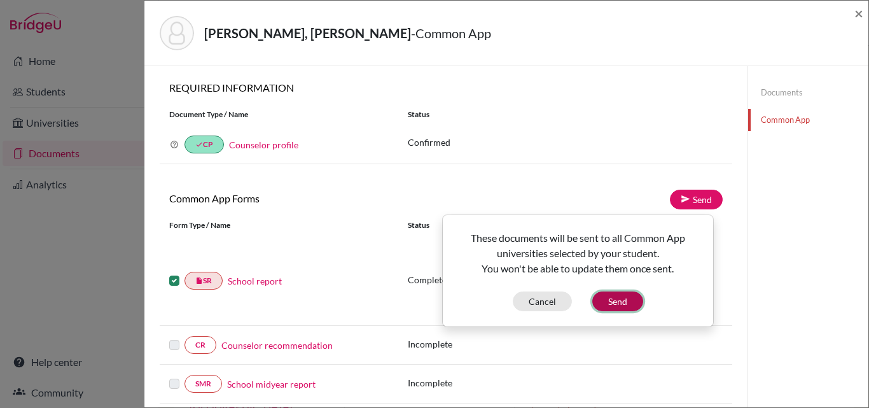
click at [621, 300] on button "Send" at bounding box center [617, 301] width 51 height 20
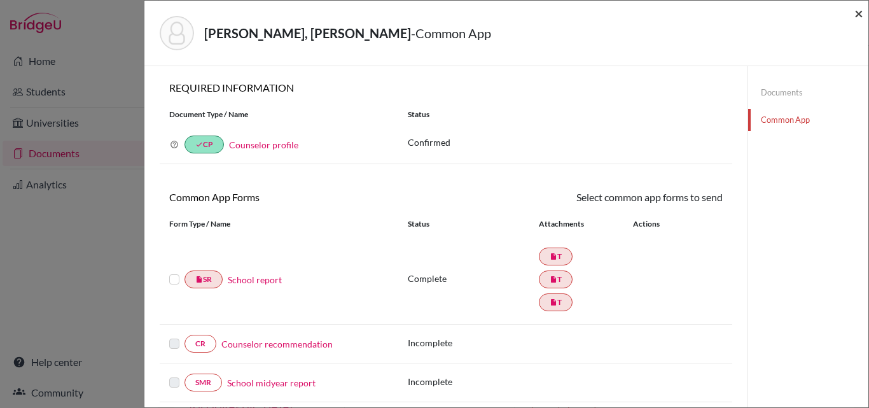
click at [855, 15] on span "×" at bounding box center [858, 13] width 9 height 18
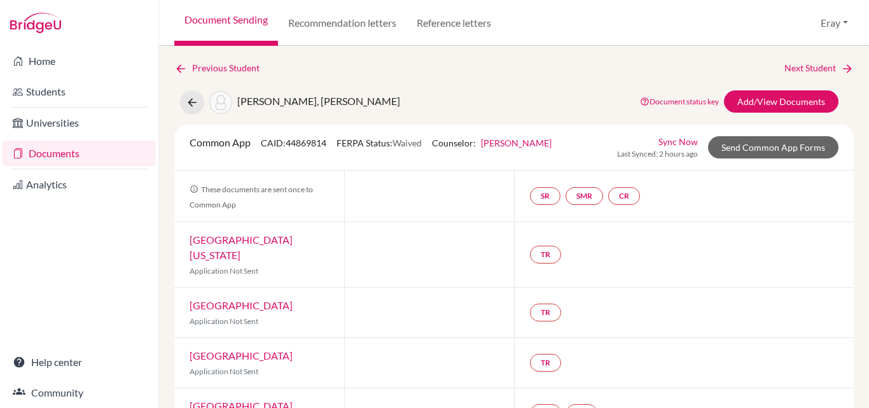
click at [859, 10] on div "Document Sending Recommendation letters Reference letters Eray Profile School S…" at bounding box center [514, 23] width 710 height 46
click at [755, 142] on link "Send Common App Forms" at bounding box center [773, 147] width 130 height 22
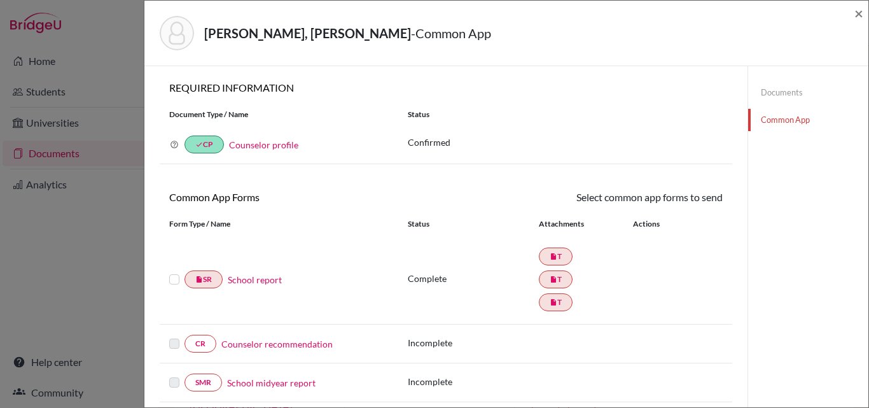
click at [174, 272] on label at bounding box center [174, 272] width 10 height 0
click at [0, 0] on input "checkbox" at bounding box center [0, 0] width 0 height 0
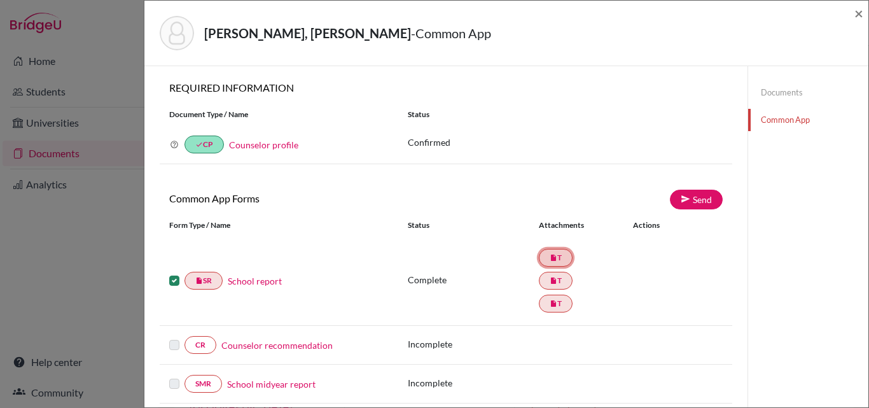
click at [539, 258] on link "insert_drive_file T" at bounding box center [556, 258] width 34 height 18
click at [545, 272] on link "insert_drive_file T" at bounding box center [556, 281] width 34 height 18
click at [851, 10] on div "Alpman, Kaan Alp - Common App ×" at bounding box center [505, 33] width 713 height 55
click at [854, 11] on span "×" at bounding box center [858, 13] width 9 height 18
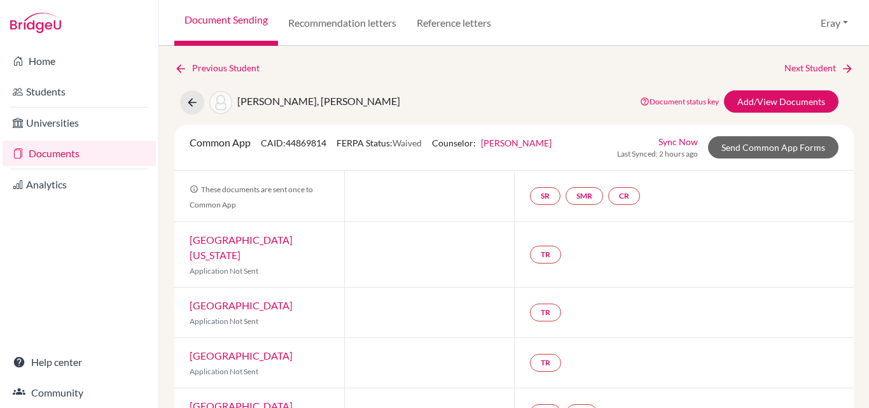
click at [855, 11] on div "Document Sending Recommendation letters Reference letters Eray Profile School S…" at bounding box center [514, 23] width 710 height 46
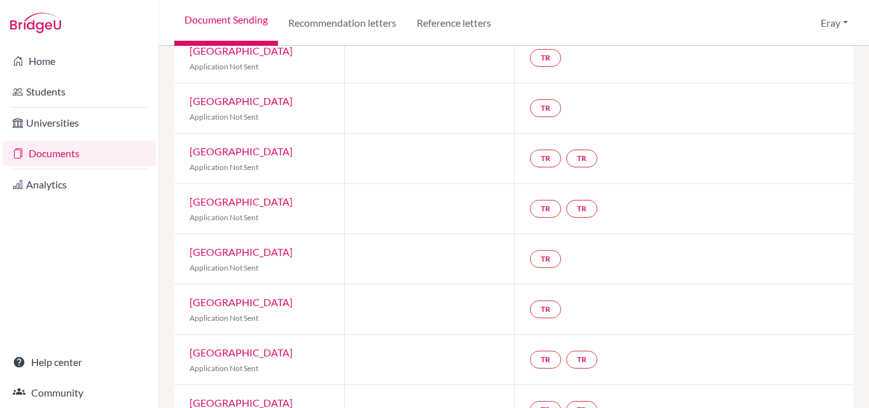
scroll to position [318, 0]
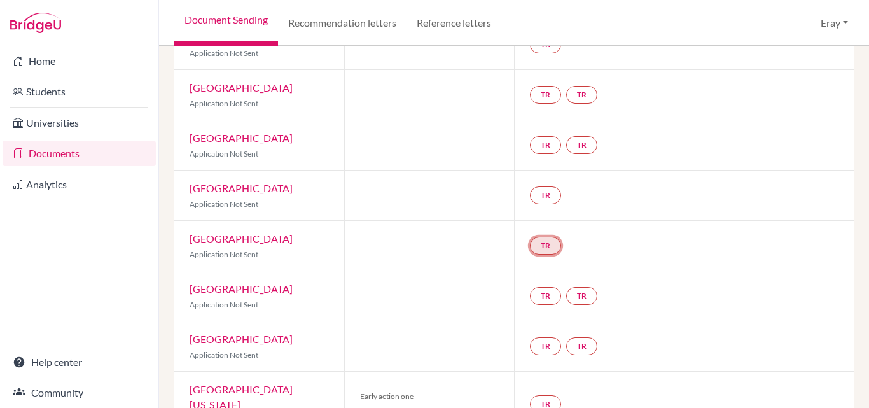
click at [544, 237] on link "TR" at bounding box center [545, 246] width 31 height 18
click at [547, 284] on div "TR TR" at bounding box center [566, 295] width 72 height 23
click at [548, 287] on link "TR" at bounding box center [545, 296] width 31 height 18
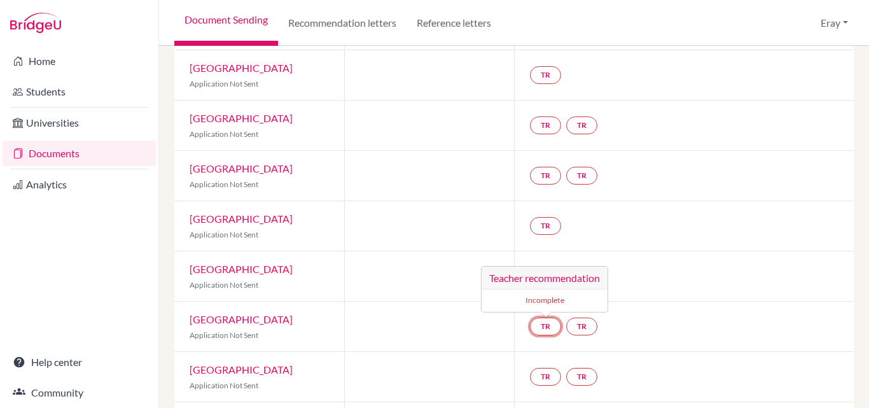
scroll to position [0, 0]
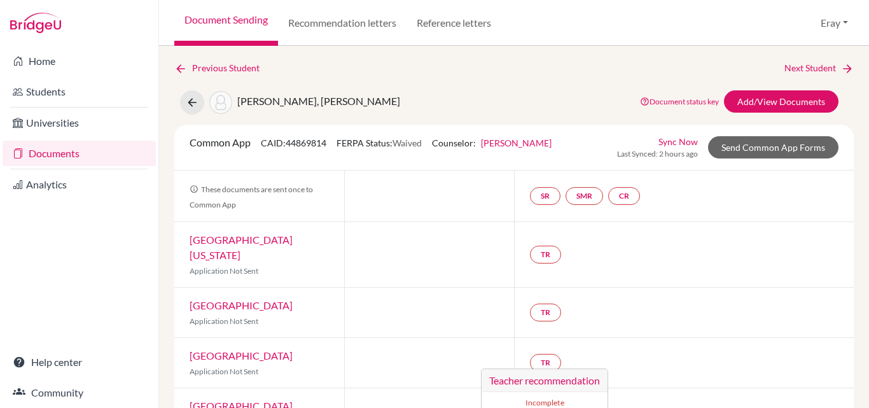
click at [662, 233] on div "TR" at bounding box center [684, 254] width 340 height 65
click at [539, 201] on link "SR" at bounding box center [545, 196] width 31 height 18
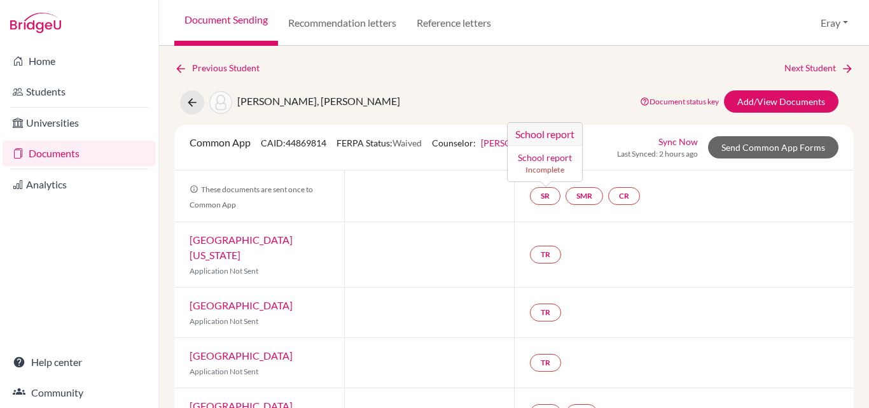
click at [265, 188] on span "These documents are sent once to Common App" at bounding box center [250, 196] width 123 height 25
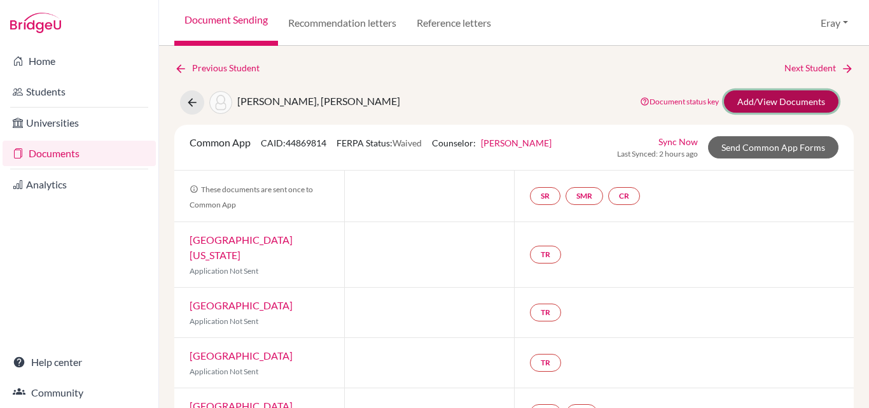
click at [768, 97] on link "Add/View Documents" at bounding box center [781, 101] width 114 height 22
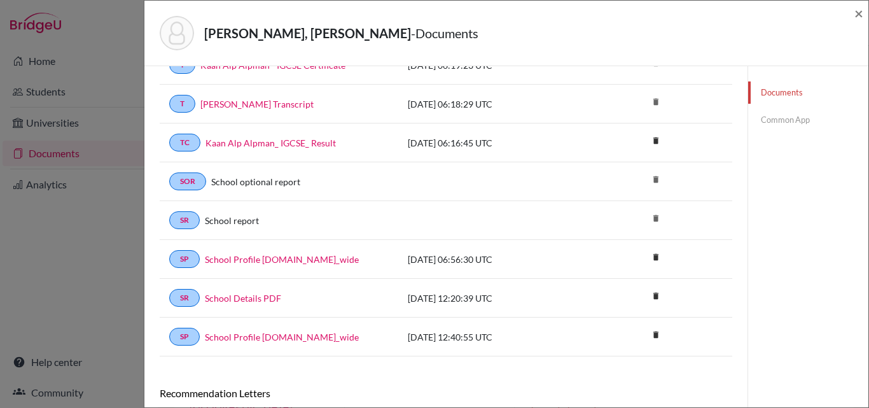
scroll to position [135, 0]
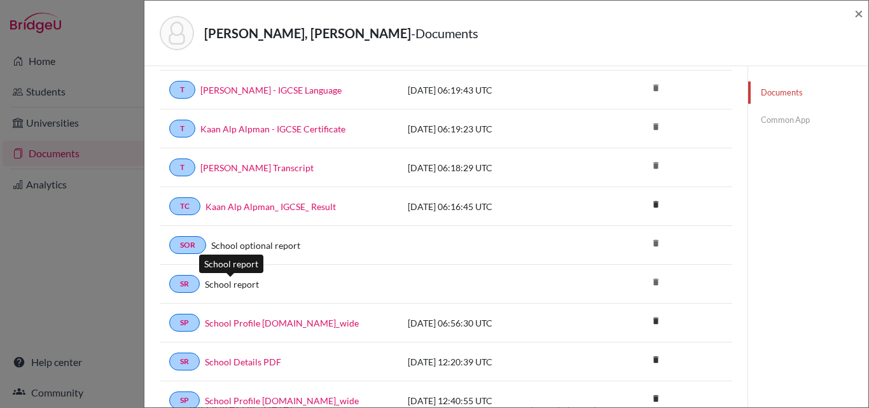
click at [237, 288] on link "School report" at bounding box center [232, 283] width 54 height 13
click at [174, 286] on link "SR" at bounding box center [184, 284] width 31 height 18
click at [189, 278] on link "SR" at bounding box center [184, 284] width 31 height 18
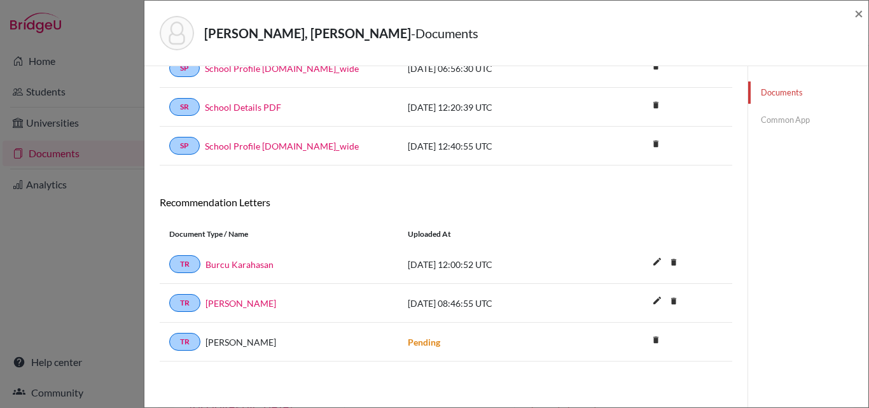
scroll to position [0, 0]
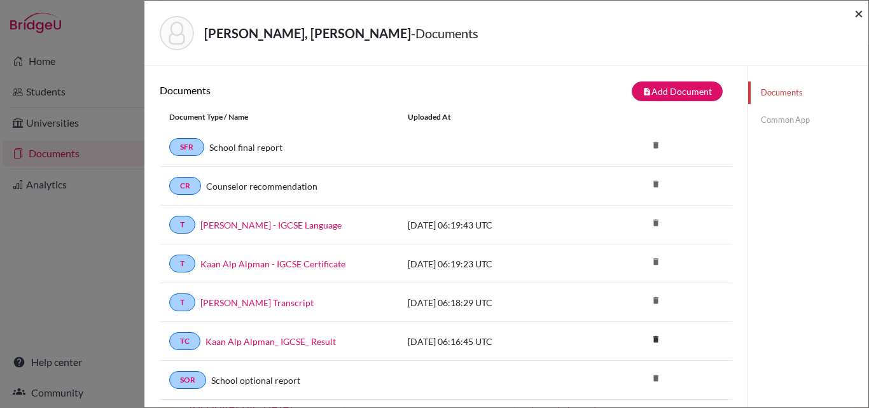
click at [856, 6] on span "×" at bounding box center [858, 13] width 9 height 18
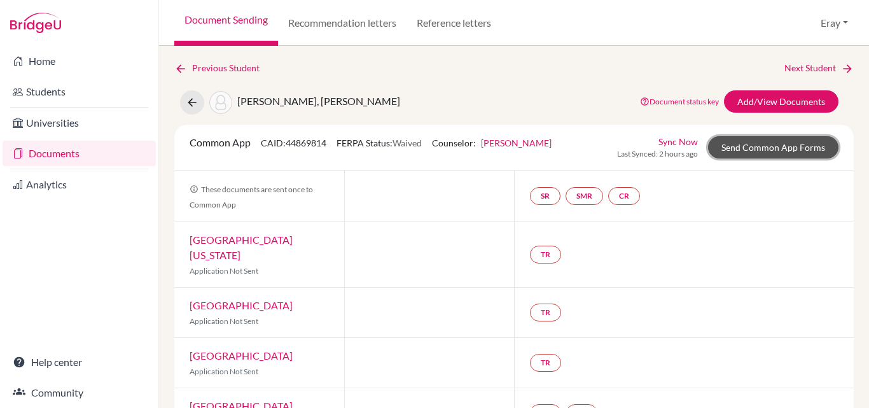
click at [731, 151] on link "Send Common App Forms" at bounding box center [773, 147] width 130 height 22
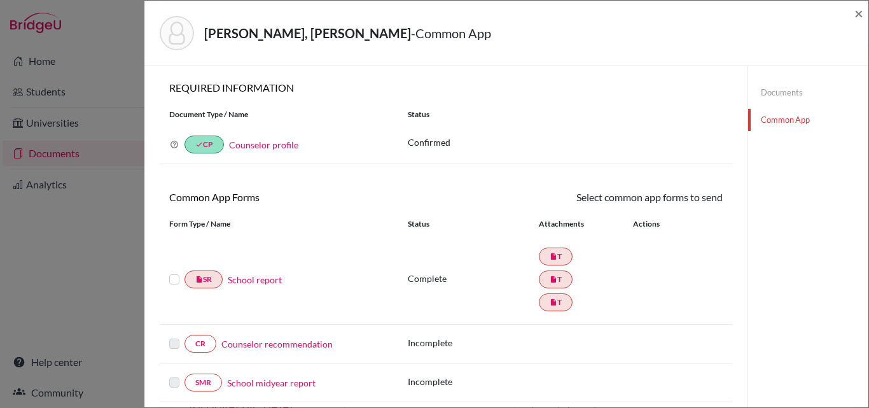
scroll to position [127, 0]
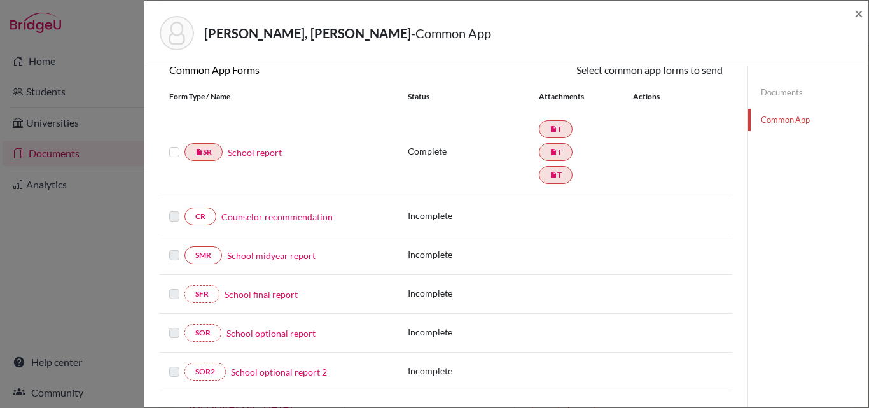
click at [172, 209] on label at bounding box center [174, 209] width 10 height 0
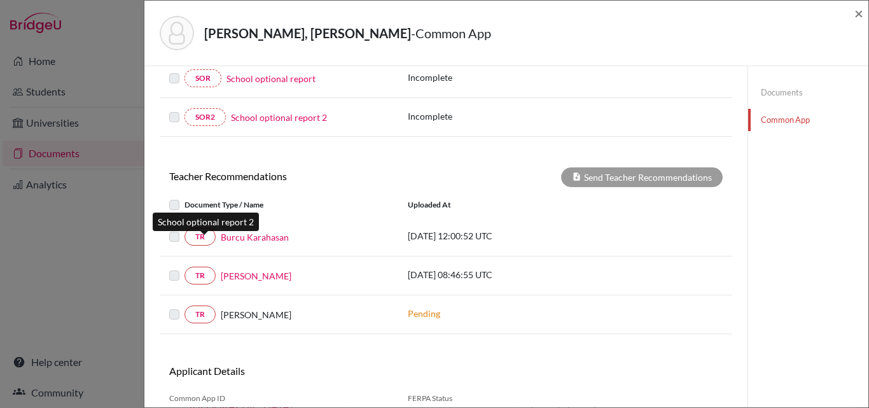
scroll to position [445, 0]
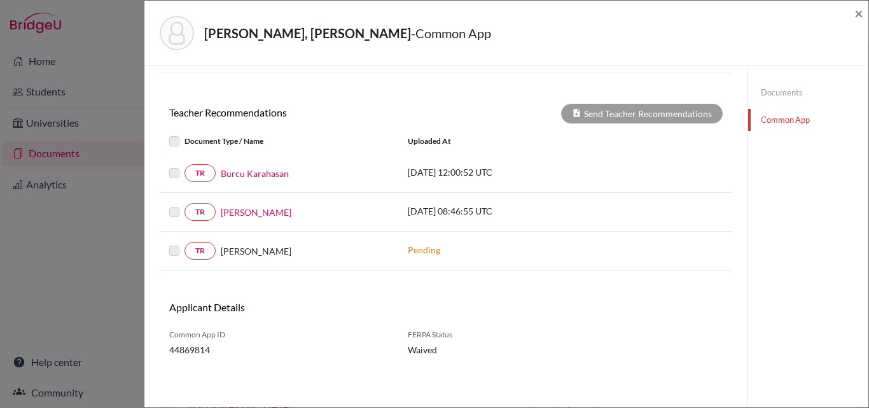
click at [184, 165] on label at bounding box center [184, 165] width 0 height 0
click at [184, 134] on label at bounding box center [184, 134] width 0 height 0
click at [668, 117] on div "Send Teacher Recommendations" at bounding box center [642, 114] width 162 height 20
click at [184, 165] on label at bounding box center [184, 165] width 0 height 0
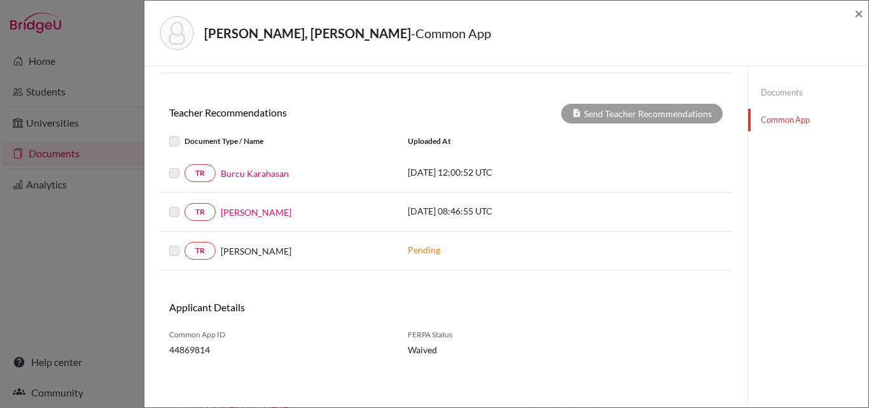
click at [184, 134] on label at bounding box center [184, 134] width 0 height 0
click at [422, 212] on p "2025-10-08 08:46:55 UTC" at bounding box center [494, 210] width 172 height 13
click at [477, 174] on p "2025-10-03 12:00:52 UTC" at bounding box center [494, 171] width 172 height 13
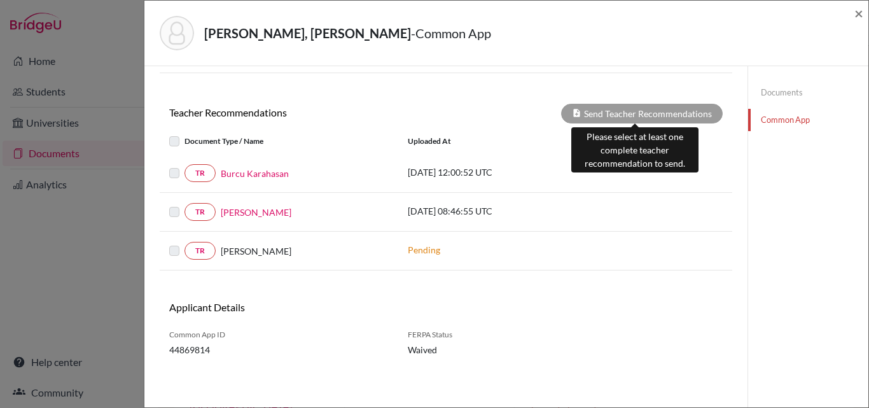
click at [666, 113] on div "Send Teacher Recommendations" at bounding box center [642, 114] width 162 height 20
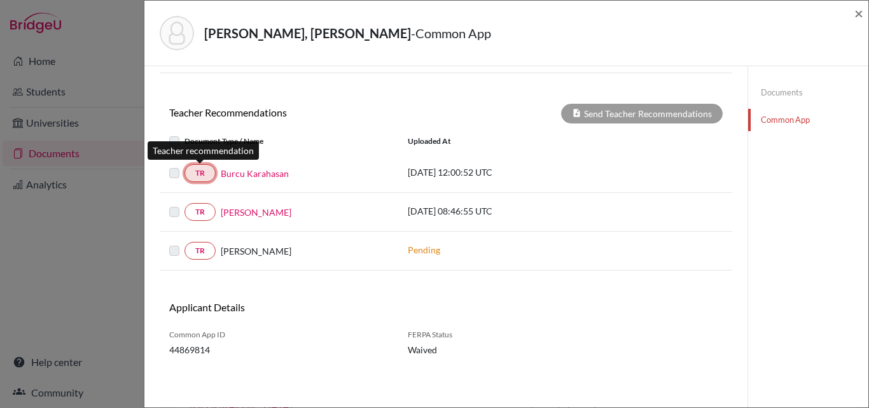
click at [203, 165] on link "TR" at bounding box center [199, 173] width 31 height 18
click at [173, 135] on div at bounding box center [176, 141] width 15 height 15
click at [205, 167] on link "TR" at bounding box center [199, 173] width 31 height 18
click at [206, 167] on link "TR" at bounding box center [199, 173] width 31 height 18
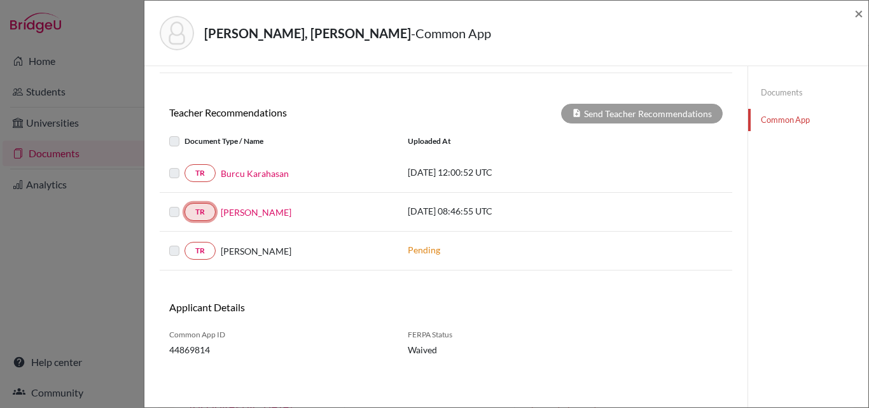
click at [203, 212] on link "TR" at bounding box center [199, 212] width 31 height 18
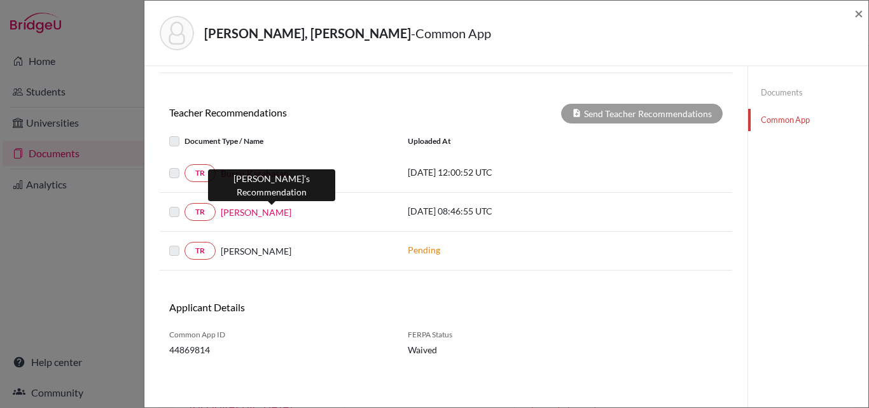
click at [245, 209] on link "Fatma Güzin Dulkadiroğlu" at bounding box center [256, 211] width 71 height 13
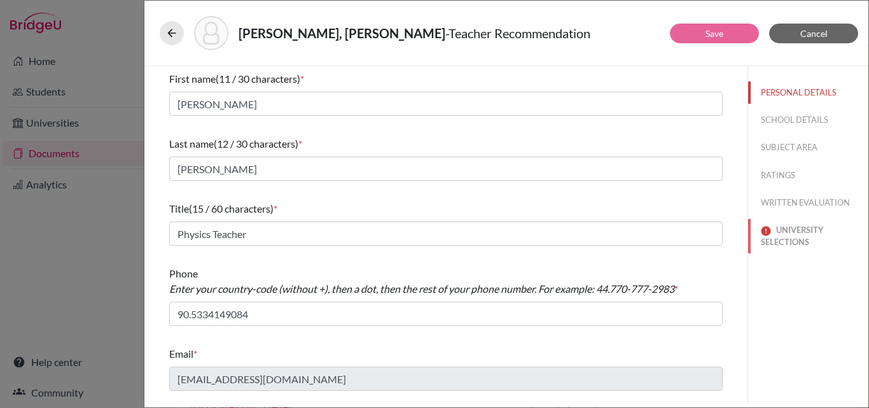
click at [810, 230] on button "UNIVERSITY SELECTIONS" at bounding box center [808, 236] width 120 height 34
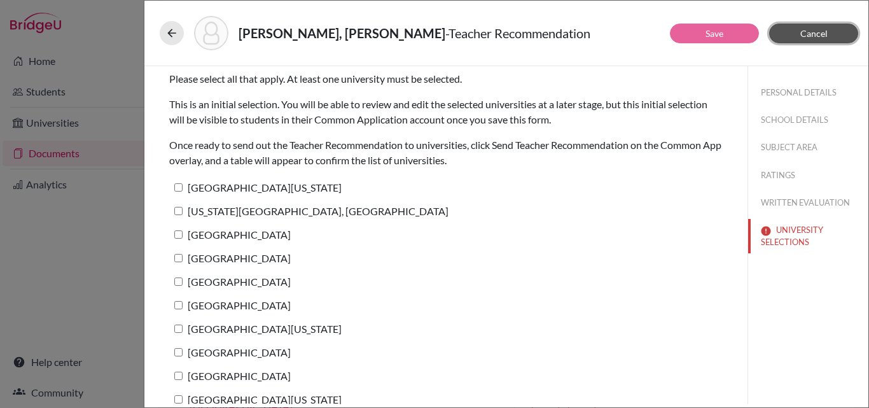
click at [832, 30] on button "Cancel" at bounding box center [813, 34] width 89 height 20
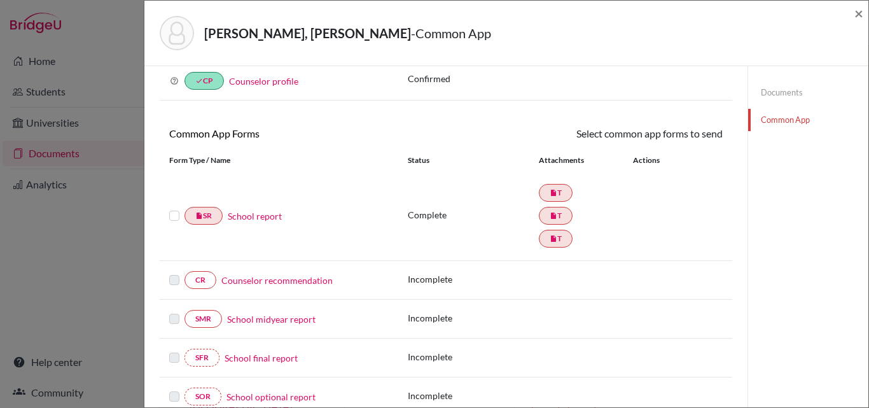
scroll to position [127, 0]
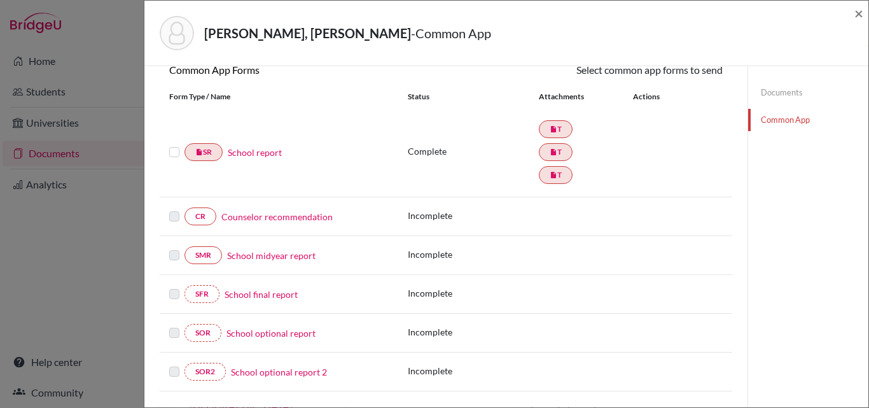
click at [260, 252] on link "School midyear report" at bounding box center [271, 255] width 88 height 13
select select "5"
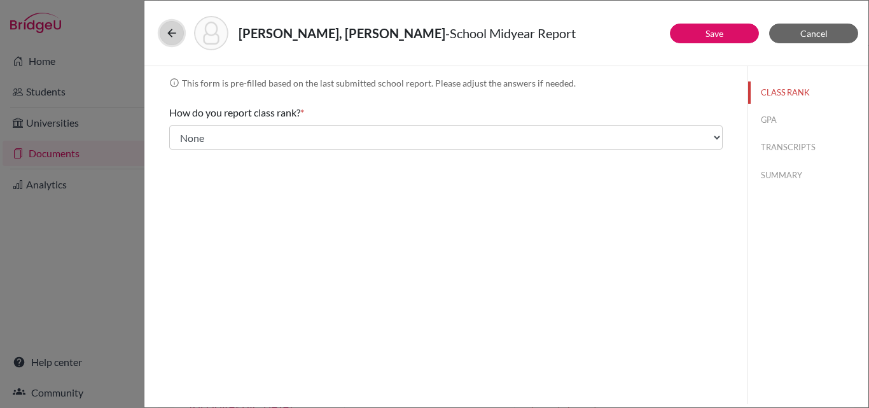
click at [177, 31] on icon at bounding box center [171, 33] width 13 height 13
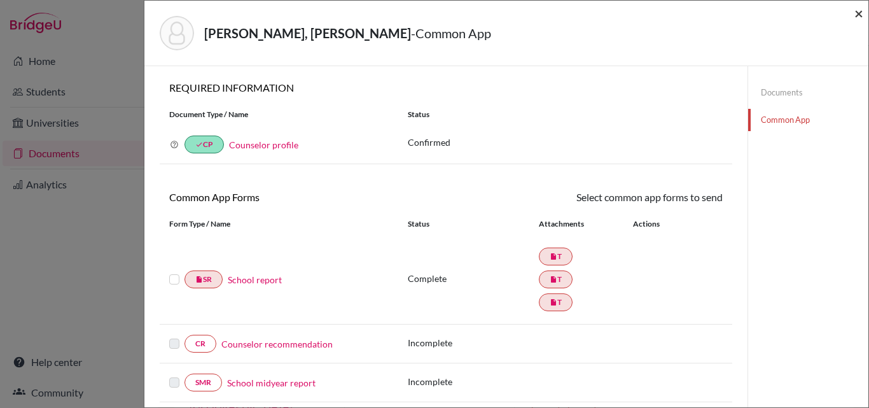
click at [860, 20] on span "×" at bounding box center [858, 13] width 9 height 18
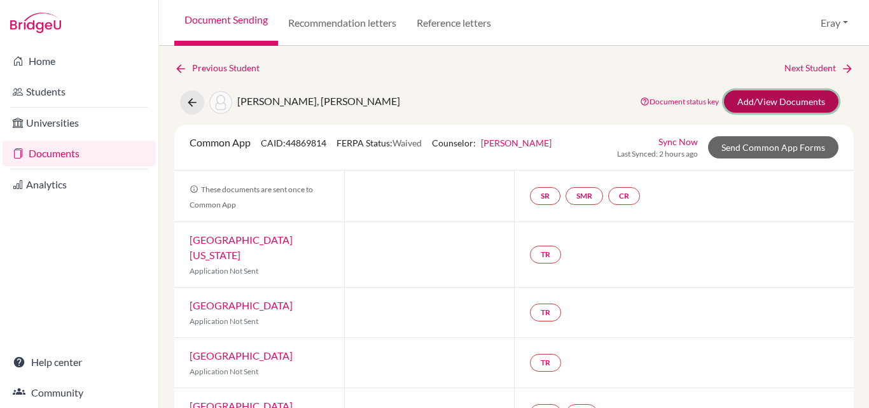
click at [743, 97] on link "Add/View Documents" at bounding box center [781, 101] width 114 height 22
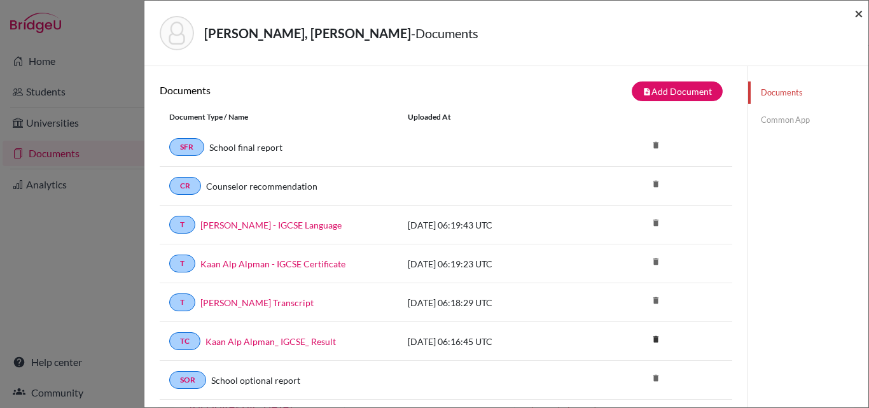
click at [854, 17] on span "×" at bounding box center [858, 13] width 9 height 18
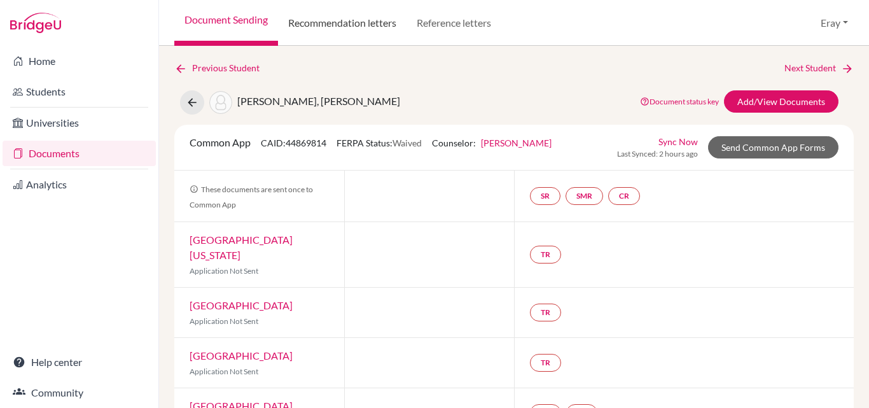
click at [385, 28] on link "Recommendation letters" at bounding box center [342, 23] width 128 height 46
click at [305, 15] on link "Recommendation letters" at bounding box center [342, 23] width 128 height 46
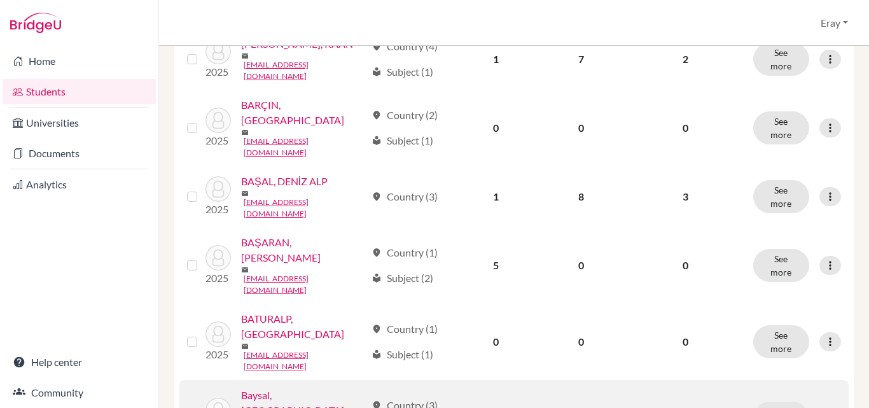
scroll to position [763, 0]
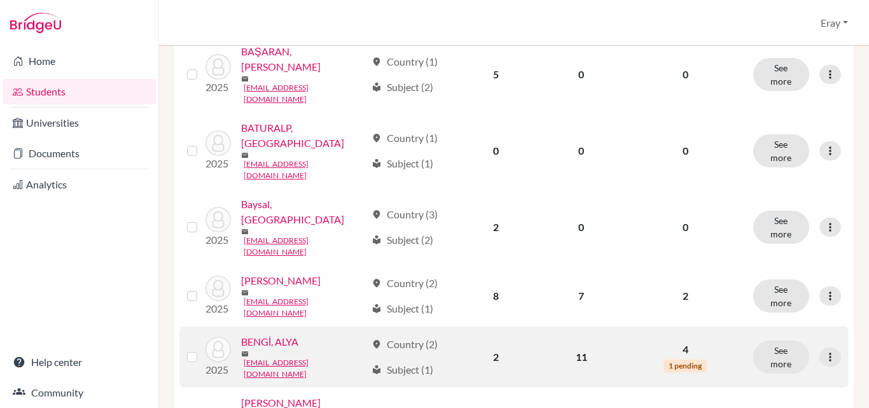
click at [282, 334] on link "BENGİ, ALYA" at bounding box center [269, 341] width 57 height 15
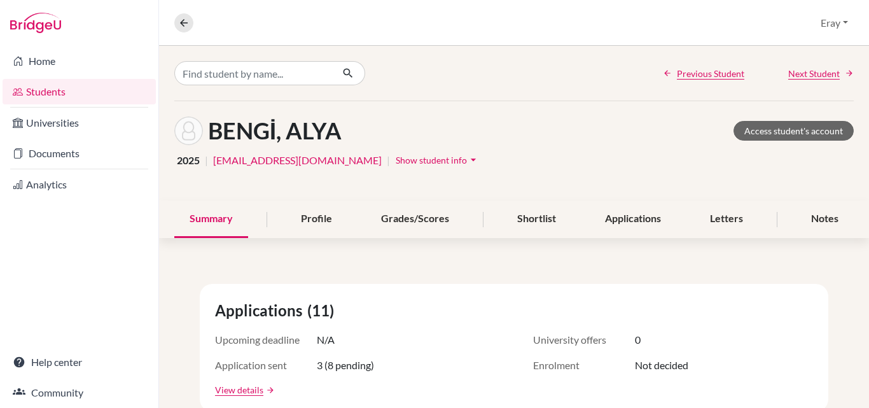
click at [259, 124] on h1 "BENGİ, ALYA" at bounding box center [275, 130] width 134 height 27
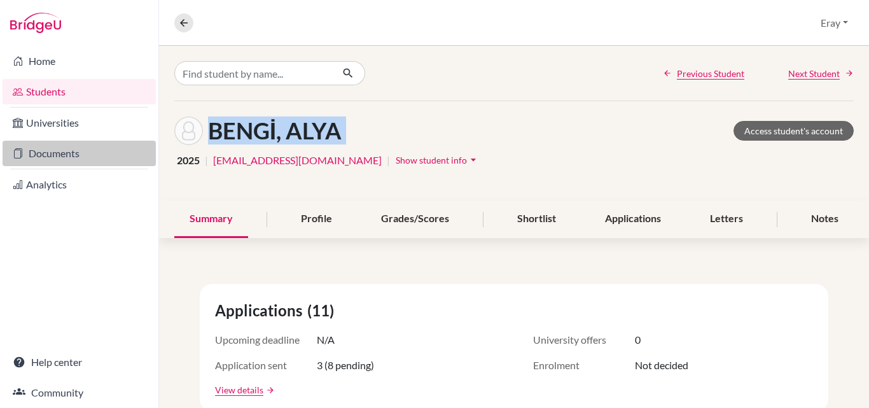
click at [67, 162] on link "Documents" at bounding box center [79, 153] width 153 height 25
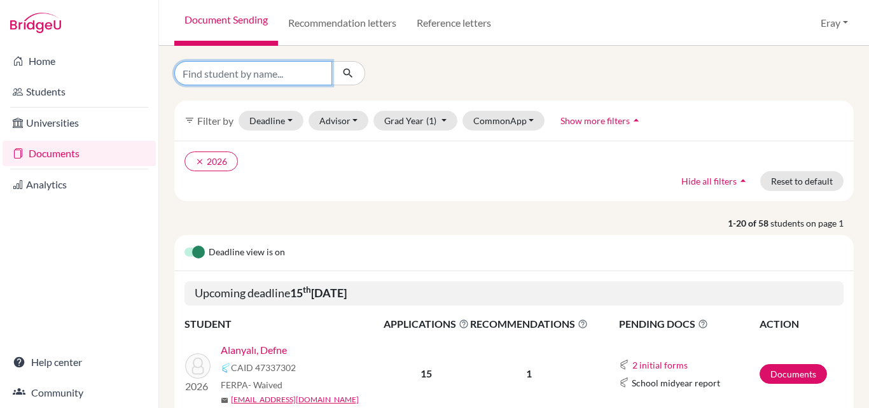
click at [279, 73] on input "Find student by name..." at bounding box center [253, 73] width 158 height 24
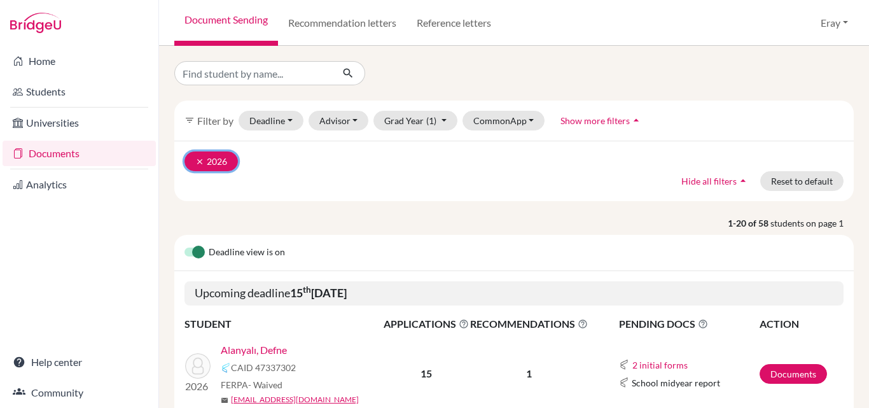
click at [195, 157] on icon "clear" at bounding box center [199, 161] width 9 height 9
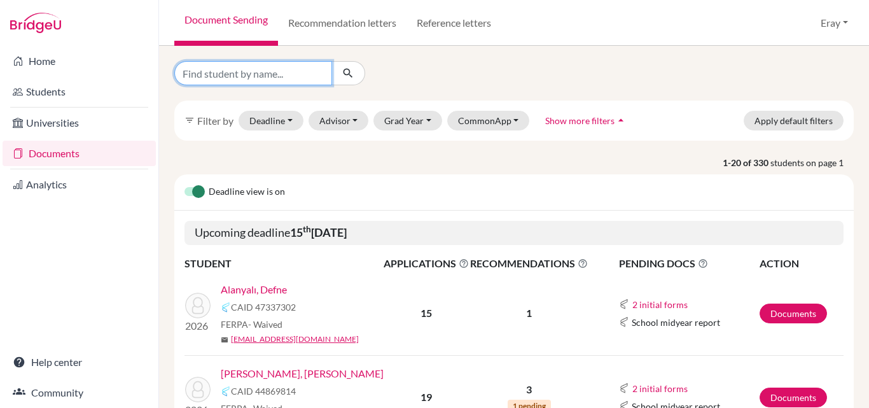
click at [231, 72] on input "Find student by name..." at bounding box center [253, 73] width 158 height 24
type input "alya"
click button "submit" at bounding box center [348, 73] width 34 height 24
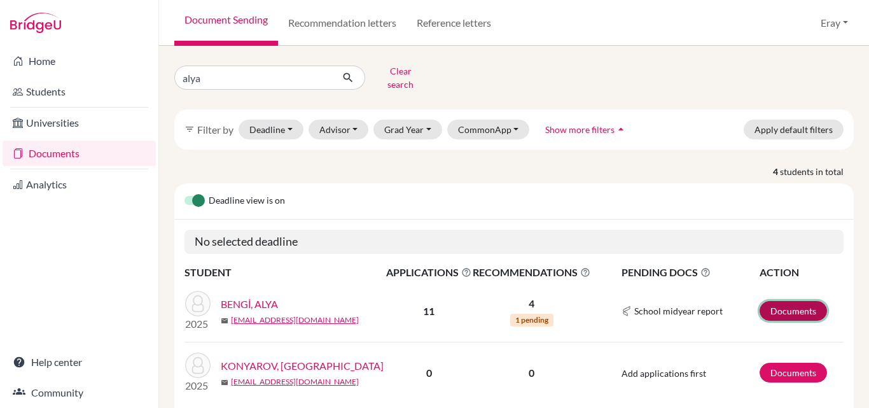
click at [782, 301] on link "Documents" at bounding box center [792, 311] width 67 height 20
drag, startPoint x: 208, startPoint y: 94, endPoint x: 218, endPoint y: 76, distance: 21.1
click at [207, 94] on div "alya Clear search filter_list Filter by Deadline - Select a date range Or doubl…" at bounding box center [513, 344] width 679 height 566
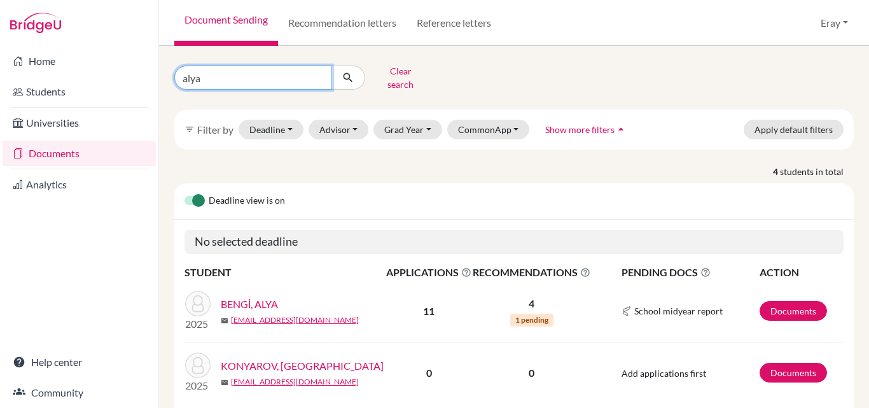
click at [221, 73] on input "alya" at bounding box center [253, 77] width 158 height 24
click at [320, 74] on input "alya" at bounding box center [253, 77] width 158 height 24
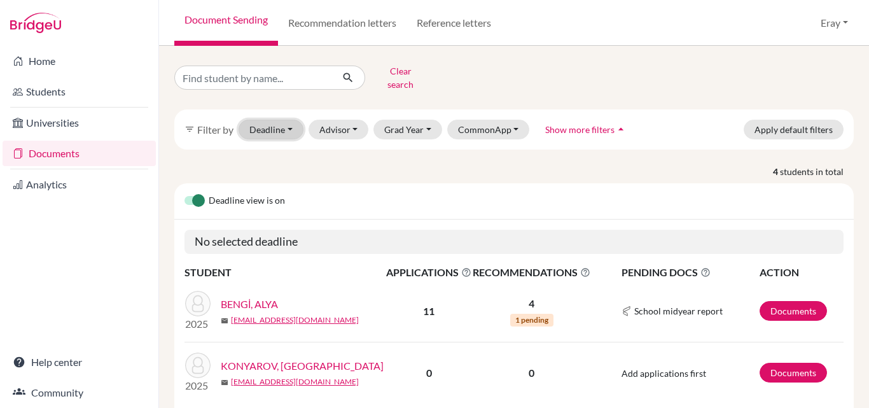
click at [291, 120] on button "Deadline - Select a date range Or double click for a single date selection Toda…" at bounding box center [270, 130] width 65 height 20
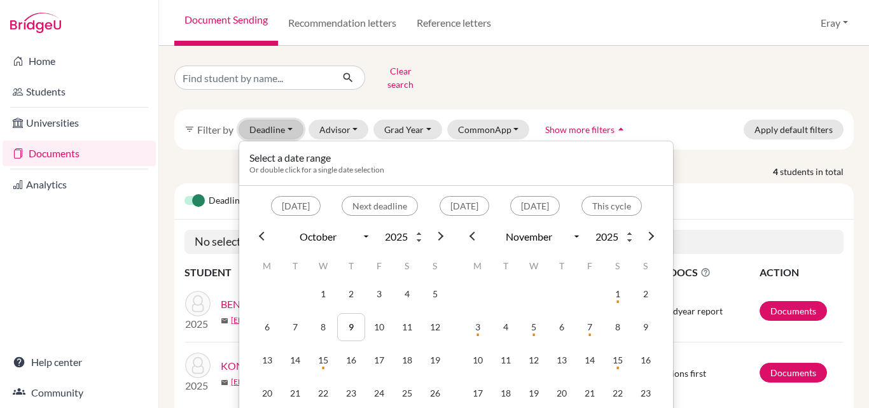
click at [291, 120] on button "Deadline - Select a date range Or double click for a single date selection Toda…" at bounding box center [270, 130] width 65 height 20
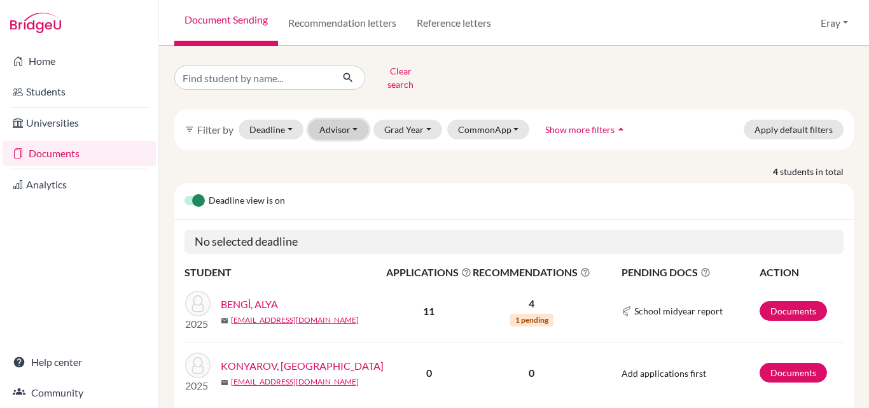
click at [334, 120] on button "Advisor" at bounding box center [338, 130] width 60 height 20
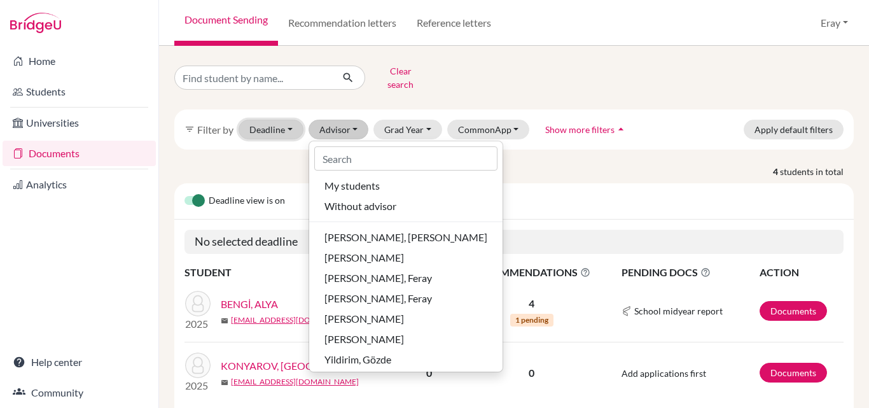
click at [262, 120] on button "Deadline - Select a date range Or double click for a single date selection Toda…" at bounding box center [270, 130] width 65 height 20
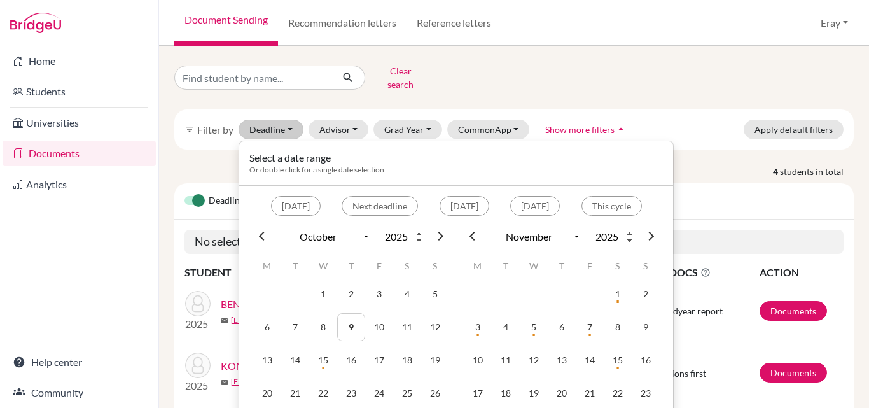
click at [411, 228] on input "2025" at bounding box center [401, 236] width 46 height 17
type input "2024"
click at [342, 284] on td "3" at bounding box center [351, 294] width 28 height 28
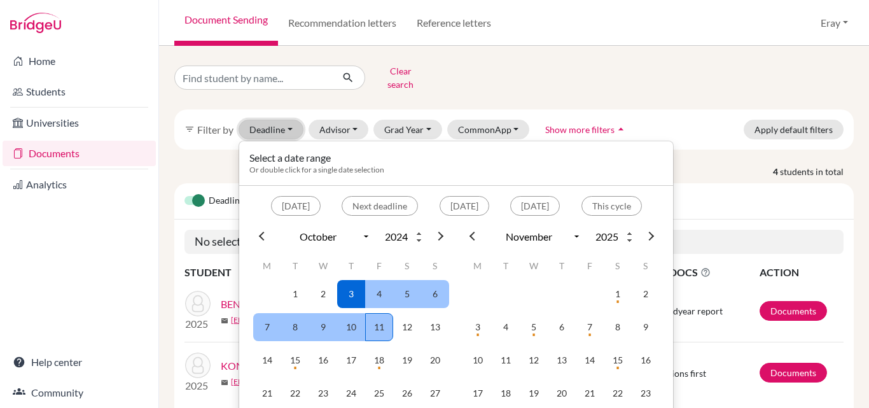
click at [367, 316] on td "11" at bounding box center [379, 327] width 28 height 28
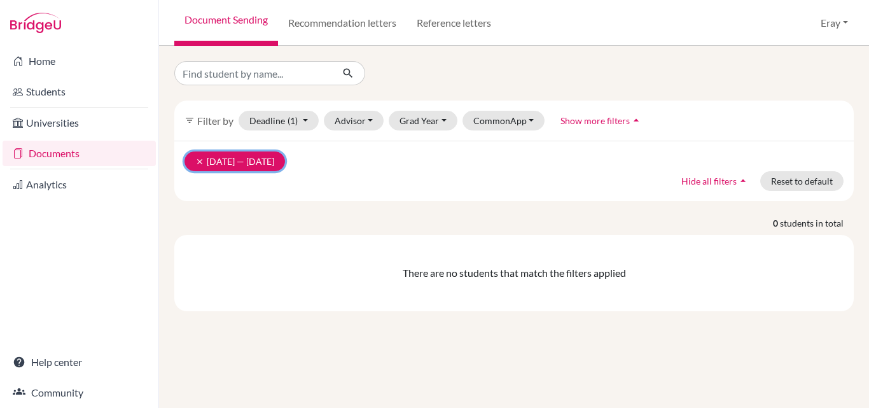
click at [196, 159] on icon "clear" at bounding box center [199, 161] width 9 height 9
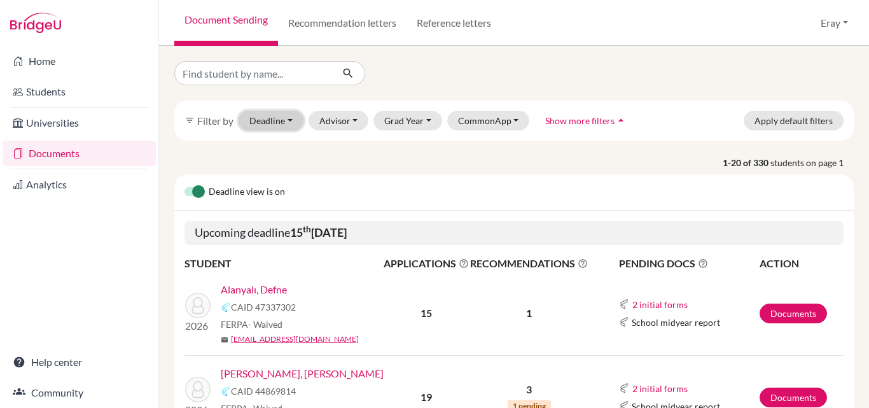
click at [289, 116] on button "Deadline - Select a date range Or double click for a single date selection Toda…" at bounding box center [270, 121] width 65 height 20
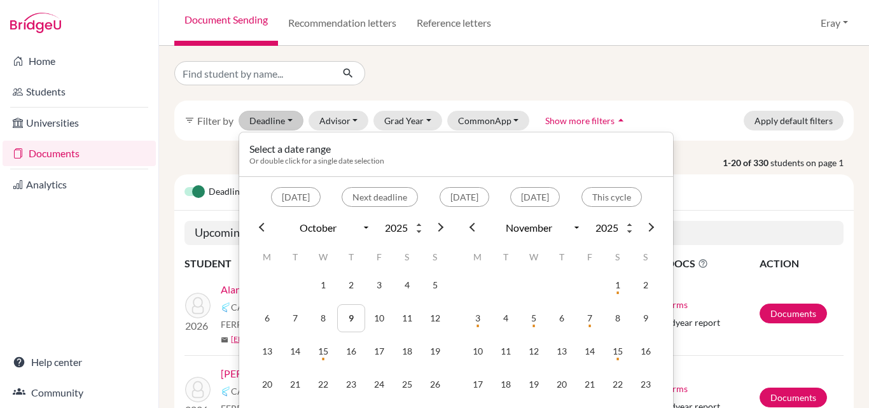
click at [424, 224] on input "2025" at bounding box center [401, 227] width 46 height 17
type input "2026"
click at [422, 223] on input "2026" at bounding box center [401, 227] width 46 height 17
click at [422, 232] on input "2025" at bounding box center [401, 227] width 46 height 17
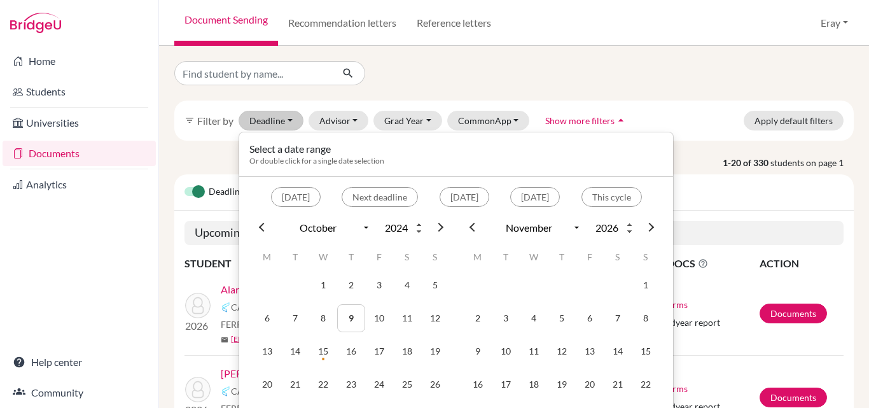
type input "2024"
click at [416, 229] on input "2024" at bounding box center [401, 227] width 46 height 17
click at [673, 18] on div "Document Sending Recommendation letters Reference letters Eray Profile School S…" at bounding box center [514, 23] width 710 height 46
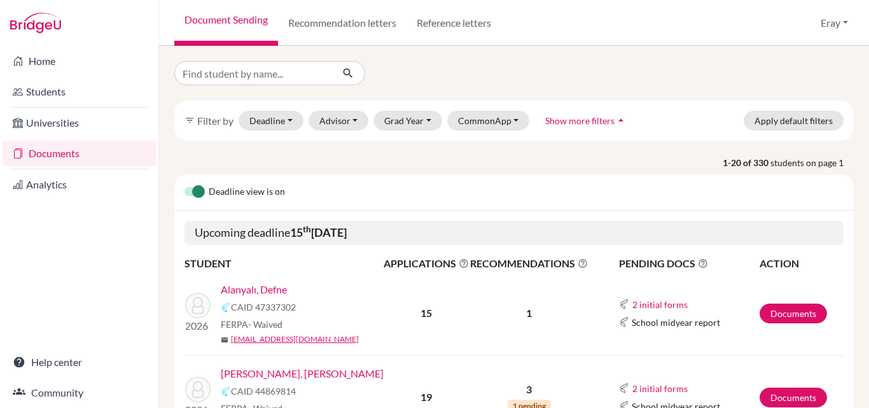
click at [242, 132] on div "filter_list Filter by Deadline - Select a date range Or double click for a sing…" at bounding box center [513, 120] width 679 height 40
click at [270, 124] on button "Deadline - Select a date range Or double click for a single date selection Toda…" at bounding box center [270, 121] width 65 height 20
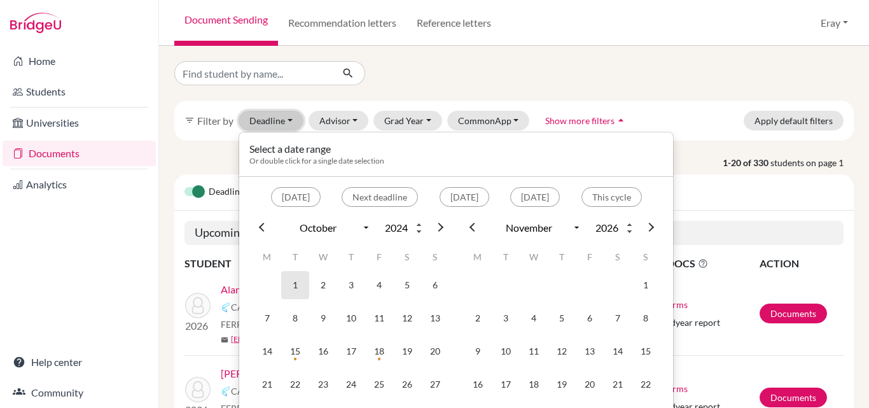
click at [291, 282] on td "1" at bounding box center [295, 285] width 28 height 28
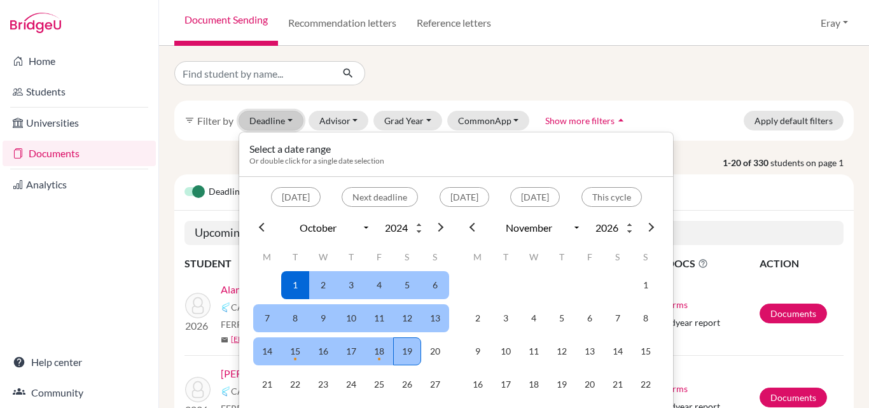
click at [403, 355] on td "19" at bounding box center [407, 351] width 28 height 28
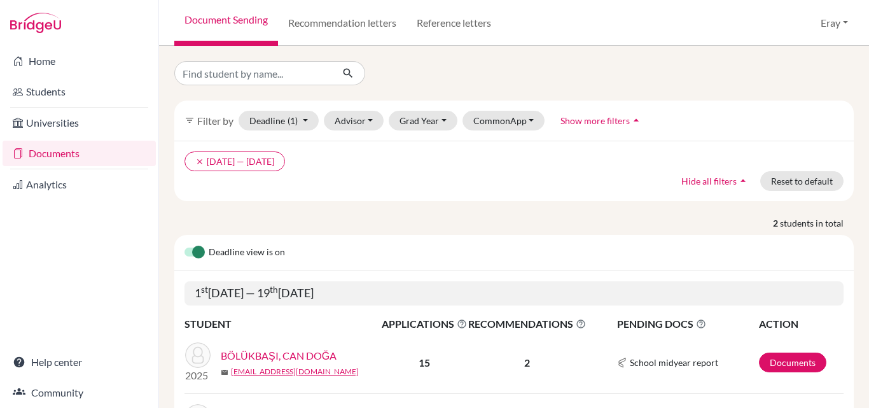
scroll to position [98, 0]
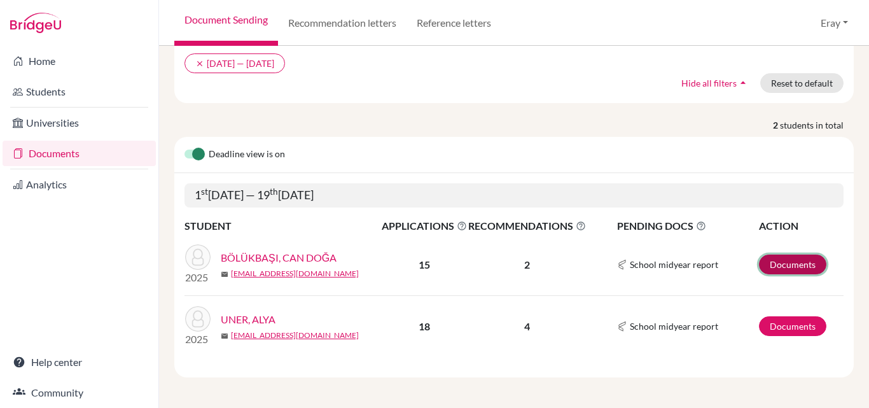
click at [759, 261] on link "Documents" at bounding box center [792, 264] width 67 height 20
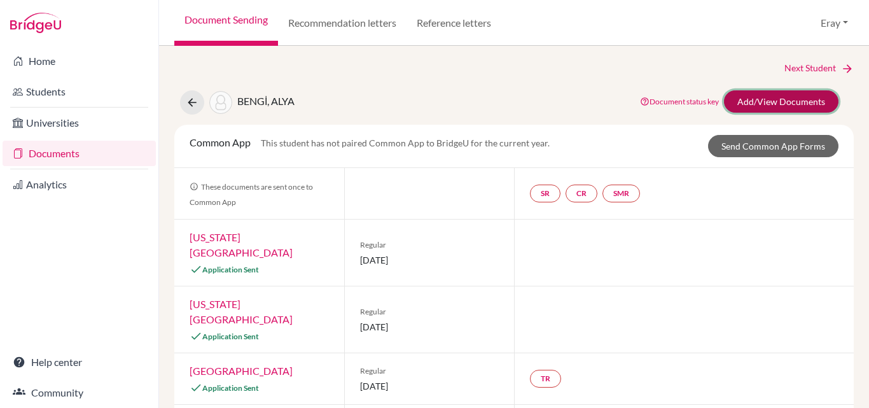
click at [781, 105] on link "Add/View Documents" at bounding box center [781, 101] width 114 height 22
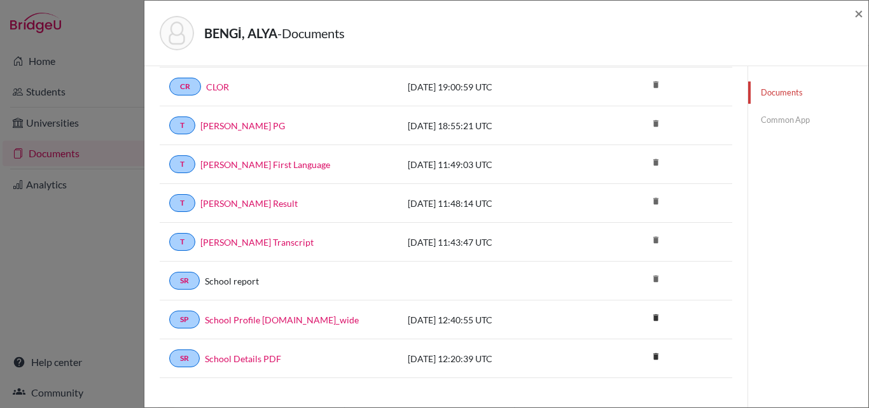
scroll to position [318, 0]
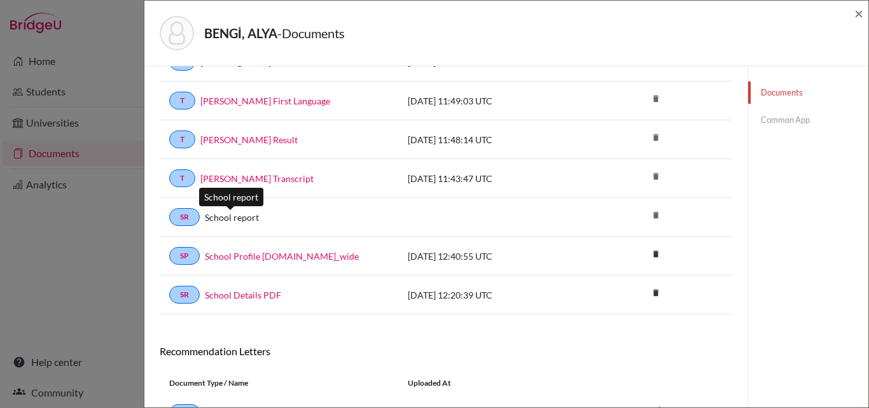
click at [245, 213] on link "School report" at bounding box center [232, 216] width 54 height 13
click at [858, 20] on span "×" at bounding box center [858, 13] width 9 height 18
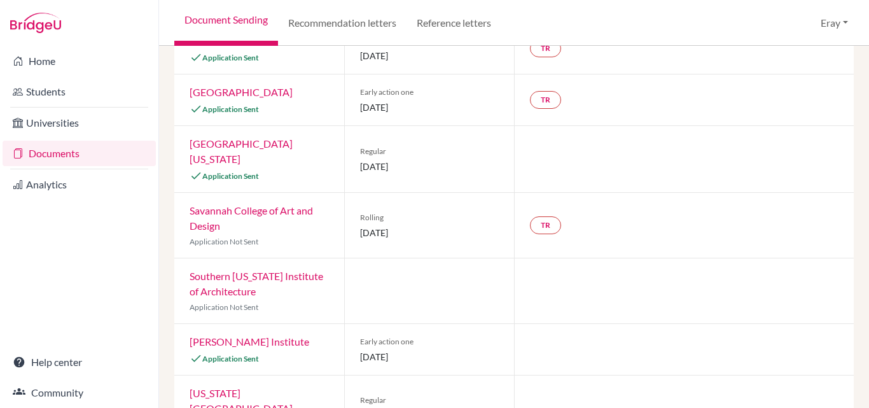
scroll to position [465, 0]
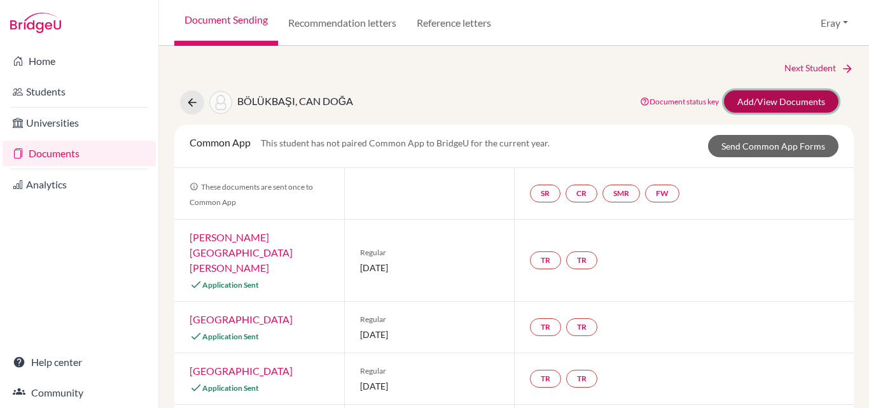
click at [773, 102] on link "Add/View Documents" at bounding box center [781, 101] width 114 height 22
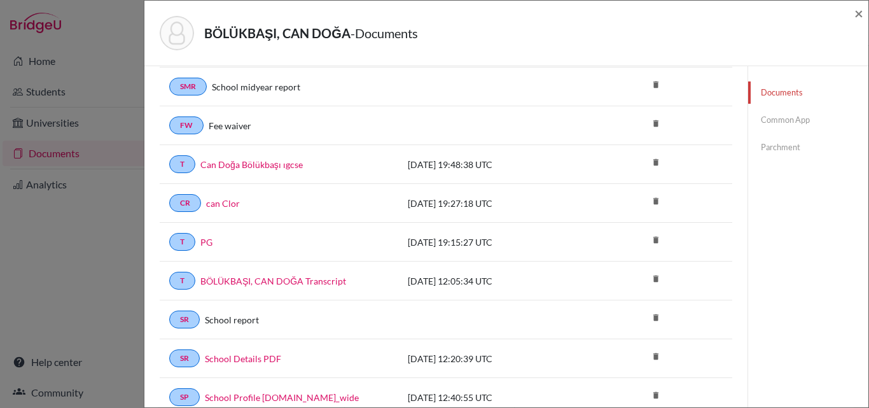
scroll to position [318, 0]
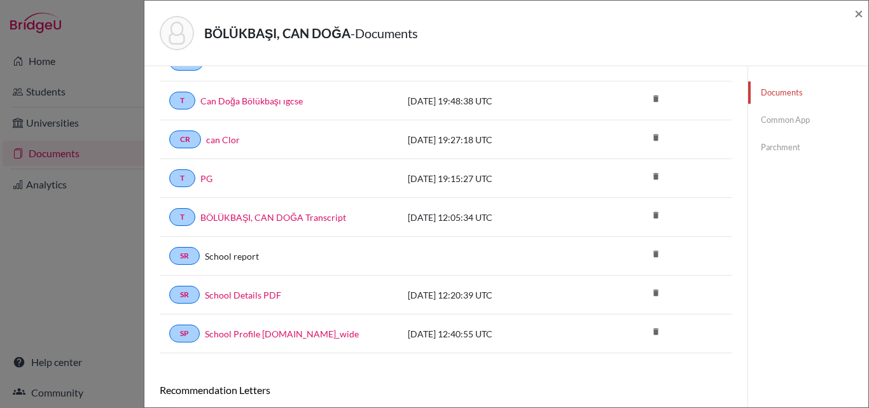
click at [235, 247] on div "SR School report" at bounding box center [278, 256] width 219 height 18
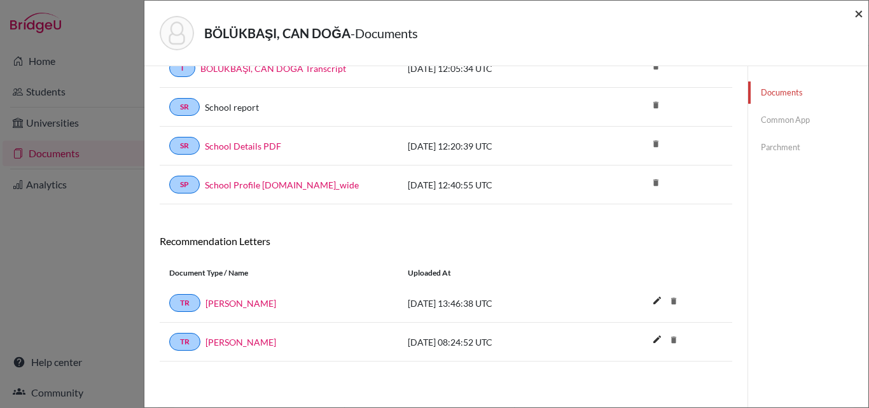
click at [861, 8] on span "×" at bounding box center [858, 13] width 9 height 18
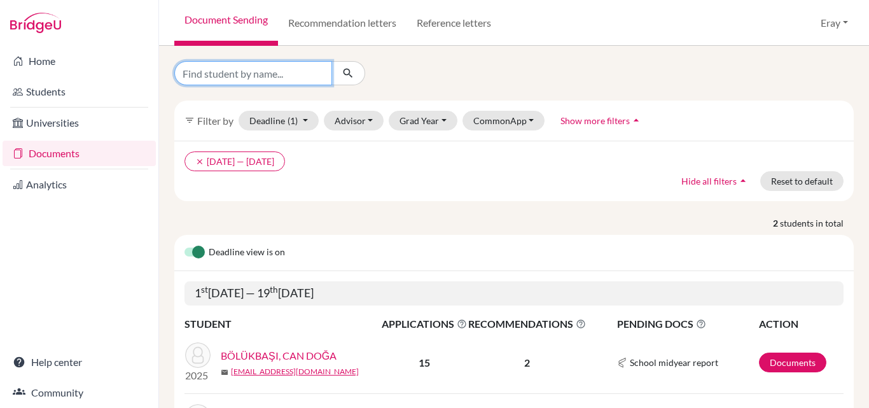
click at [292, 63] on input "Find student by name..." at bounding box center [253, 73] width 158 height 24
click at [461, 53] on div "filter_list Filter by Deadline (1) 10/01/2024 - 10/19/2024 Select a date range …" at bounding box center [514, 227] width 710 height 362
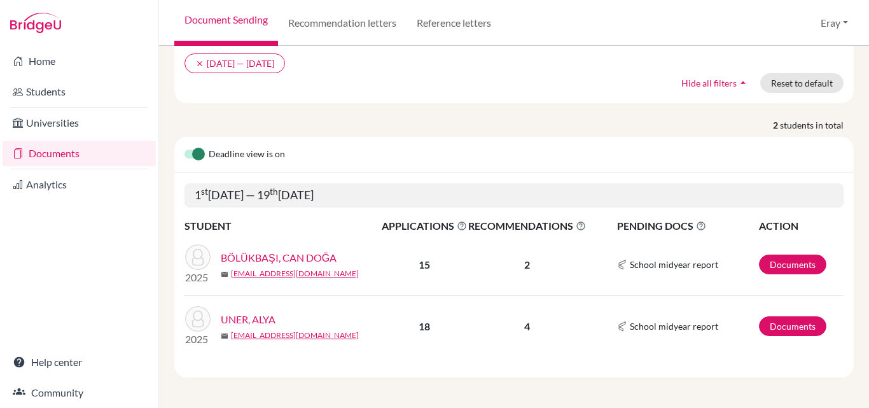
click at [267, 312] on link "UNER, ALYA" at bounding box center [248, 319] width 55 height 15
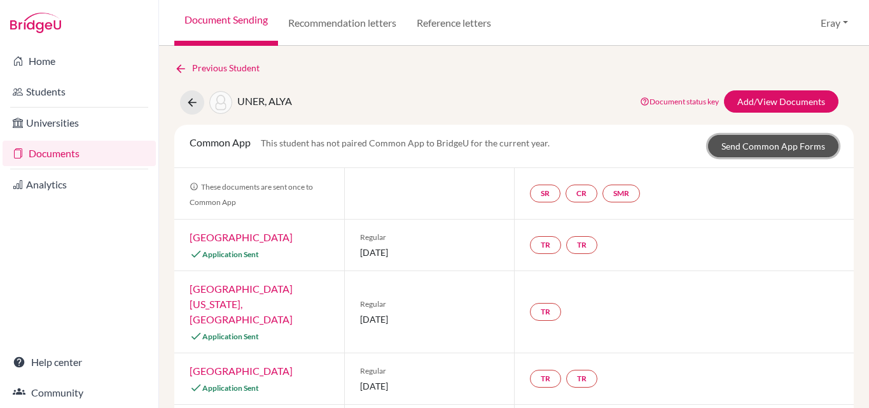
click at [795, 137] on link "Send Common App Forms" at bounding box center [773, 146] width 130 height 22
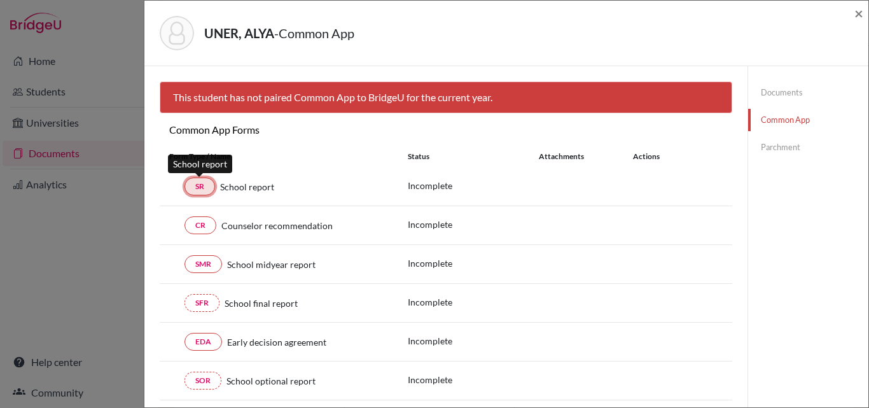
click at [204, 190] on link "SR" at bounding box center [199, 186] width 31 height 18
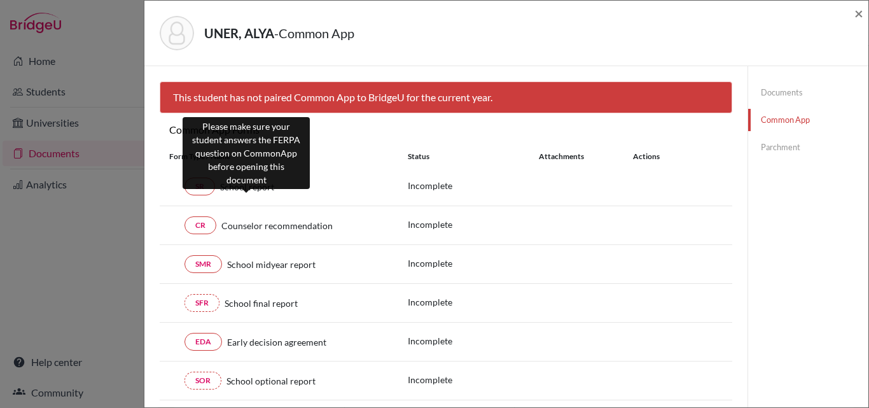
click at [251, 184] on span "School report" at bounding box center [247, 186] width 54 height 13
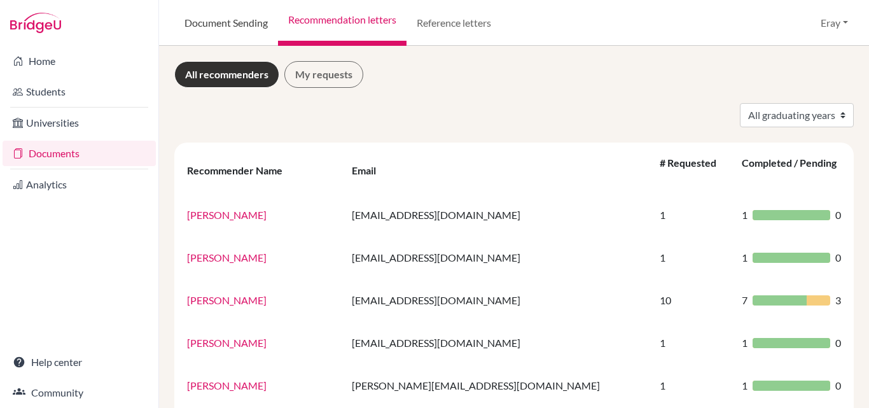
click at [201, 25] on link "Document Sending" at bounding box center [226, 23] width 104 height 46
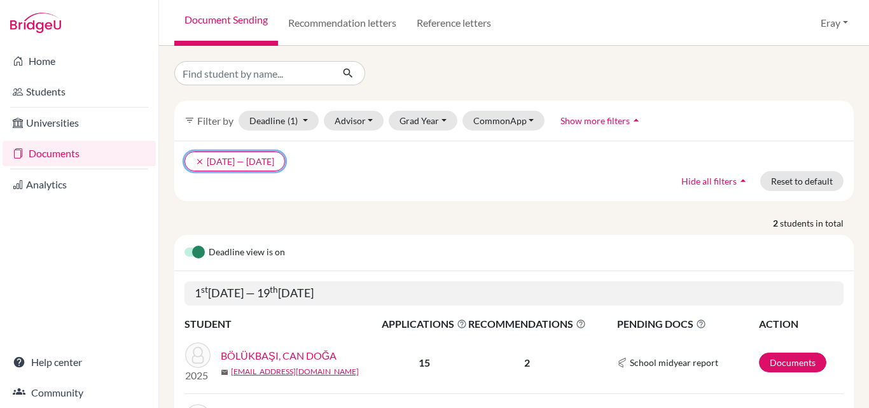
click at [196, 158] on icon "clear" at bounding box center [199, 161] width 9 height 9
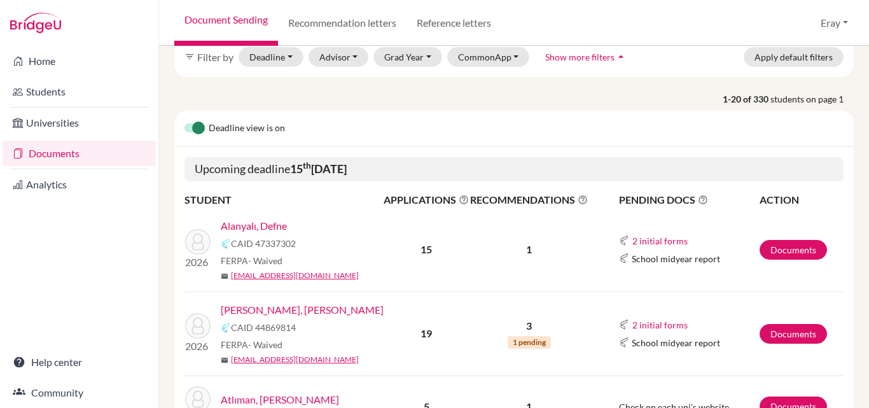
scroll to position [318, 0]
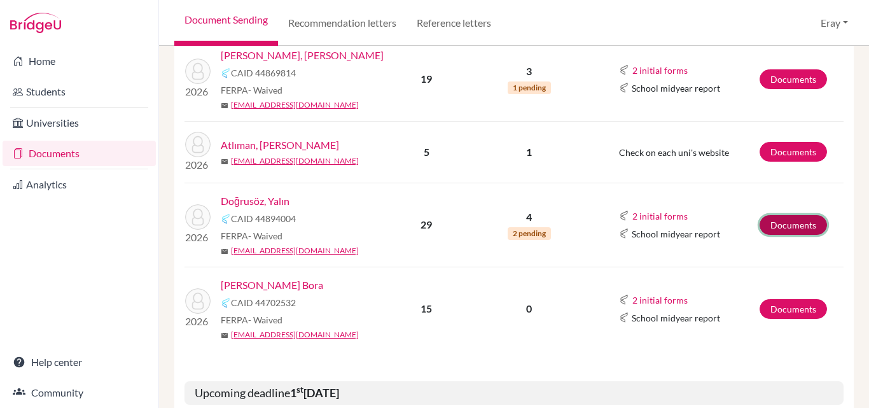
click at [769, 216] on link "Documents" at bounding box center [792, 225] width 67 height 20
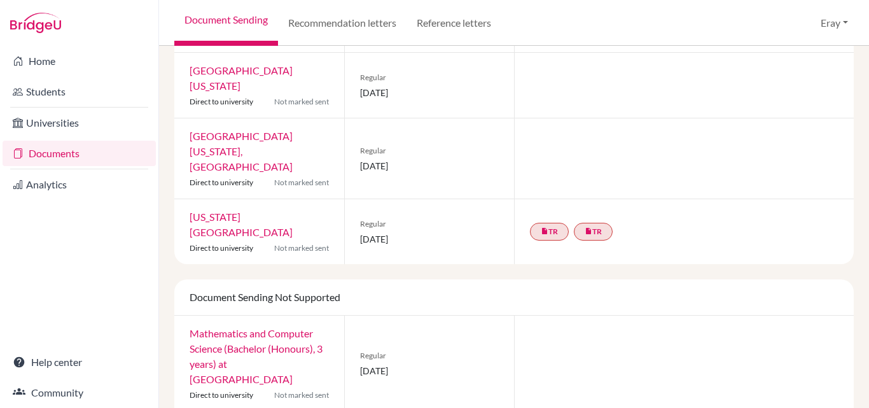
scroll to position [1700, 0]
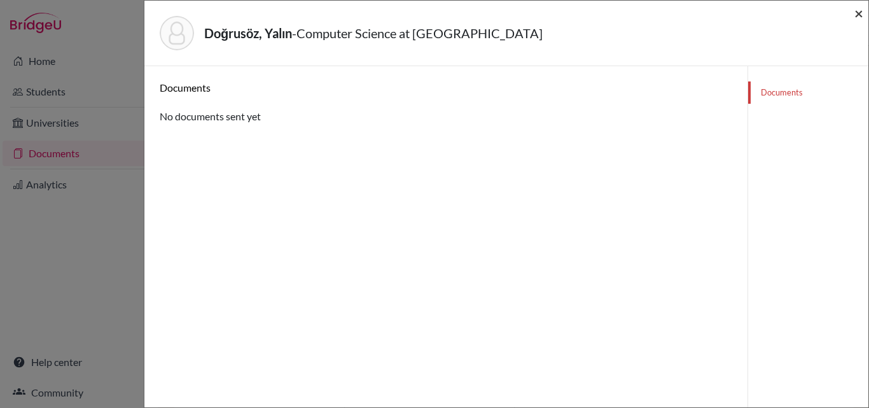
click at [855, 12] on span "×" at bounding box center [858, 13] width 9 height 18
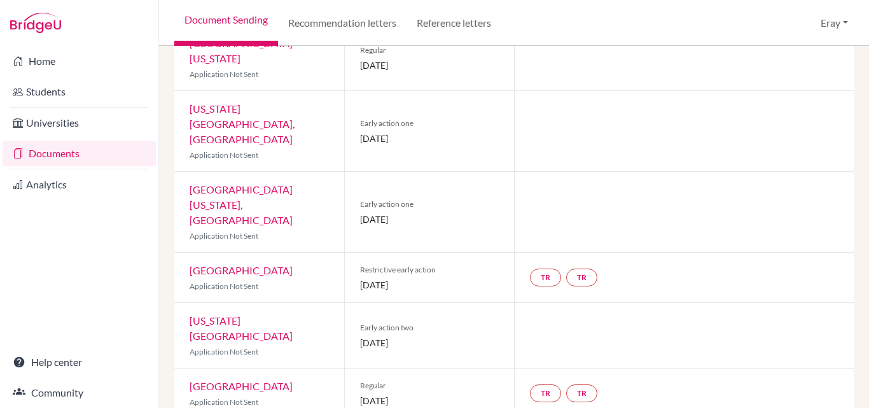
scroll to position [237, 0]
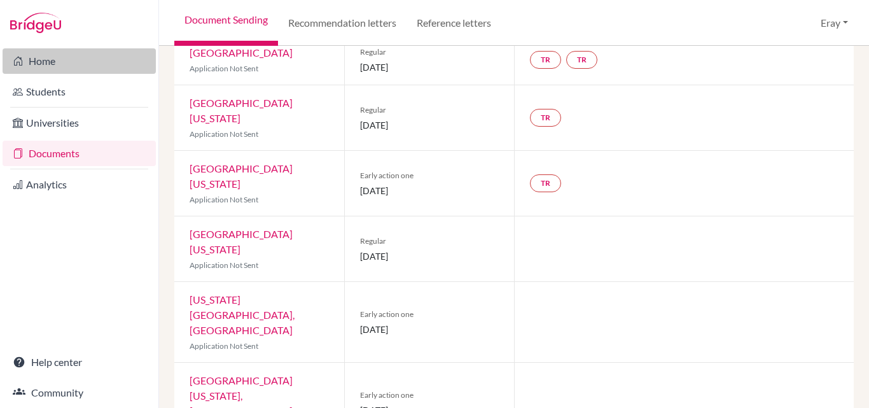
click at [125, 69] on link "Home" at bounding box center [79, 60] width 153 height 25
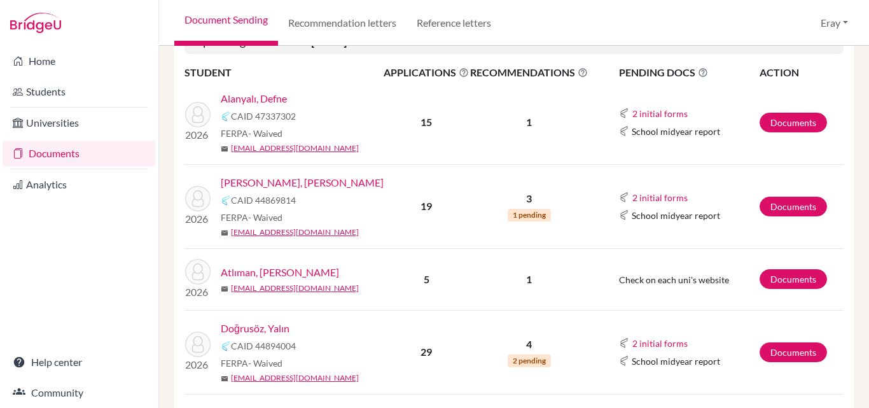
scroll to position [254, 0]
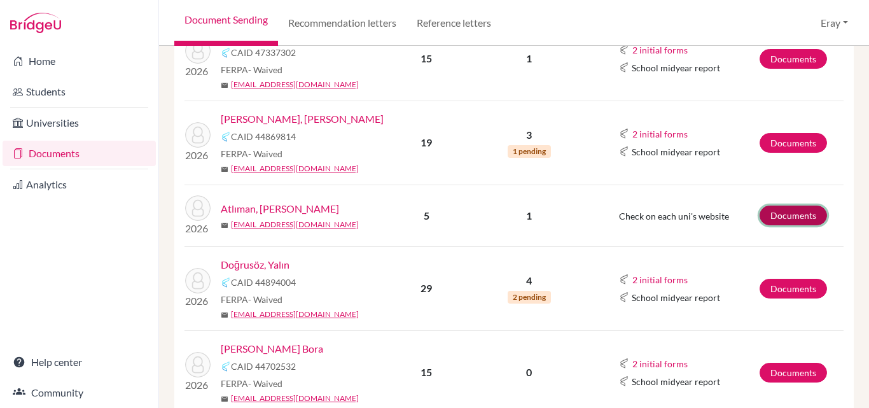
click at [774, 212] on link "Documents" at bounding box center [792, 215] width 67 height 20
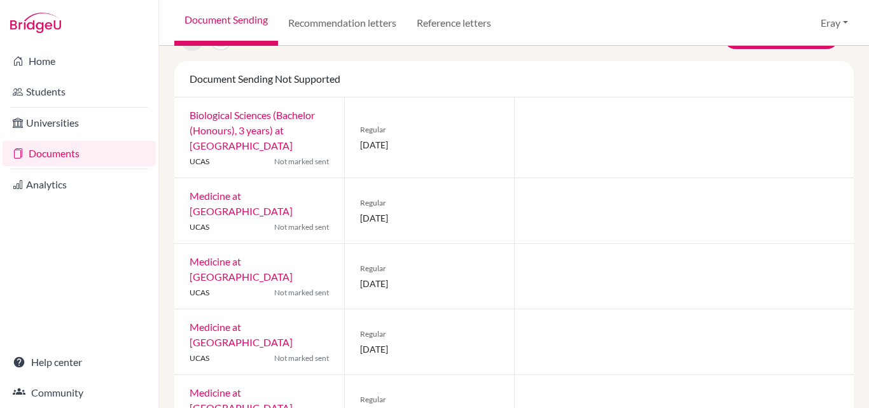
scroll to position [111, 0]
